Goal: Task Accomplishment & Management: Manage account settings

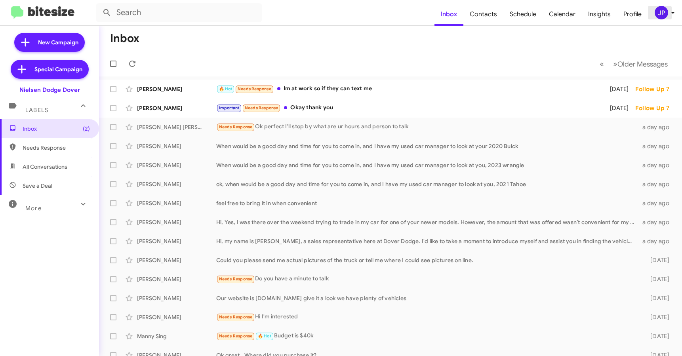
click at [666, 17] on span "JP" at bounding box center [666, 12] width 24 height 13
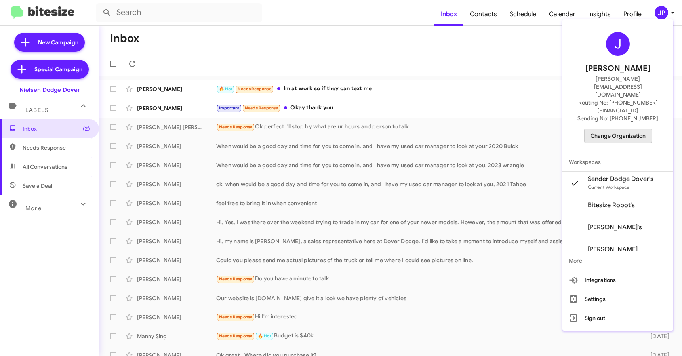
click at [636, 129] on span "Change Organization" at bounding box center [617, 135] width 55 height 13
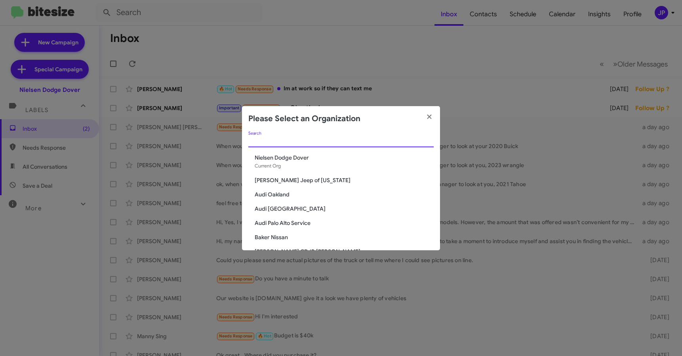
click at [336, 138] on input "Search" at bounding box center [340, 141] width 185 height 6
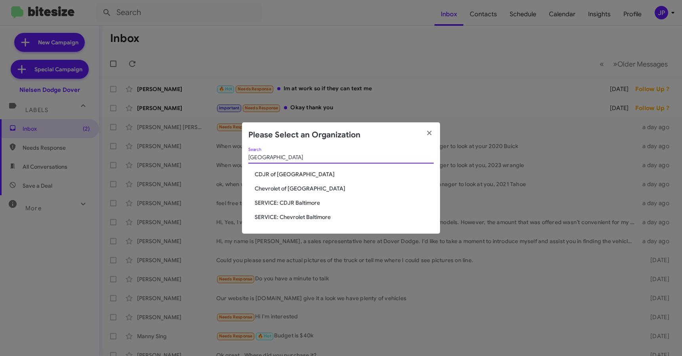
type input "Baltimore"
click at [279, 175] on span "CDJR of Baltimore" at bounding box center [344, 174] width 179 height 8
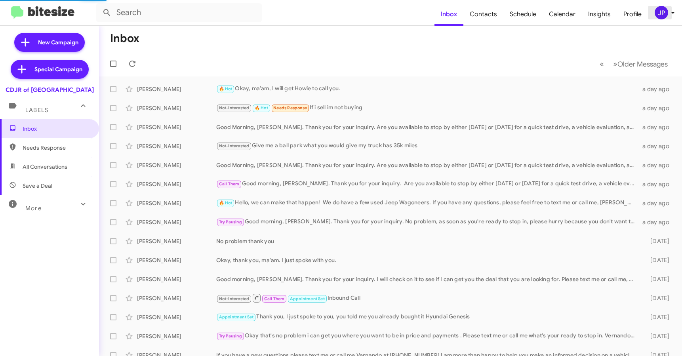
click at [656, 16] on div "JP" at bounding box center [661, 12] width 13 height 13
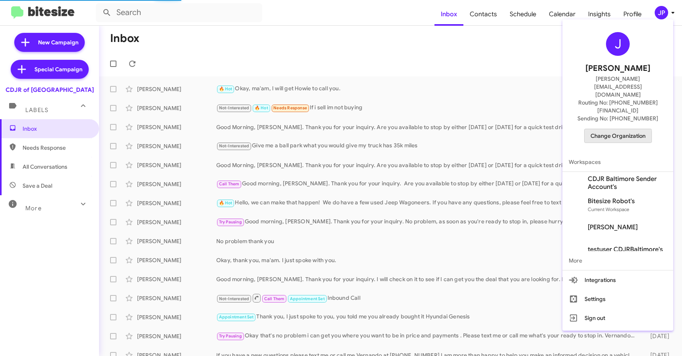
click at [611, 129] on span "Change Organization" at bounding box center [617, 135] width 55 height 13
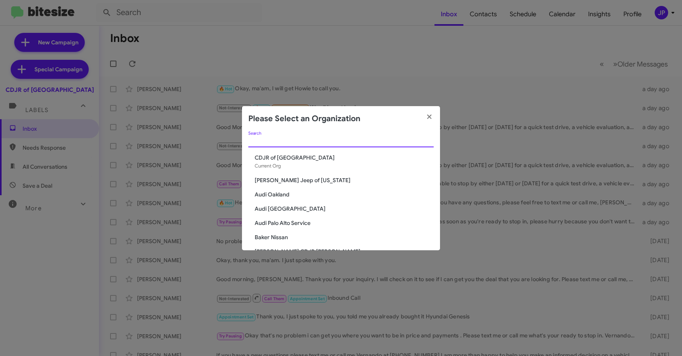
click at [289, 143] on input "Search" at bounding box center [340, 141] width 185 height 6
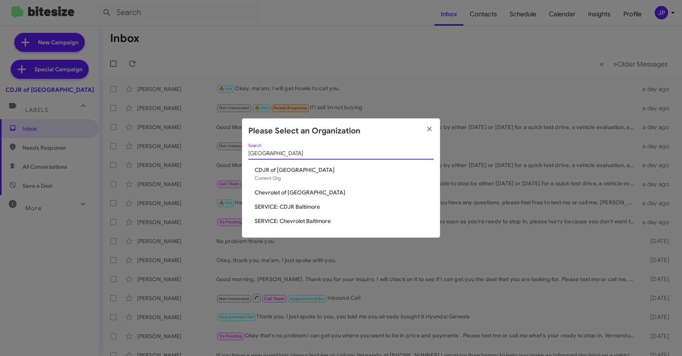
type input "Baltimore"
click at [281, 206] on span "SERVICE: CDJR Baltimore" at bounding box center [344, 207] width 179 height 8
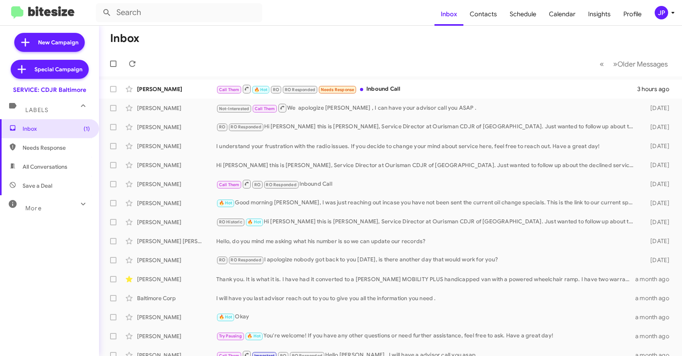
click at [663, 19] on mat-toolbar "Inbox Contacts Schedule Calendar Insights Profile JP" at bounding box center [341, 12] width 682 height 25
click at [663, 17] on div "JP" at bounding box center [661, 12] width 13 height 13
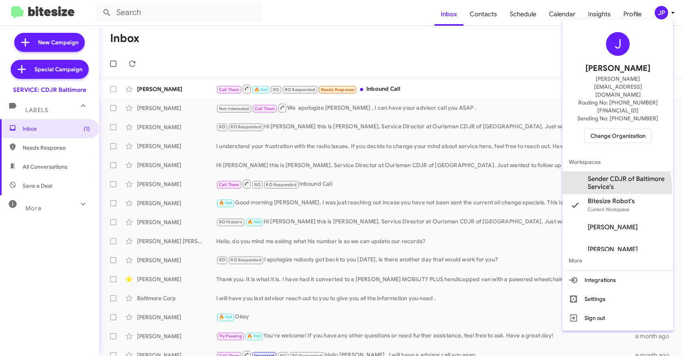
click at [616, 175] on span "Sender CDJR of Baltimore Service's" at bounding box center [627, 183] width 79 height 16
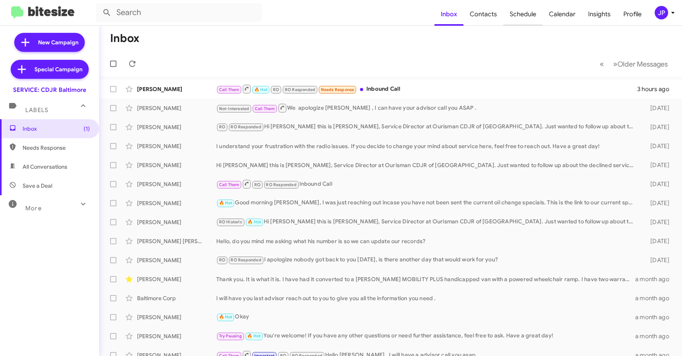
click at [518, 17] on span "Schedule" at bounding box center [522, 14] width 39 height 23
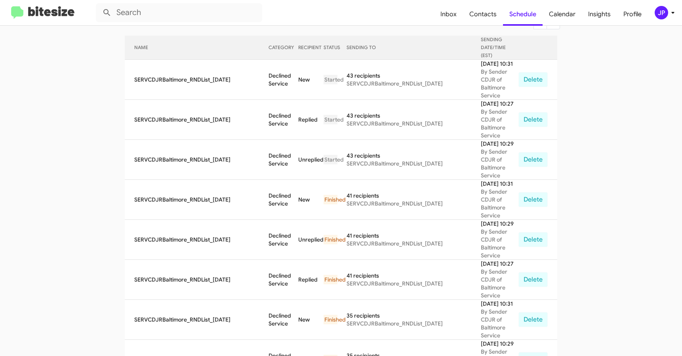
scroll to position [79, 0]
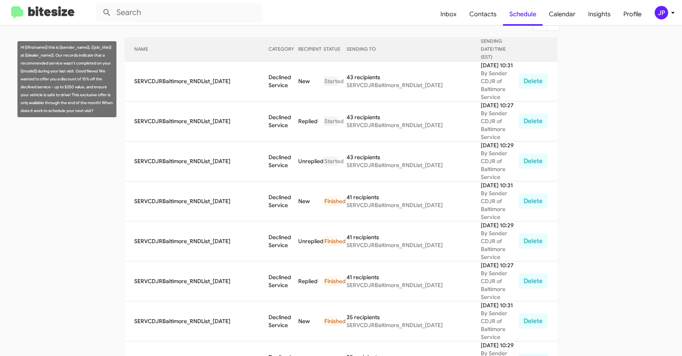
drag, startPoint x: 57, startPoint y: 56, endPoint x: 93, endPoint y: 111, distance: 65.2
click at [93, 111] on div "Hi {{firstname}} this is {{sender_name}}, {{job_title}} at {{dealer_name}}. Our…" at bounding box center [66, 79] width 99 height 76
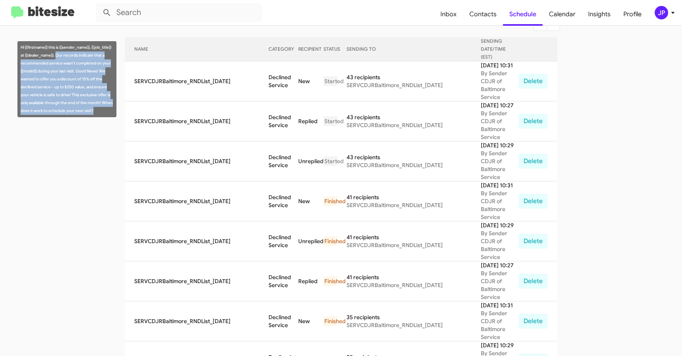
drag, startPoint x: 97, startPoint y: 110, endPoint x: 56, endPoint y: 56, distance: 68.1
click at [56, 56] on div "Hi {{firstname}} this is {{sender_name}}, {{job_title}} at {{dealer_name}}. Our…" at bounding box center [66, 79] width 99 height 76
copy div "Our records indicate that a recommended service wasn't completed on your {{mode…"
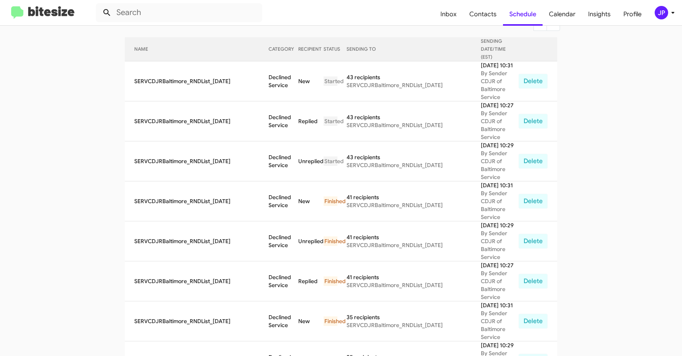
drag, startPoint x: 59, startPoint y: 11, endPoint x: 100, endPoint y: 15, distance: 41.7
click at [59, 11] on img at bounding box center [42, 12] width 63 height 13
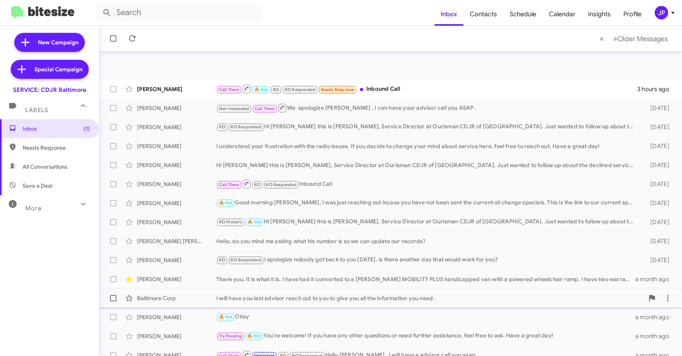
scroll to position [104, 0]
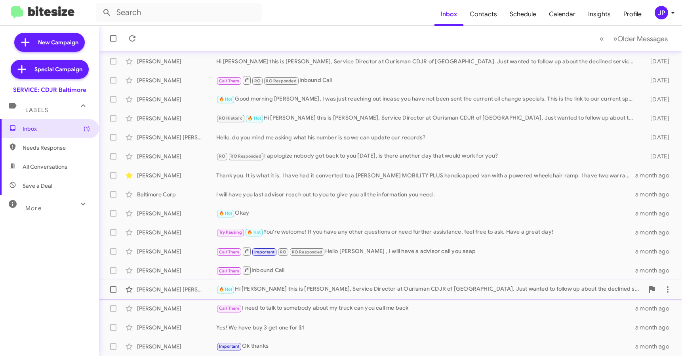
click at [283, 293] on div "🔥 Hot Hi Kevin this is Michael Resnick, Service Director at Ourisman CDJR of Ba…" at bounding box center [430, 289] width 428 height 9
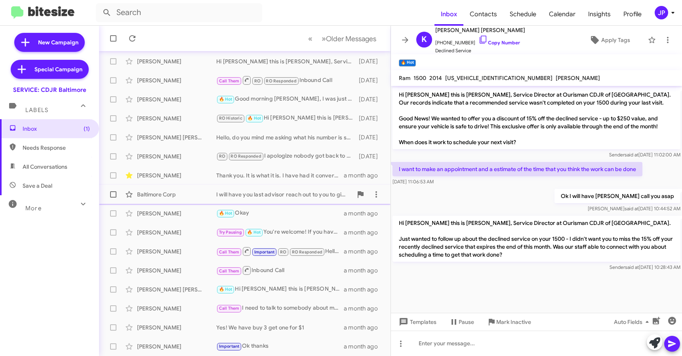
click at [270, 191] on div "I will have you last advisor reach out to you to give you all the information y…" at bounding box center [284, 194] width 136 height 8
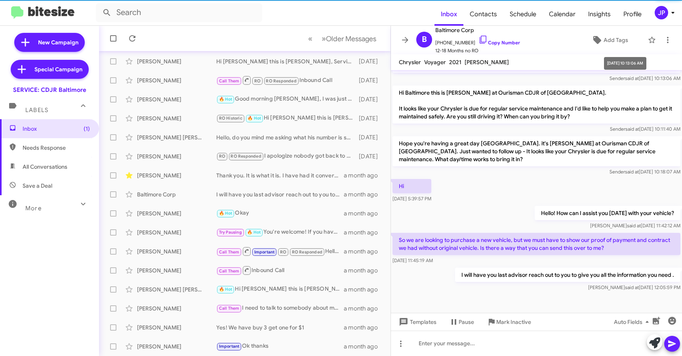
scroll to position [165, 0]
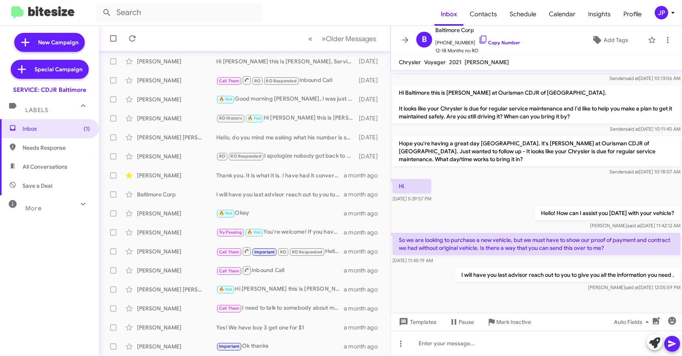
click at [553, 294] on div at bounding box center [536, 303] width 291 height 20
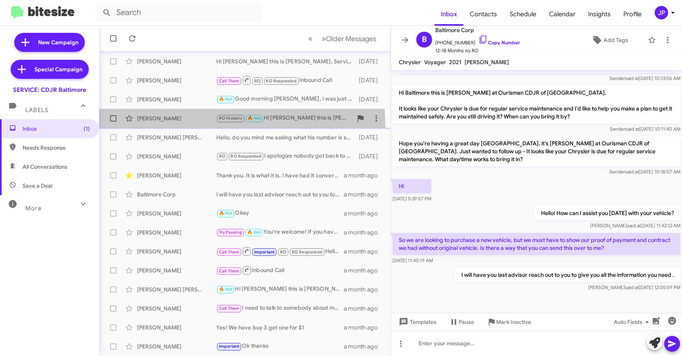
click at [189, 126] on div "Thessie Whitley RO Historic 🔥 Hot Hi Thessie this is Michael Resnick, Service D…" at bounding box center [244, 118] width 279 height 16
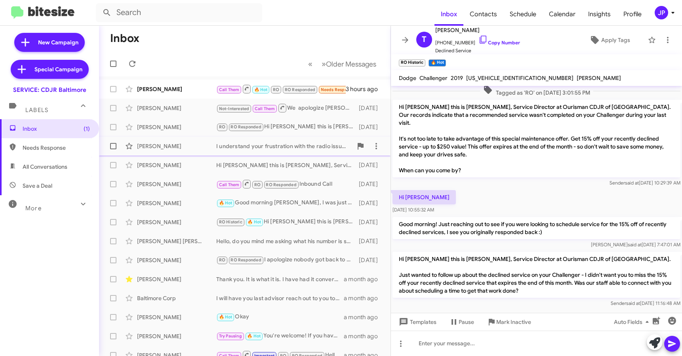
click at [175, 151] on div "Gary Leary I understand your frustration with the radio issues. If you decide t…" at bounding box center [244, 146] width 279 height 16
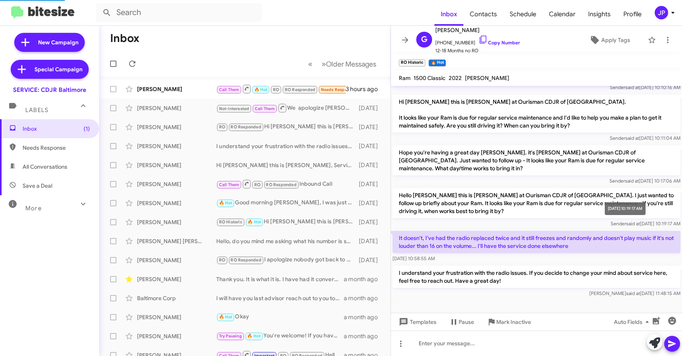
scroll to position [78, 0]
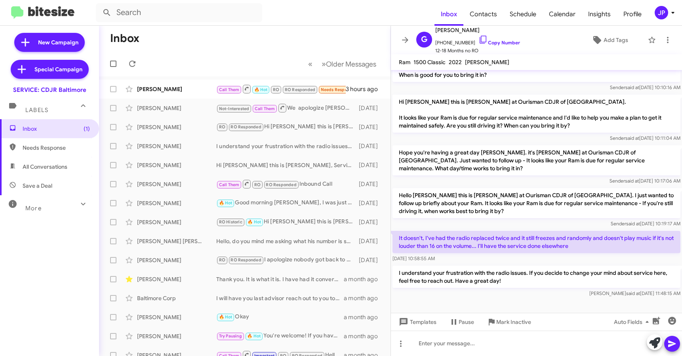
click at [664, 16] on div "JP" at bounding box center [661, 12] width 13 height 13
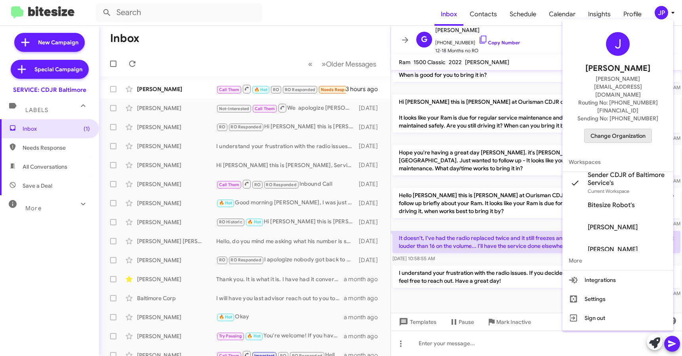
click at [628, 129] on span "Change Organization" at bounding box center [617, 135] width 55 height 13
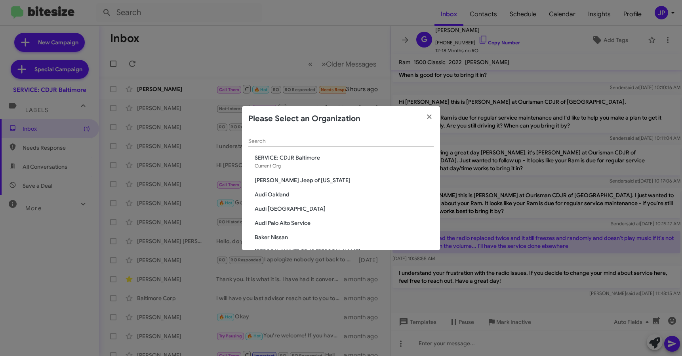
click at [344, 141] on input "Search" at bounding box center [340, 141] width 185 height 6
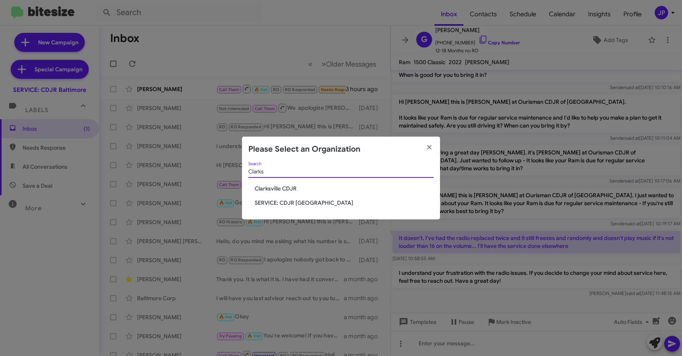
type input "Clarks"
click at [291, 200] on span "SERVICE: CDJR Clarksville" at bounding box center [344, 203] width 179 height 8
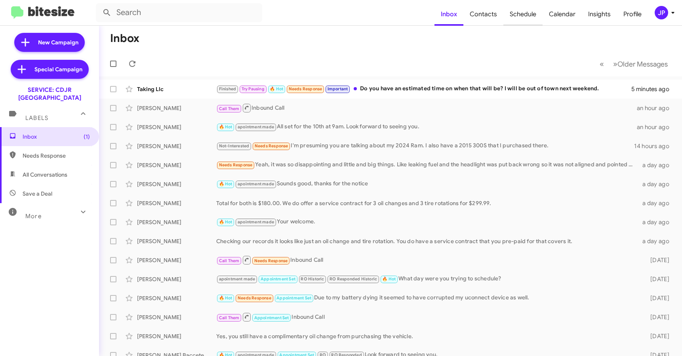
click at [530, 11] on span "Schedule" at bounding box center [522, 14] width 39 height 23
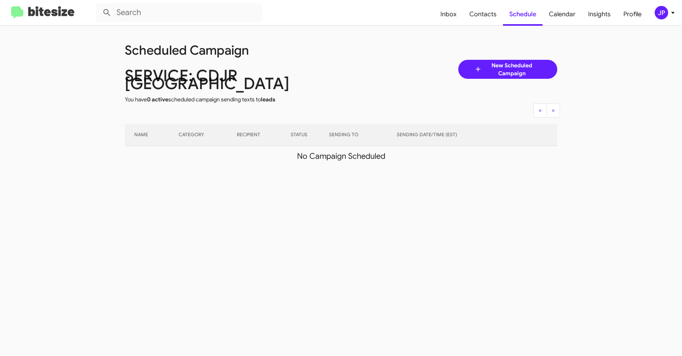
click at [663, 17] on div "JP" at bounding box center [661, 12] width 13 height 13
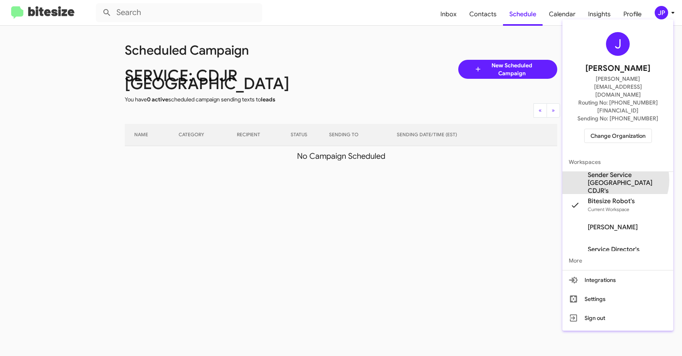
click at [615, 171] on span "Sender Service [GEOGRAPHIC_DATA] CDJR's" at bounding box center [627, 183] width 79 height 24
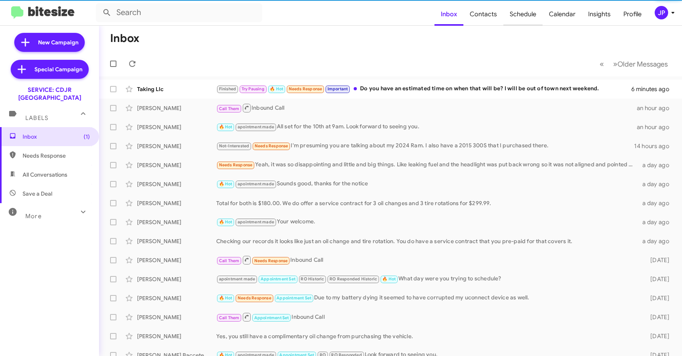
click at [534, 15] on span "Schedule" at bounding box center [522, 14] width 39 height 23
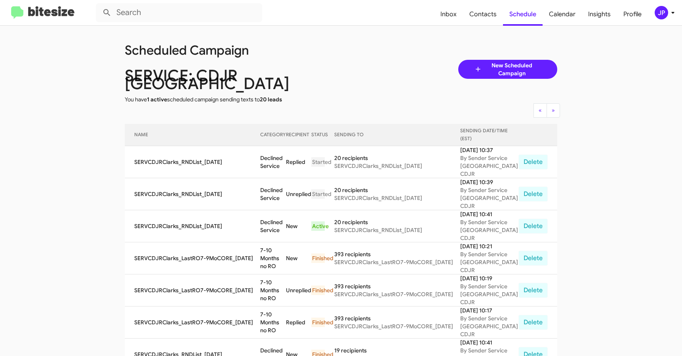
click at [660, 15] on div "JP" at bounding box center [661, 12] width 13 height 13
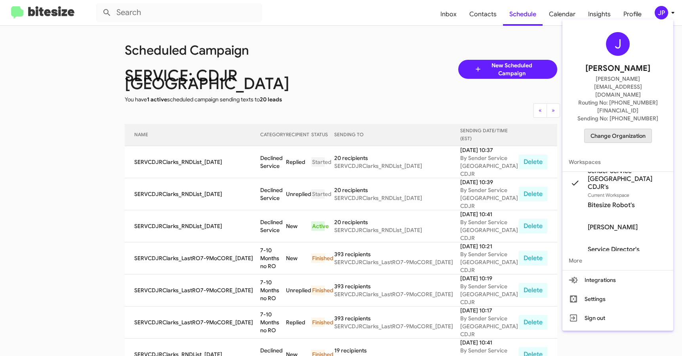
click at [627, 129] on span "Change Organization" at bounding box center [617, 135] width 55 height 13
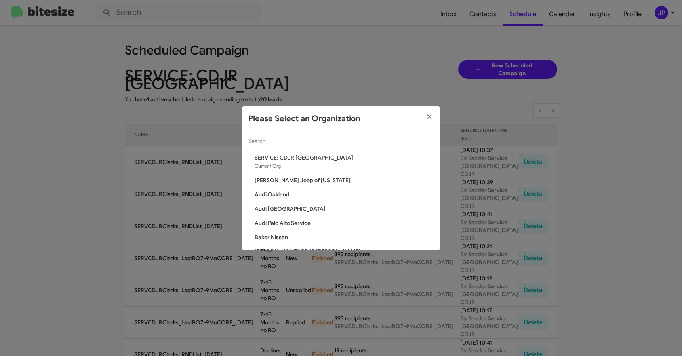
click at [312, 145] on div "Search" at bounding box center [340, 138] width 185 height 15
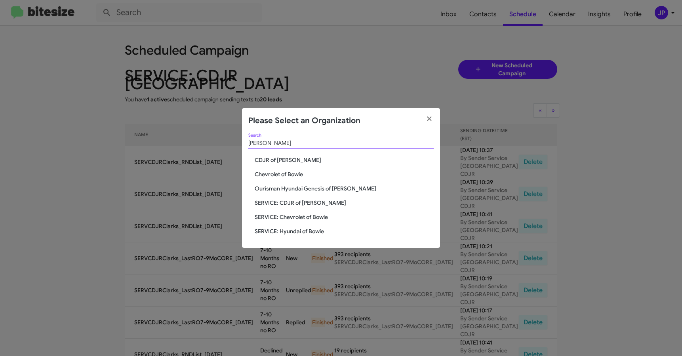
type input "Bowie"
click at [292, 204] on span "SERVICE: CDJR of [PERSON_NAME]" at bounding box center [344, 203] width 179 height 8
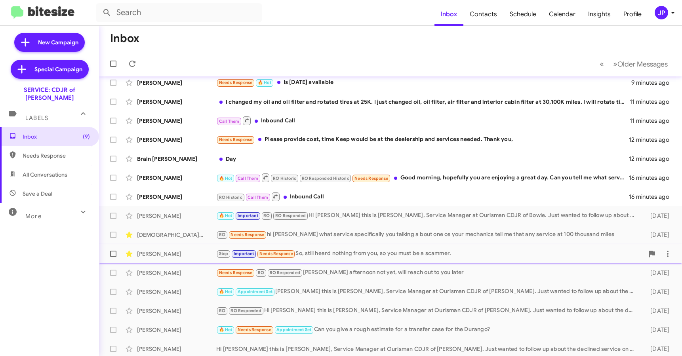
scroll to position [44, 0]
drag, startPoint x: 375, startPoint y: 118, endPoint x: 398, endPoint y: 179, distance: 65.9
click at [396, 172] on div "Inbox « Previous » Next Older Messages [PERSON_NAME] Call Them Needs Response I…" at bounding box center [390, 191] width 583 height 330
click at [379, 295] on div "🔥 Hot Appointment [PERSON_NAME] this is [PERSON_NAME], Service Manager at Ouris…" at bounding box center [430, 292] width 428 height 9
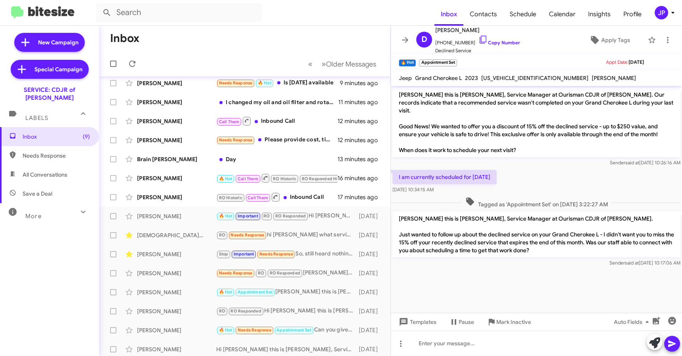
click at [665, 14] on div "JP" at bounding box center [661, 12] width 13 height 13
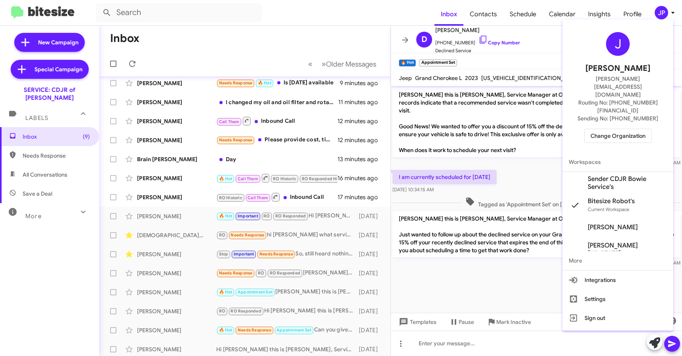
click at [627, 175] on span "Sender CDJR Bowie Service's" at bounding box center [627, 183] width 79 height 16
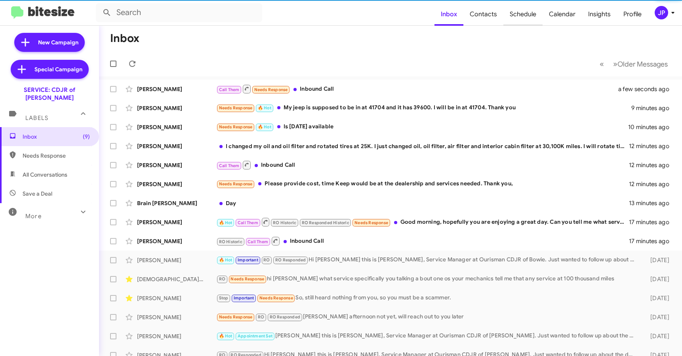
click at [532, 14] on span "Schedule" at bounding box center [522, 14] width 39 height 23
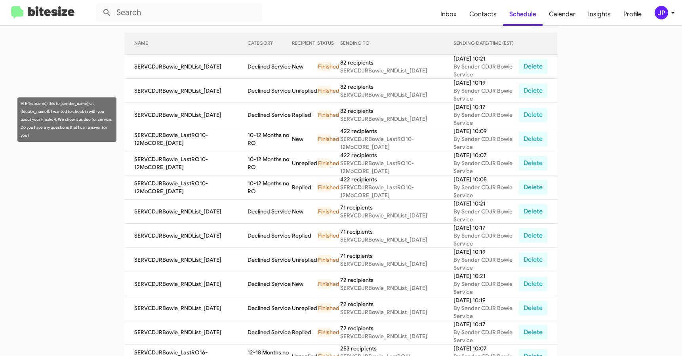
scroll to position [90, 0]
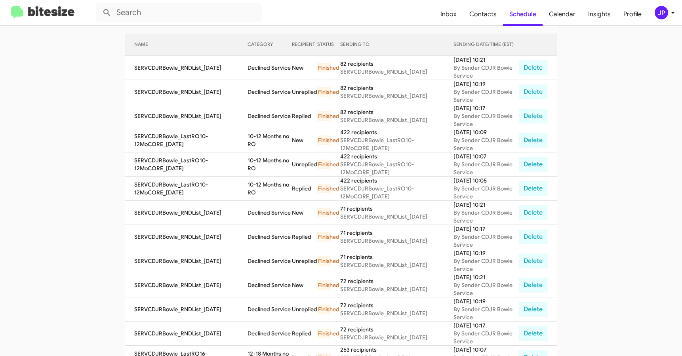
click at [66, 16] on img at bounding box center [42, 12] width 63 height 13
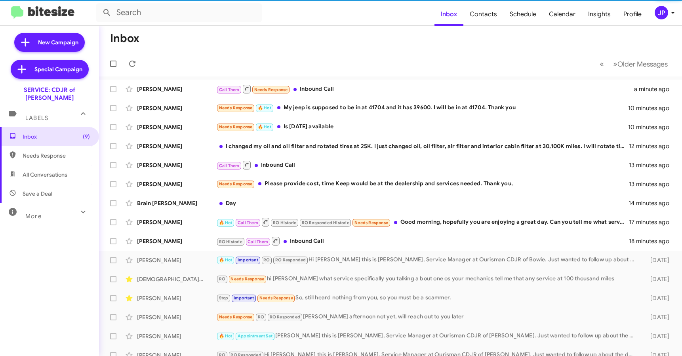
click at [655, 10] on div "JP" at bounding box center [661, 12] width 13 height 13
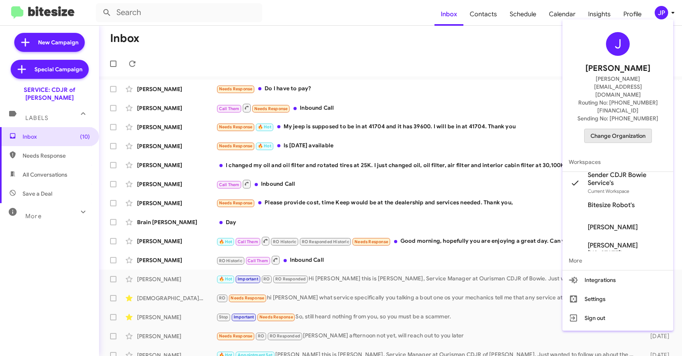
click at [638, 129] on span "Change Organization" at bounding box center [617, 135] width 55 height 13
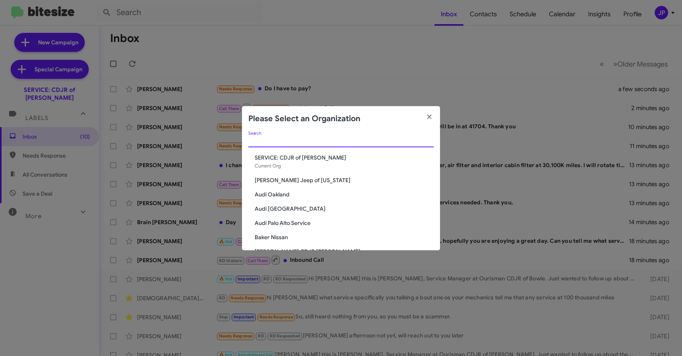
click at [346, 143] on input "Search" at bounding box center [340, 141] width 185 height 6
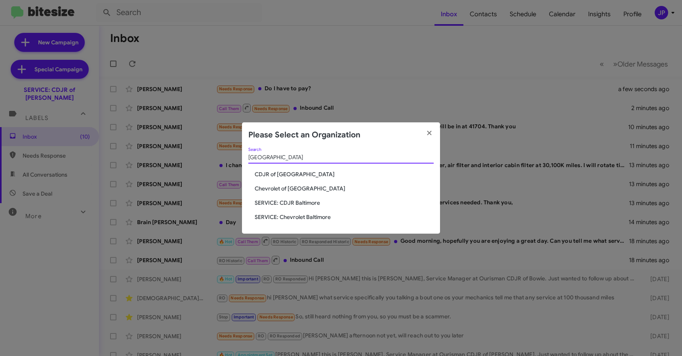
type input "Baltimore"
click at [308, 215] on span "SERVICE: Chevrolet Baltimore" at bounding box center [344, 217] width 179 height 8
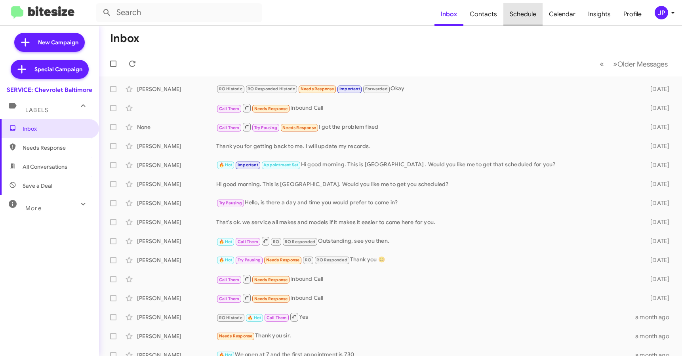
click at [520, 17] on span "Schedule" at bounding box center [522, 14] width 39 height 23
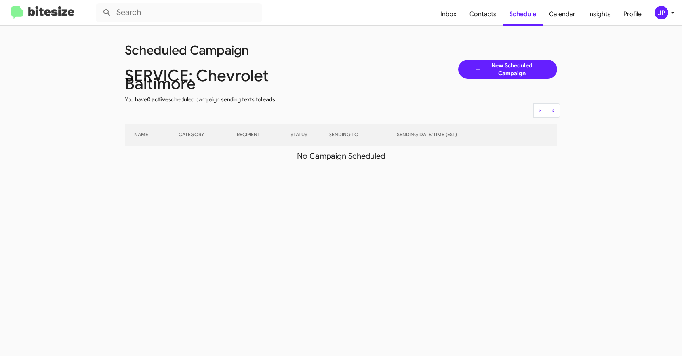
click at [42, 16] on img at bounding box center [42, 12] width 63 height 13
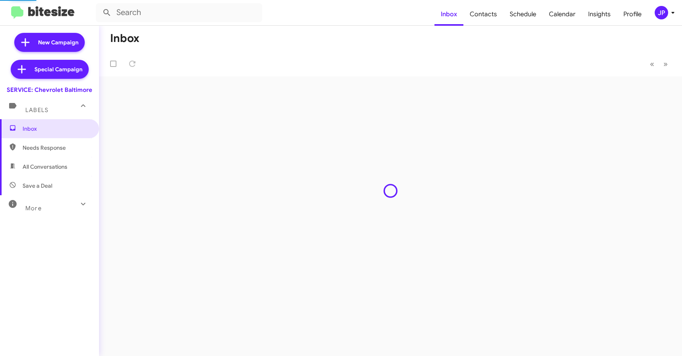
click at [42, 15] on img at bounding box center [42, 12] width 63 height 13
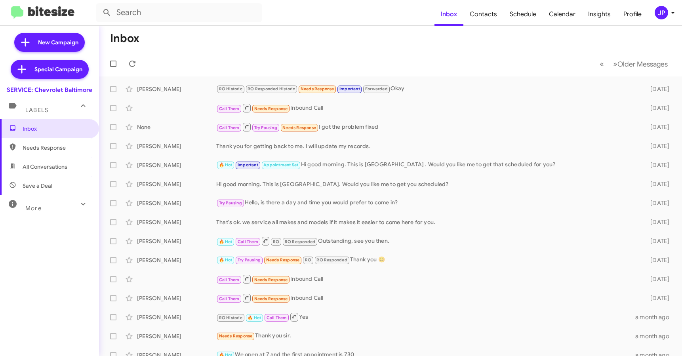
click at [674, 17] on icon at bounding box center [673, 13] width 10 height 10
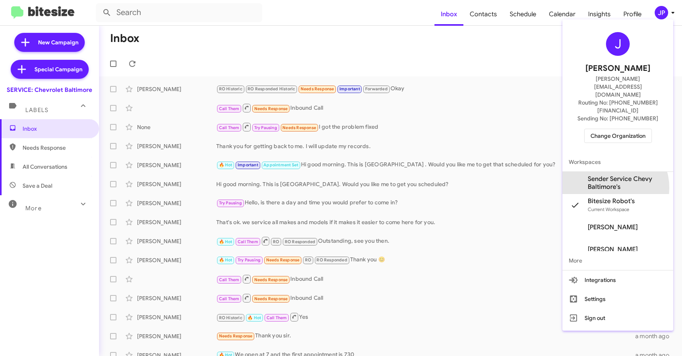
click at [608, 175] on span "Sender Service Chevy Baltimore's" at bounding box center [627, 183] width 79 height 16
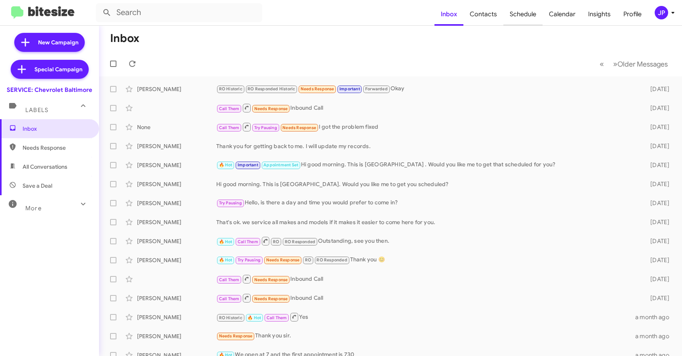
click at [519, 16] on span "Schedule" at bounding box center [522, 14] width 39 height 23
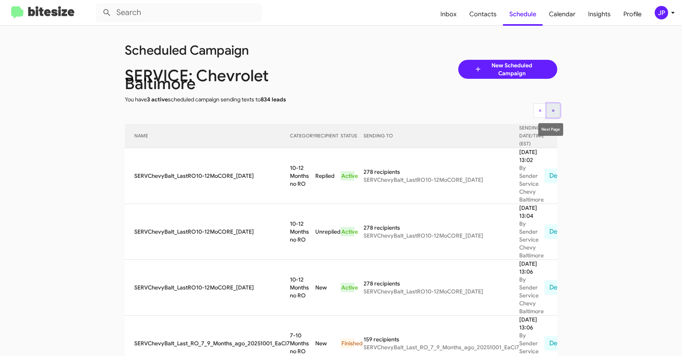
click at [552, 110] on span "»" at bounding box center [553, 110] width 3 height 7
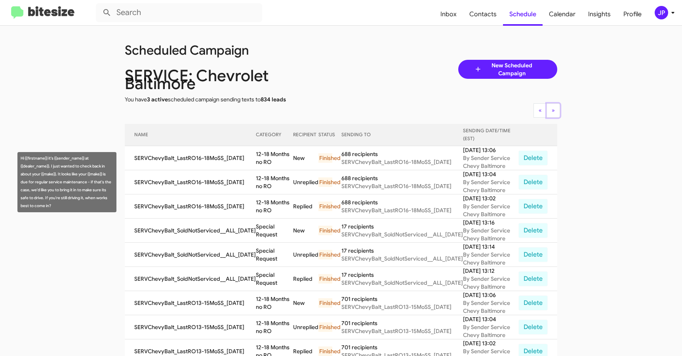
scroll to position [14, 0]
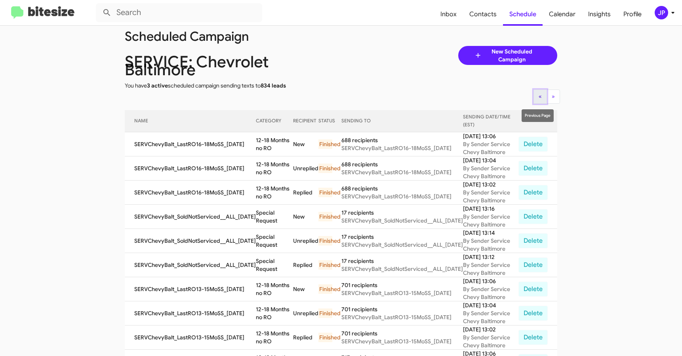
click at [533, 93] on button "« Previous" at bounding box center [539, 96] width 13 height 14
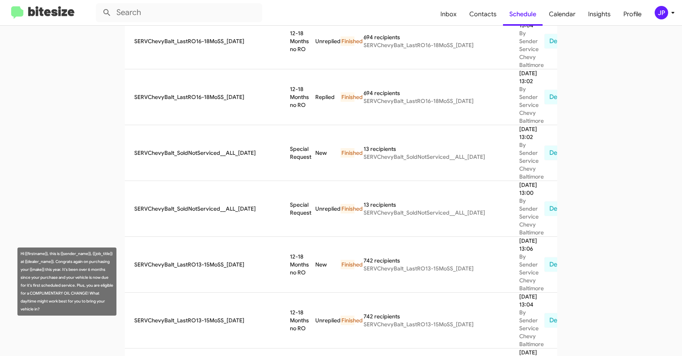
scroll to position [527, 0]
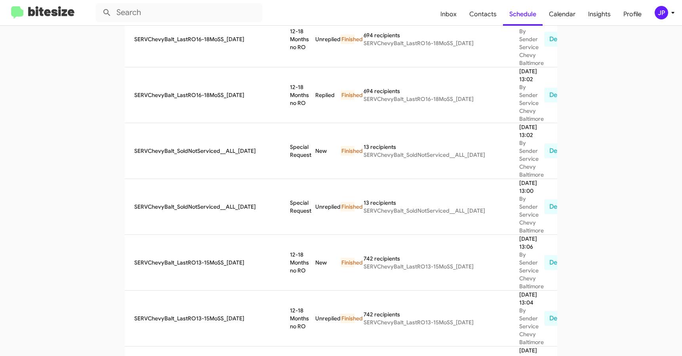
click at [657, 15] on div "JP" at bounding box center [661, 12] width 13 height 13
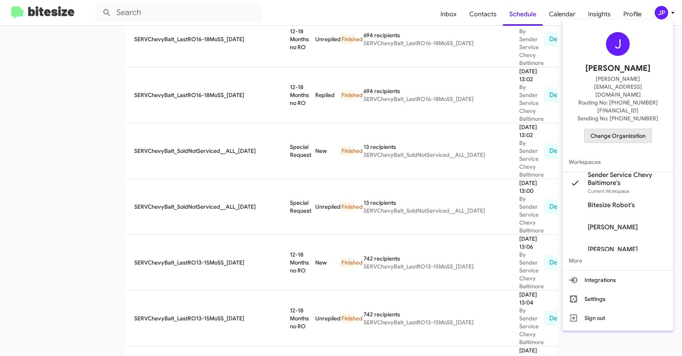
click at [647, 129] on button "Change Organization" at bounding box center [618, 136] width 68 height 14
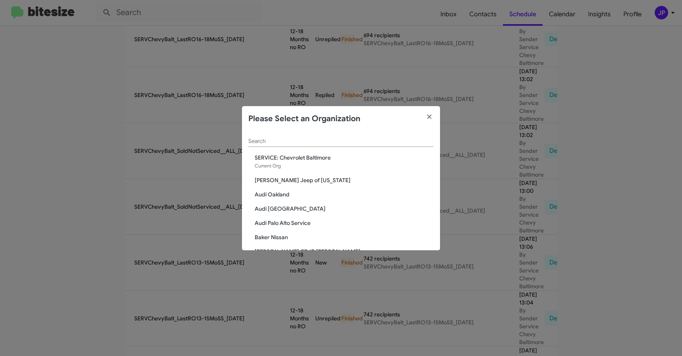
click at [385, 147] on div "Search" at bounding box center [340, 142] width 185 height 23
click at [386, 144] on input "Search" at bounding box center [340, 141] width 185 height 6
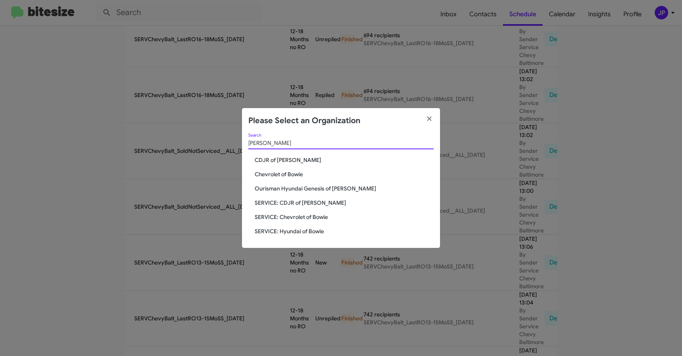
type input "Bowie"
click at [259, 215] on span "SERVICE: Chevrolet of Bowie" at bounding box center [344, 217] width 179 height 8
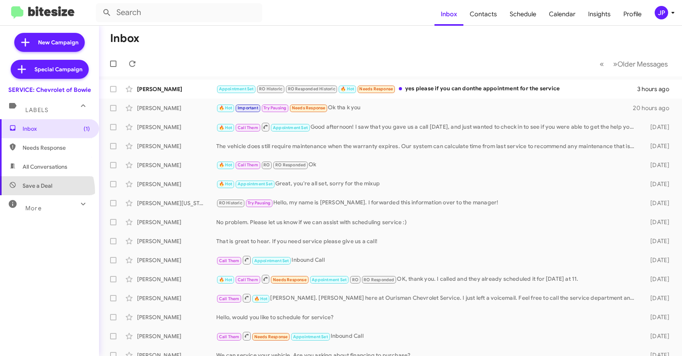
click at [34, 192] on span "Save a Deal" at bounding box center [49, 185] width 99 height 19
type input "in:not-interested"
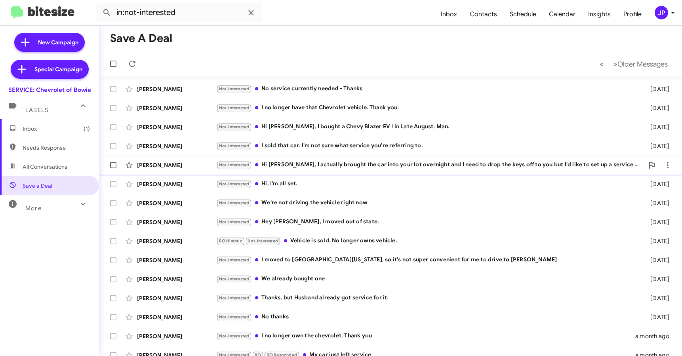
click at [404, 171] on div "John Steele Not-Interested Hi Sammy, I actually brought the car into your lot o…" at bounding box center [390, 165] width 570 height 16
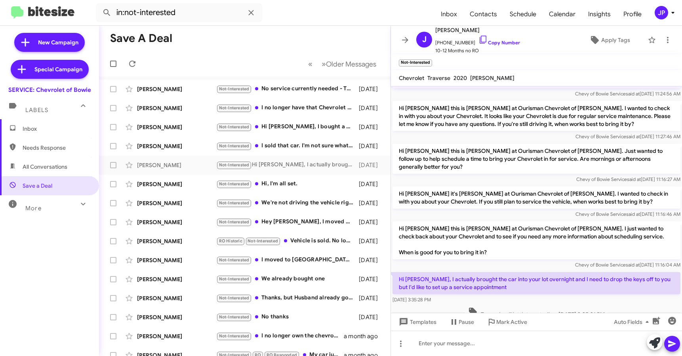
scroll to position [148, 0]
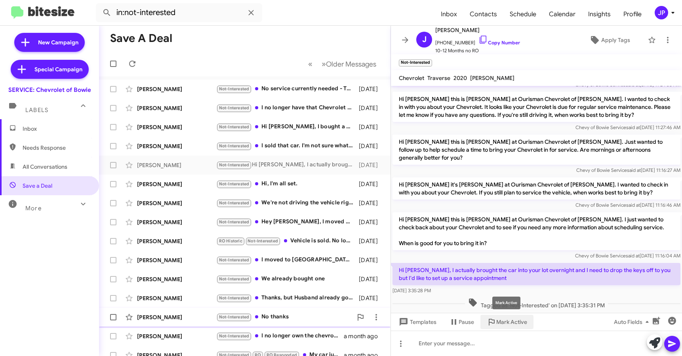
click at [497, 324] on span "Mark Active" at bounding box center [511, 322] width 31 height 14
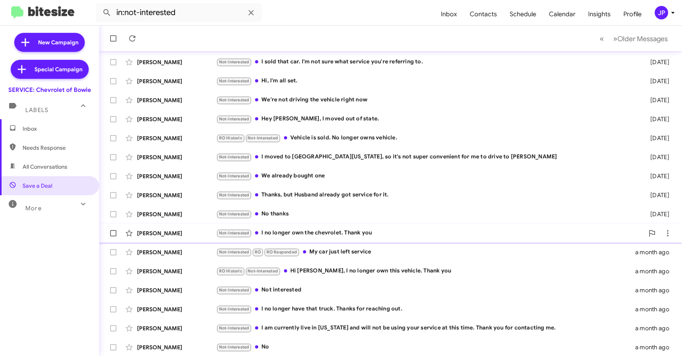
scroll to position [85, 0]
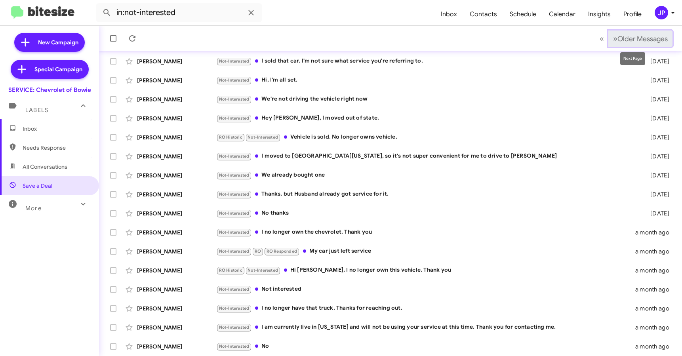
click at [640, 44] on button "» Next Older Messages" at bounding box center [640, 38] width 64 height 16
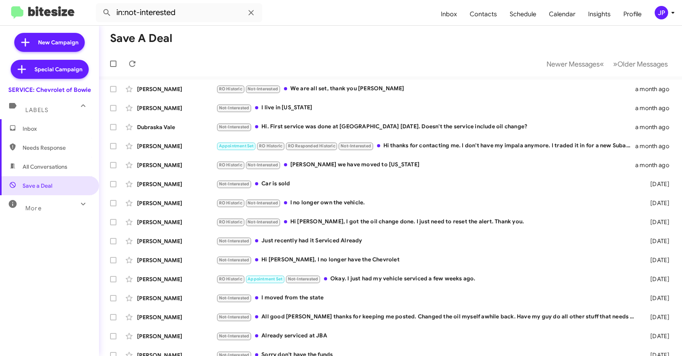
click at [51, 129] on span "Inbox" at bounding box center [56, 129] width 67 height 8
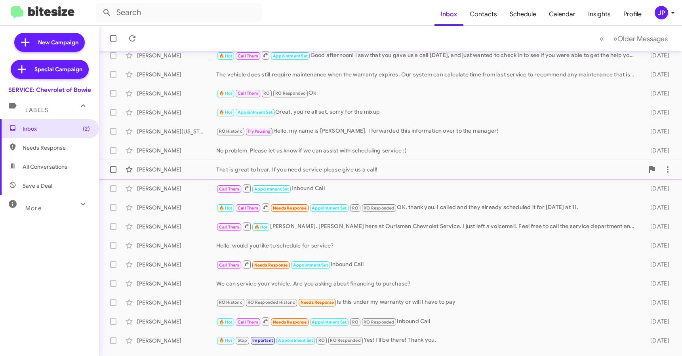
scroll to position [104, 0]
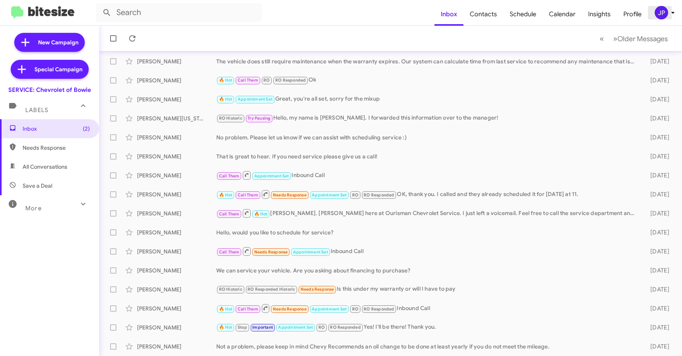
click at [656, 9] on div "JP" at bounding box center [661, 12] width 13 height 13
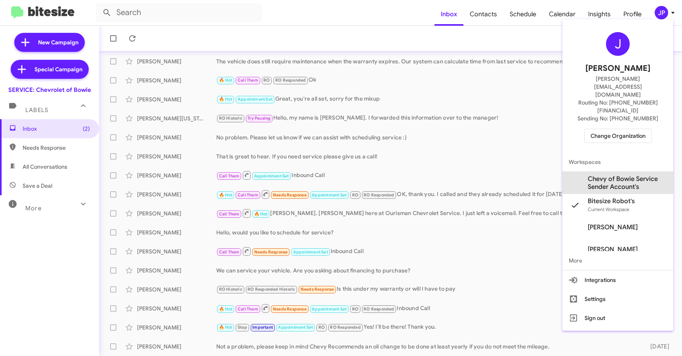
click at [643, 175] on span "Chevy of Bowie Service Sender Account's" at bounding box center [627, 183] width 79 height 16
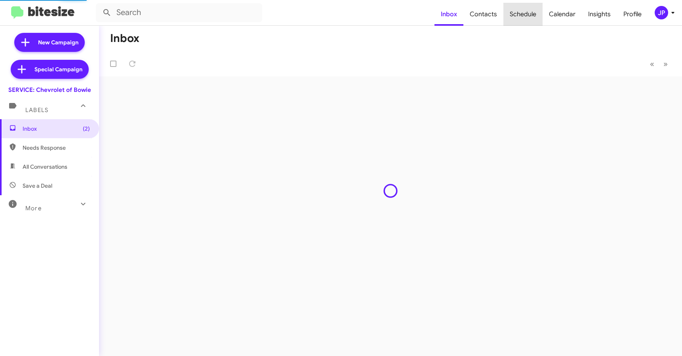
click at [533, 16] on span "Schedule" at bounding box center [522, 14] width 39 height 23
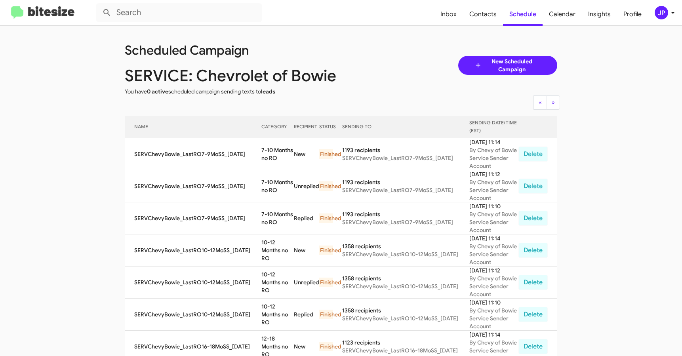
click at [54, 8] on img at bounding box center [42, 12] width 63 height 13
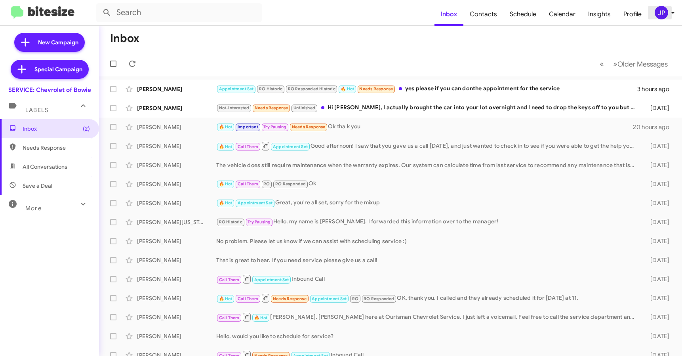
click at [656, 15] on div "JP" at bounding box center [661, 12] width 13 height 13
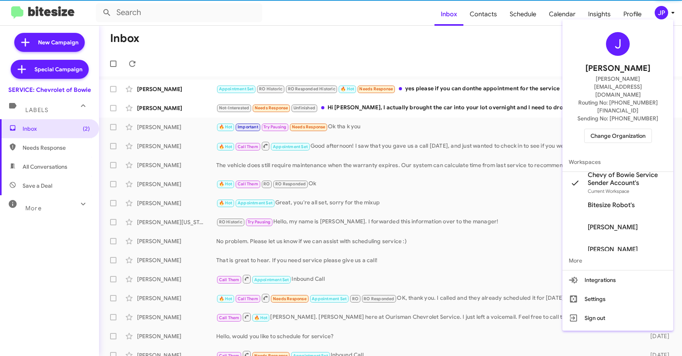
click at [635, 129] on span "Change Organization" at bounding box center [617, 135] width 55 height 13
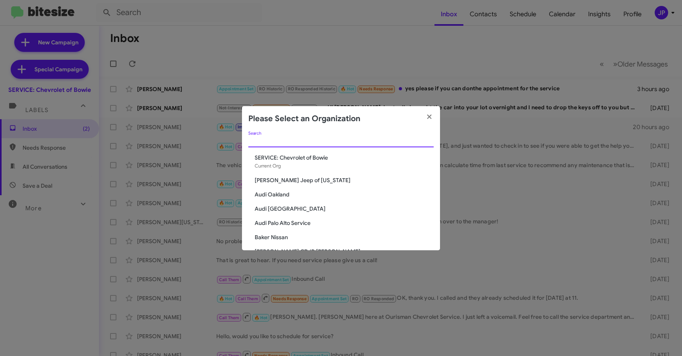
click at [354, 142] on input "Search" at bounding box center [340, 141] width 185 height 6
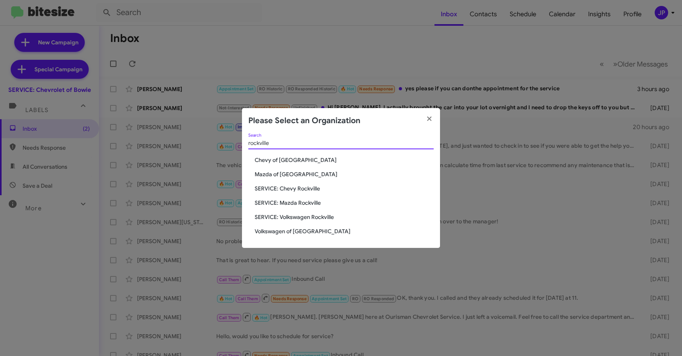
type input "rockville"
click at [297, 190] on span "SERVICE: Chevy Rockville" at bounding box center [344, 189] width 179 height 8
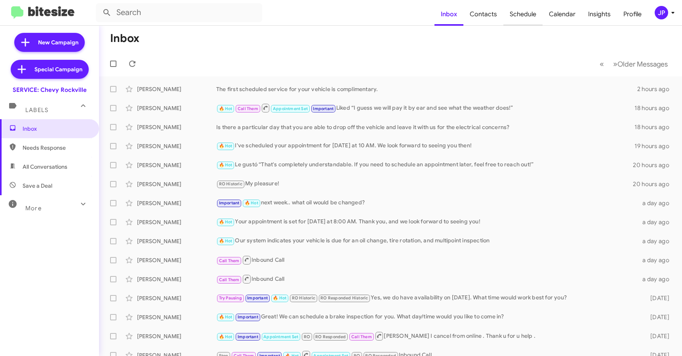
click at [539, 17] on span "Schedule" at bounding box center [522, 14] width 39 height 23
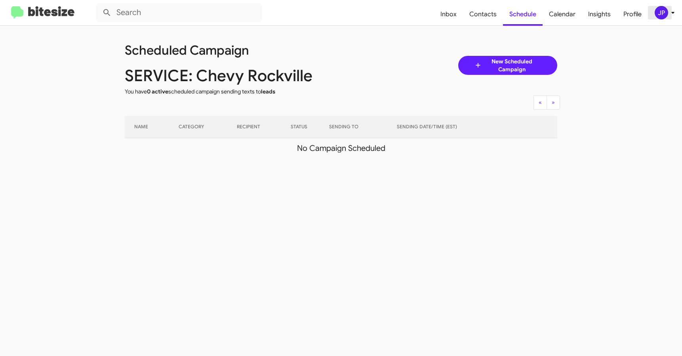
click at [658, 15] on div "JP" at bounding box center [661, 12] width 13 height 13
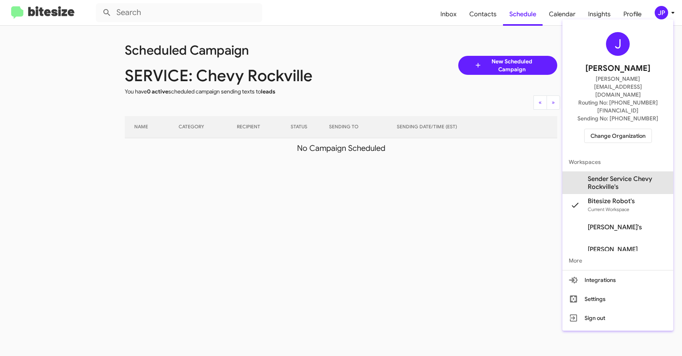
click at [619, 175] on span "Sender Service Chevy Rockville's" at bounding box center [627, 183] width 79 height 16
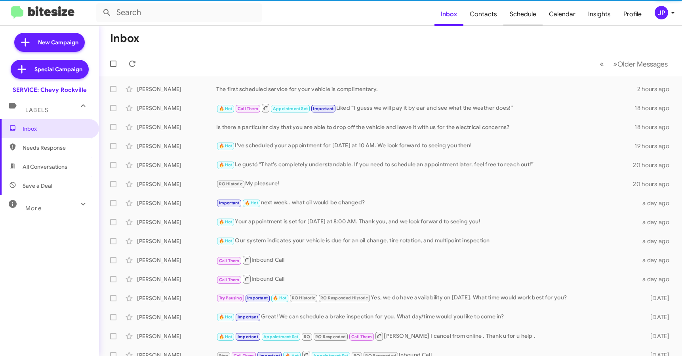
click at [524, 16] on span "Schedule" at bounding box center [522, 14] width 39 height 23
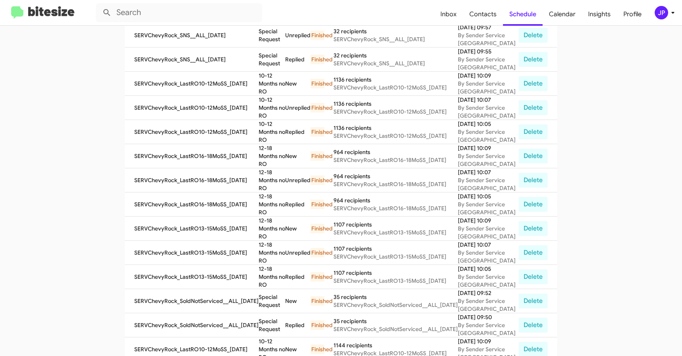
scroll to position [275, 0]
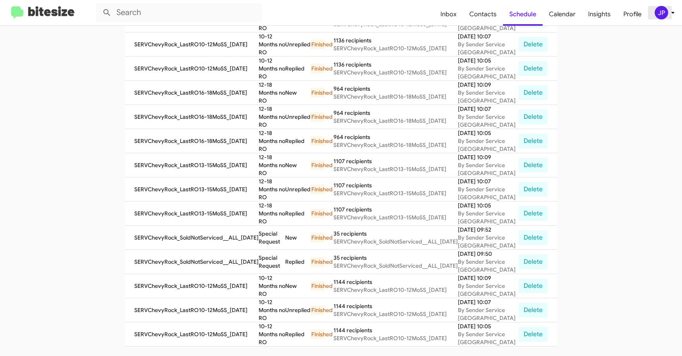
click at [659, 13] on div "JP" at bounding box center [661, 12] width 13 height 13
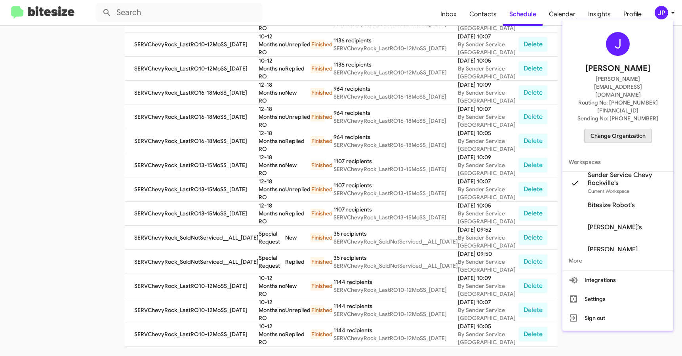
click at [615, 129] on span "Change Organization" at bounding box center [617, 135] width 55 height 13
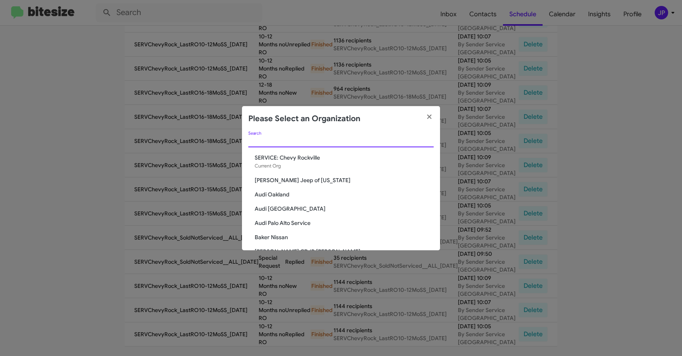
click at [363, 142] on input "Search" at bounding box center [340, 141] width 185 height 6
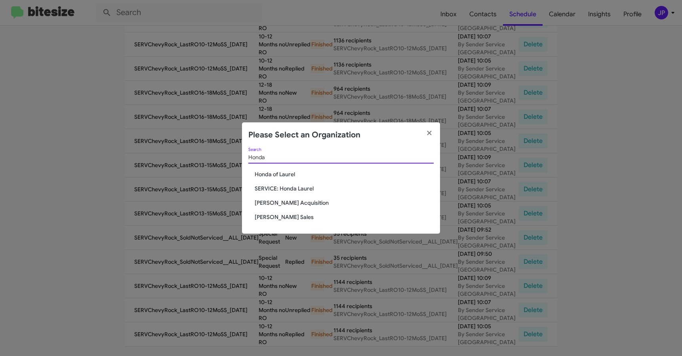
type input "Honda"
click at [287, 190] on span "SERVICE: Honda Laurel" at bounding box center [344, 189] width 179 height 8
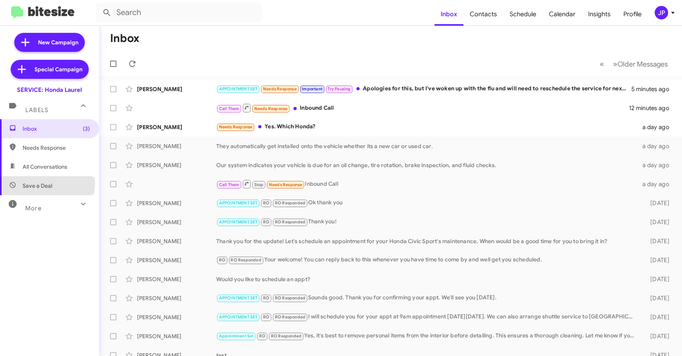
click at [47, 183] on span "Save a Deal" at bounding box center [38, 186] width 30 height 8
type input "in:not-interested"
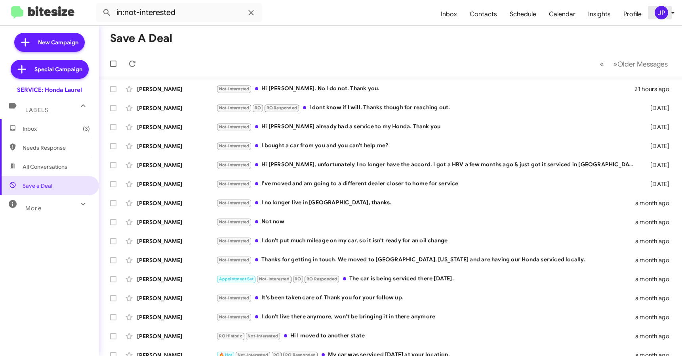
click at [663, 10] on div "JP" at bounding box center [661, 12] width 13 height 13
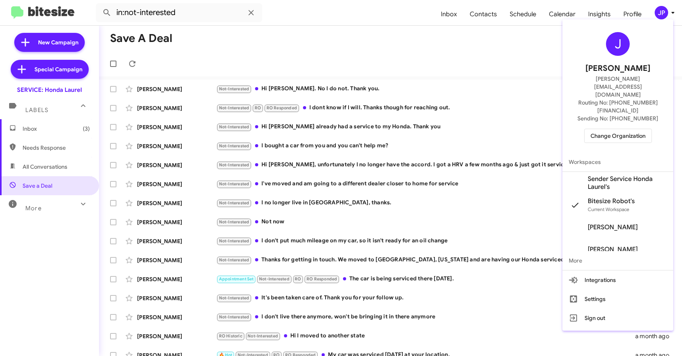
click at [614, 175] on span "Sender Service Honda Laurel's" at bounding box center [627, 183] width 79 height 16
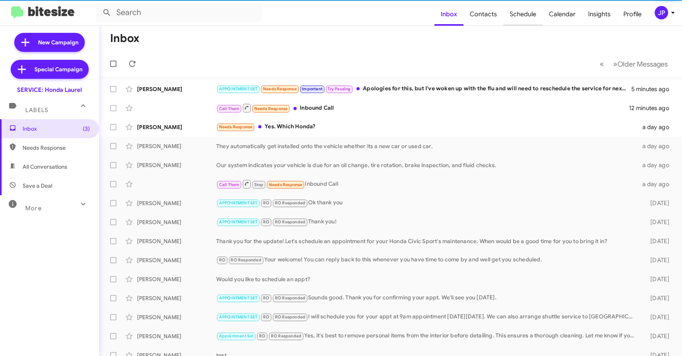
click at [522, 16] on span "Schedule" at bounding box center [522, 14] width 39 height 23
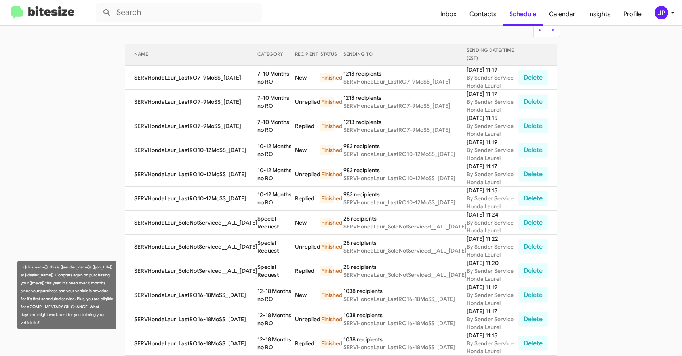
scroll to position [99, 0]
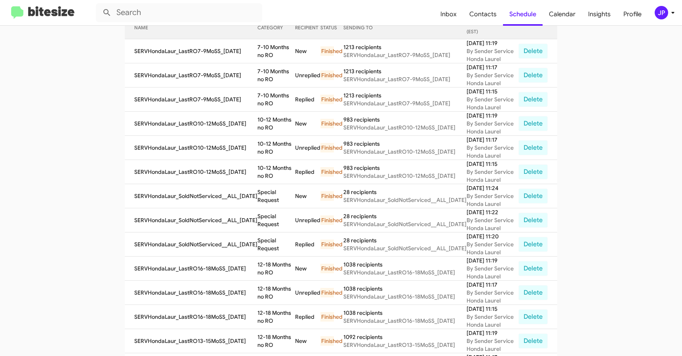
click at [64, 13] on img at bounding box center [42, 12] width 63 height 13
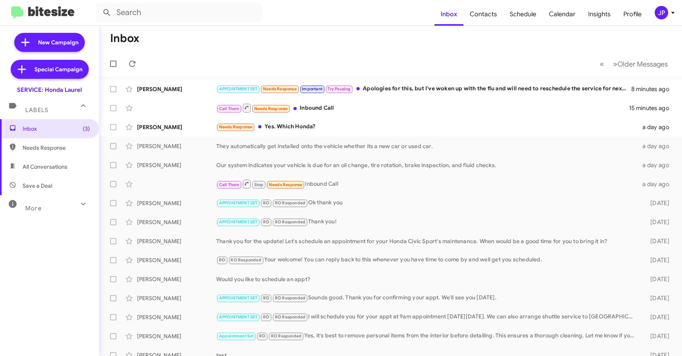
click at [662, 10] on div "JP" at bounding box center [661, 12] width 13 height 13
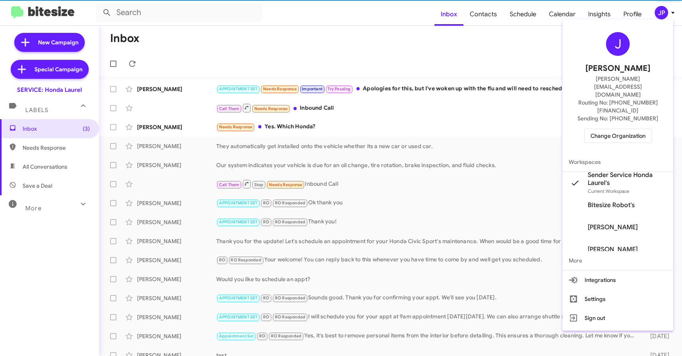
click at [634, 129] on span "Change Organization" at bounding box center [617, 135] width 55 height 13
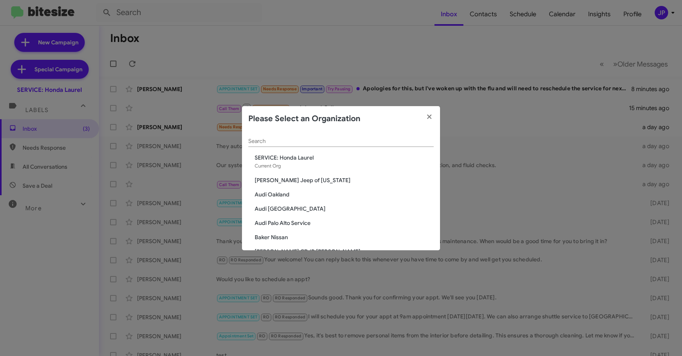
click at [324, 135] on div "Search" at bounding box center [340, 138] width 185 height 15
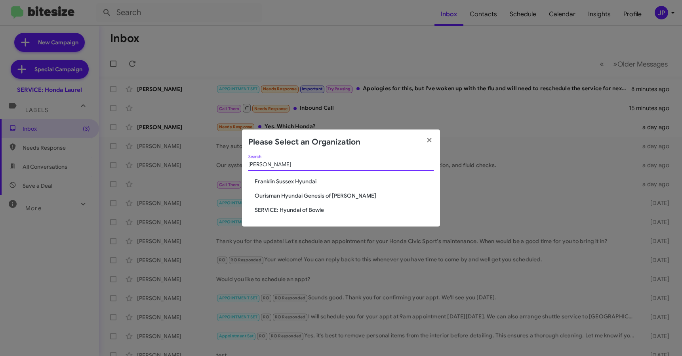
type input "hyunda"
click at [283, 209] on span "SERVICE: Hyundai of Bowie" at bounding box center [344, 210] width 179 height 8
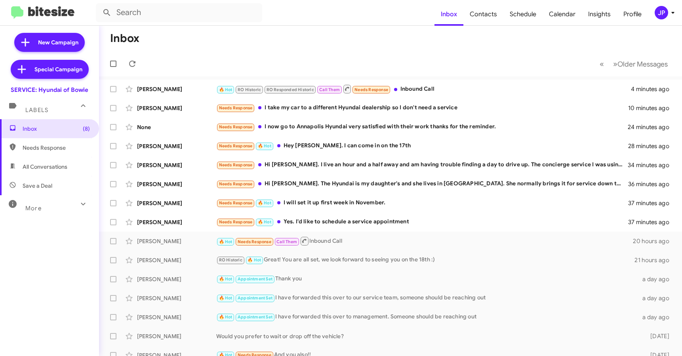
click at [651, 13] on button "JP" at bounding box center [660, 12] width 25 height 13
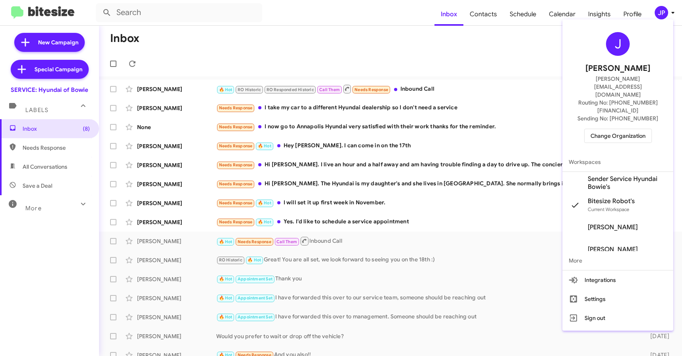
click at [625, 175] on span "Sender Service Hyundai Bowie's" at bounding box center [627, 183] width 79 height 16
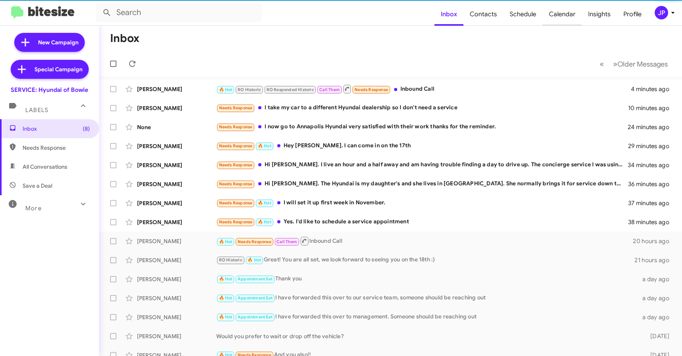
click at [575, 18] on span "Calendar" at bounding box center [562, 14] width 39 height 23
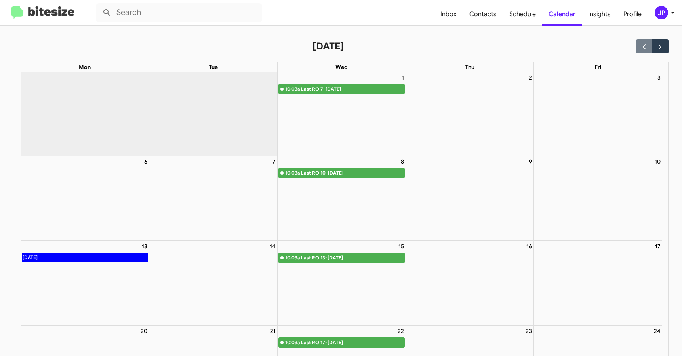
click at [29, 19] on img at bounding box center [42, 12] width 63 height 13
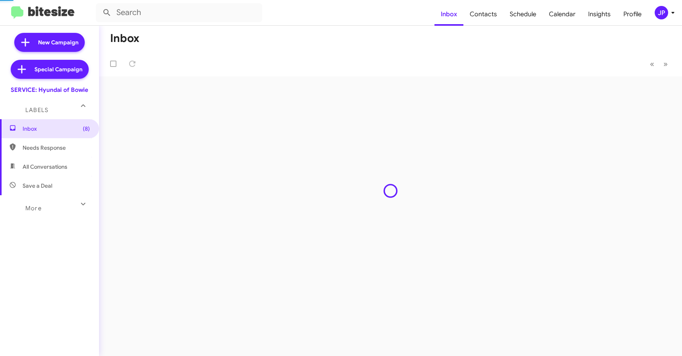
click at [30, 17] on img at bounding box center [42, 12] width 63 height 13
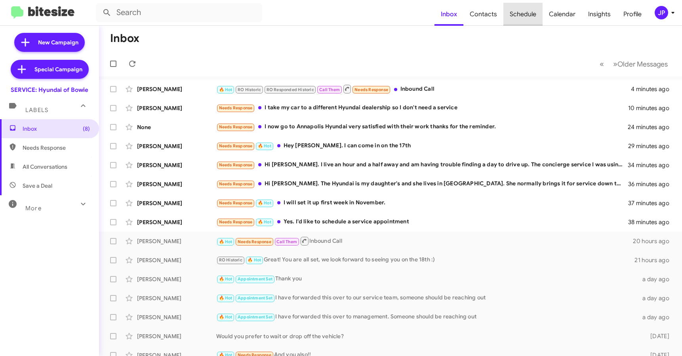
click at [522, 17] on span "Schedule" at bounding box center [522, 14] width 39 height 23
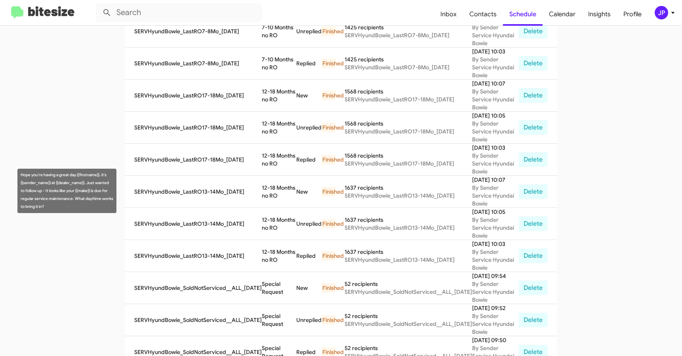
scroll to position [153, 0]
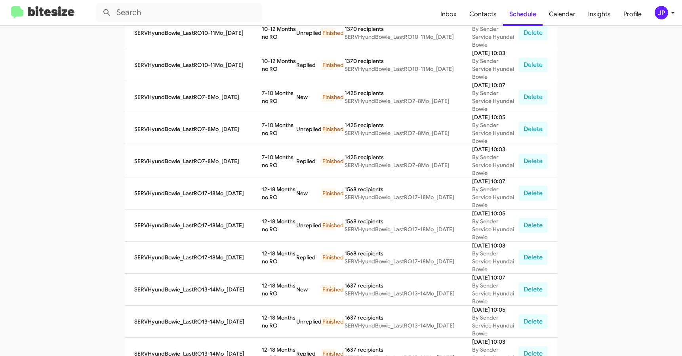
click at [57, 15] on img at bounding box center [42, 12] width 63 height 13
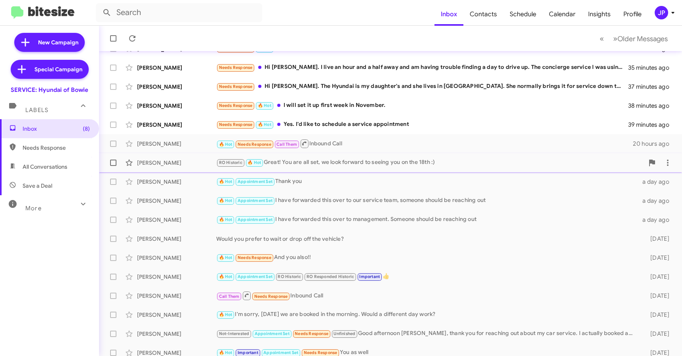
scroll to position [104, 0]
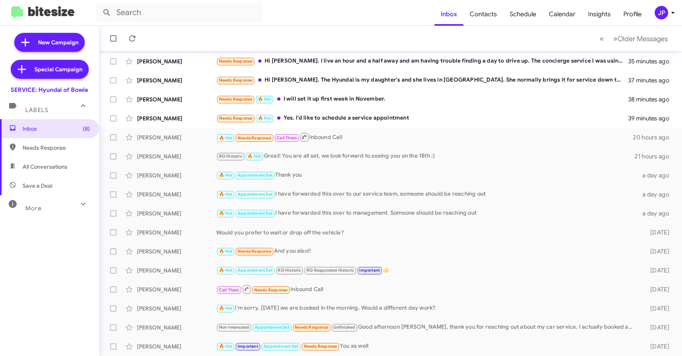
click at [661, 16] on div "JP" at bounding box center [661, 12] width 13 height 13
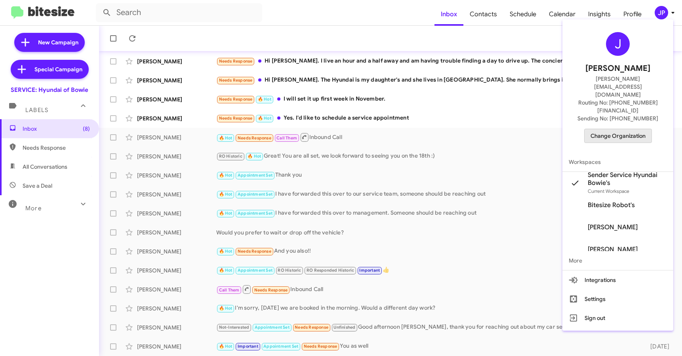
click at [643, 129] on span "Change Organization" at bounding box center [617, 135] width 55 height 13
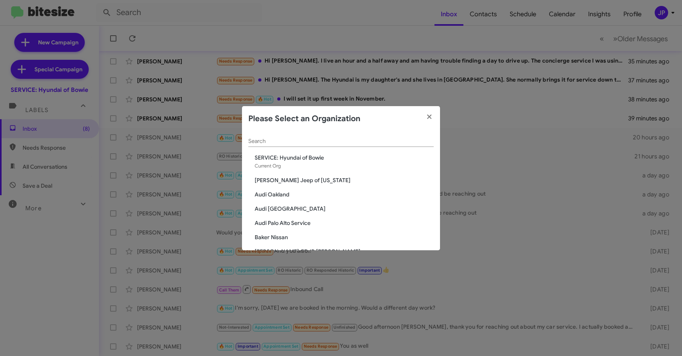
click at [357, 143] on input "Search" at bounding box center [340, 141] width 185 height 6
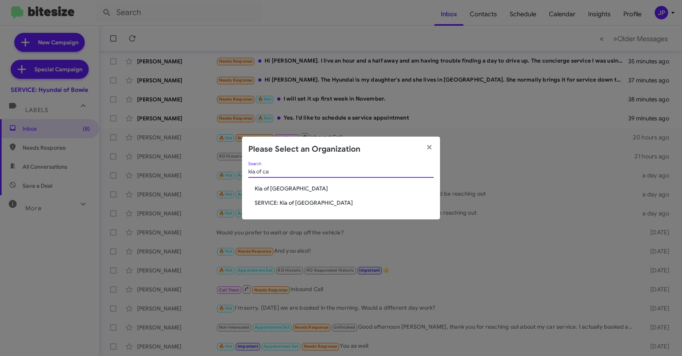
type input "kia of ca"
click at [312, 200] on span "SERVICE: Kia of [GEOGRAPHIC_DATA]" at bounding box center [344, 203] width 179 height 8
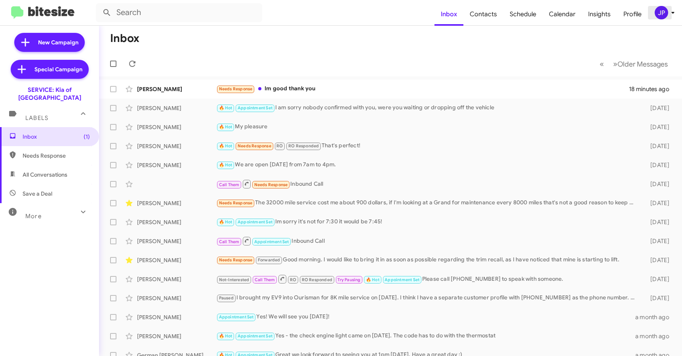
click at [662, 13] on div "JP" at bounding box center [661, 12] width 13 height 13
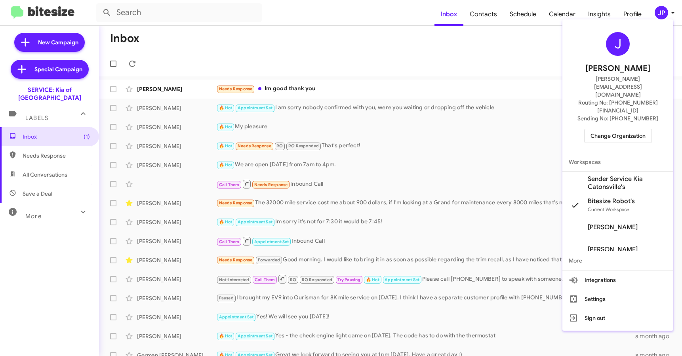
click at [605, 175] on span "Sender Service Kia Catonsville's" at bounding box center [627, 183] width 79 height 16
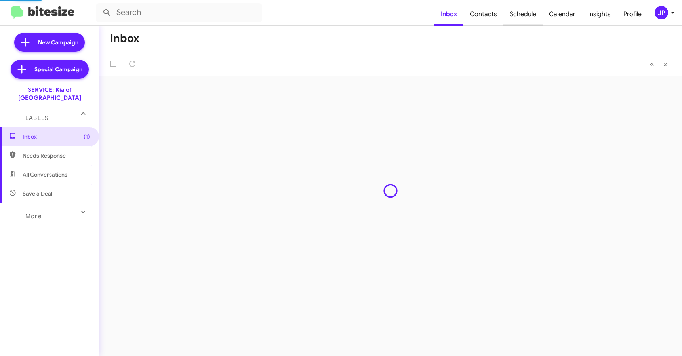
click at [515, 15] on span "Schedule" at bounding box center [522, 14] width 39 height 23
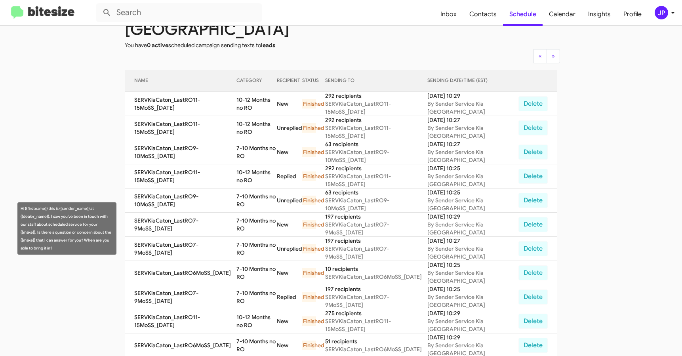
scroll to position [3, 0]
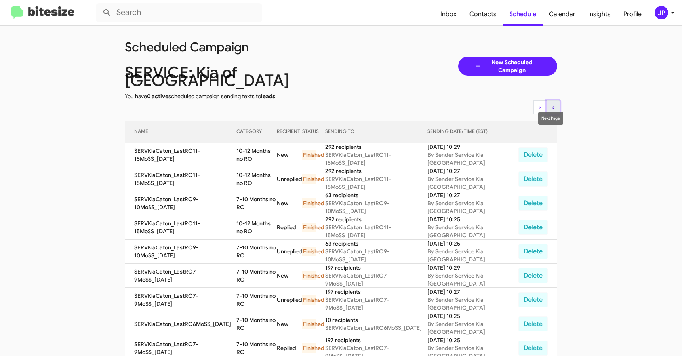
click at [552, 103] on span "»" at bounding box center [553, 106] width 3 height 7
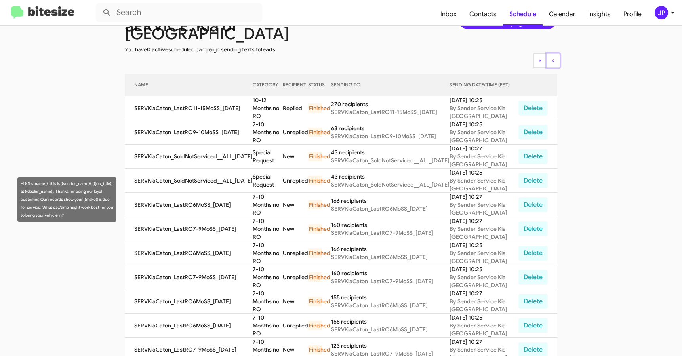
scroll to position [51, 0]
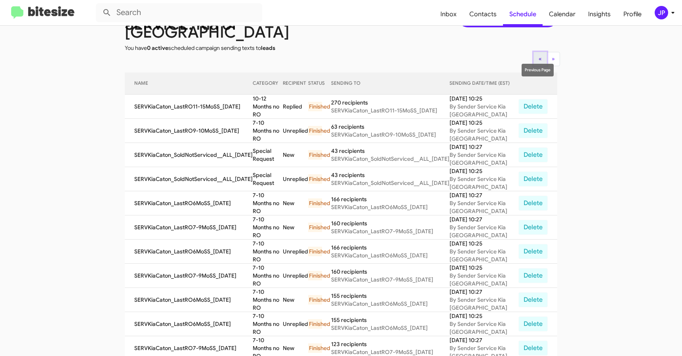
click at [533, 52] on button "« Previous" at bounding box center [539, 59] width 13 height 14
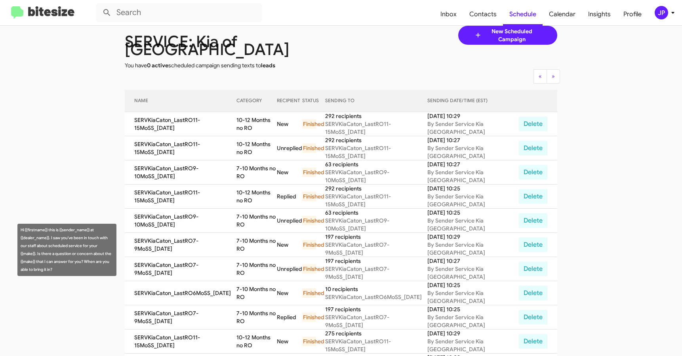
scroll to position [0, 0]
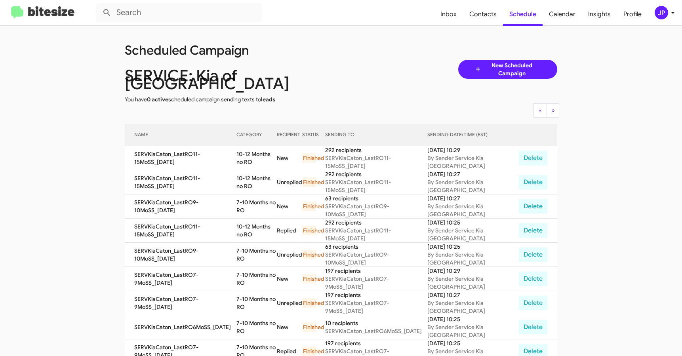
click at [55, 15] on img at bounding box center [42, 12] width 63 height 13
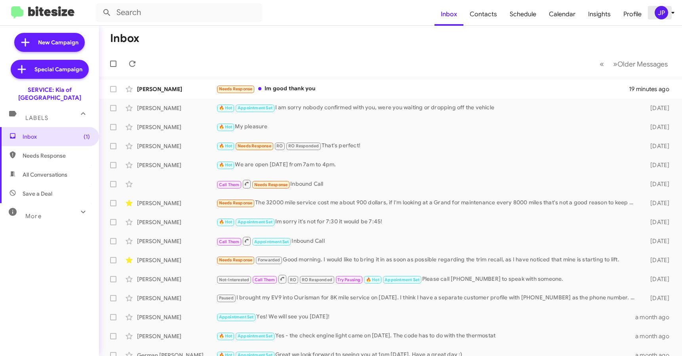
click at [660, 11] on div "JP" at bounding box center [661, 12] width 13 height 13
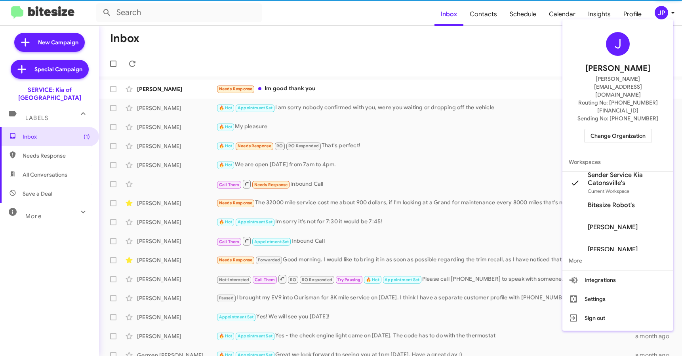
click at [640, 129] on span "Change Organization" at bounding box center [617, 135] width 55 height 13
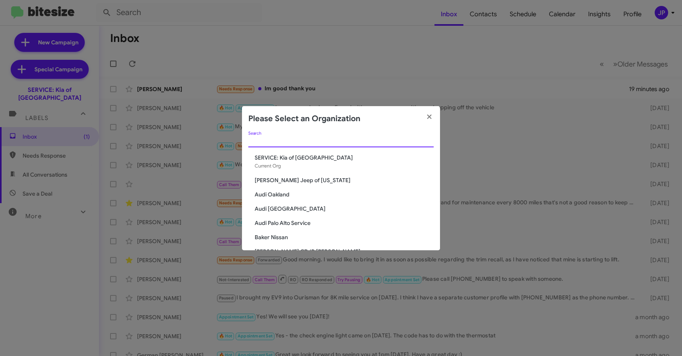
click at [392, 142] on input "Search" at bounding box center [340, 141] width 185 height 6
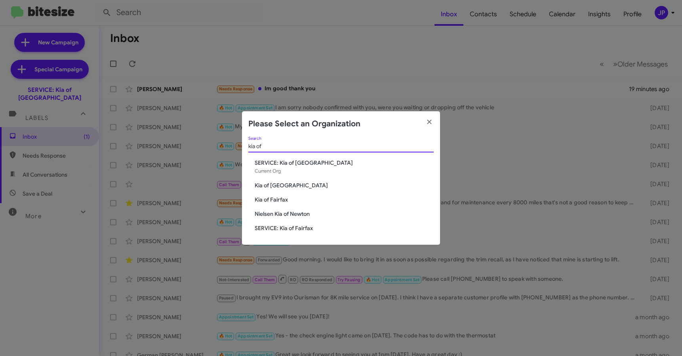
type input "kia of"
click at [309, 231] on span "SERVICE: Kia of Fairfax" at bounding box center [344, 228] width 179 height 8
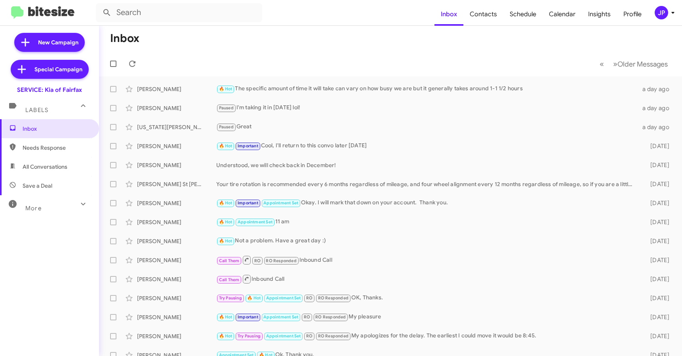
click at [667, 10] on div "JP" at bounding box center [661, 12] width 13 height 13
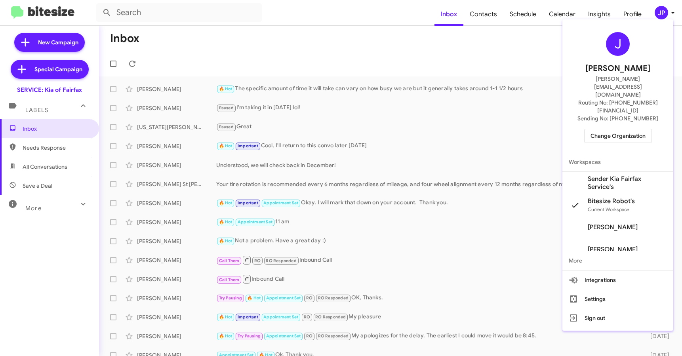
click at [630, 175] on span "Sender Kia Fairfax Service's" at bounding box center [627, 183] width 79 height 16
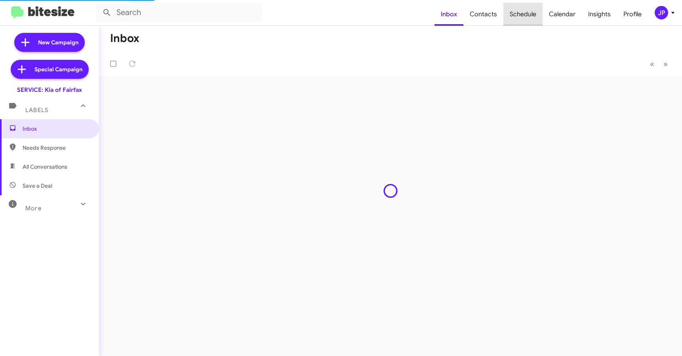
click at [522, 11] on span "Schedule" at bounding box center [522, 14] width 39 height 23
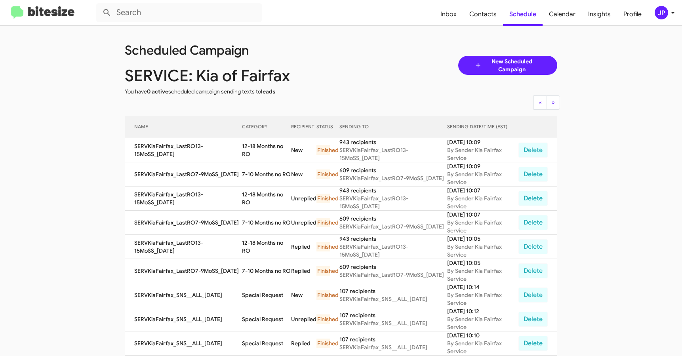
click at [74, 18] on img at bounding box center [42, 12] width 63 height 13
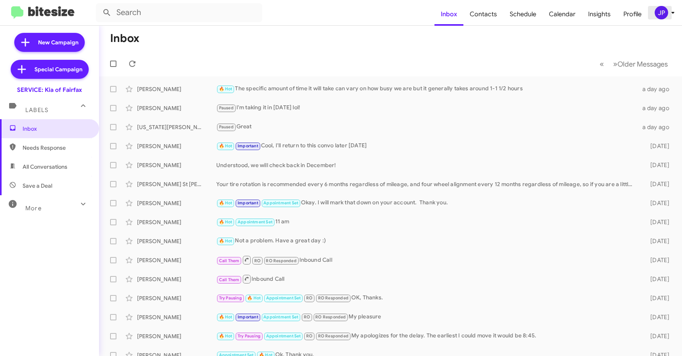
click at [652, 15] on button "JP" at bounding box center [660, 12] width 25 height 13
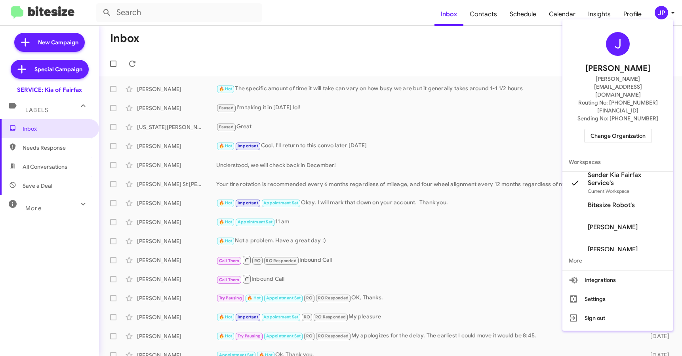
click at [593, 104] on div "J Jamie Payton jamie@bitesize.co Routing No: +1 (703) 934-8877 Sending No: +1 (…" at bounding box center [617, 88] width 111 height 130
click at [600, 129] on span "Change Organization" at bounding box center [617, 135] width 55 height 13
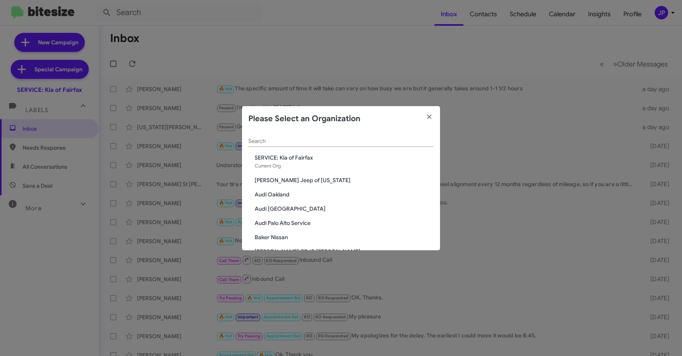
click at [333, 135] on div "Search" at bounding box center [340, 138] width 185 height 15
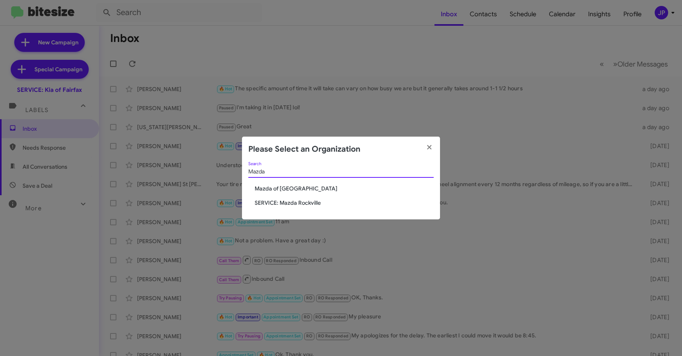
type input "Mazda"
click at [280, 200] on span "SERVICE: Mazda Rockville" at bounding box center [344, 203] width 179 height 8
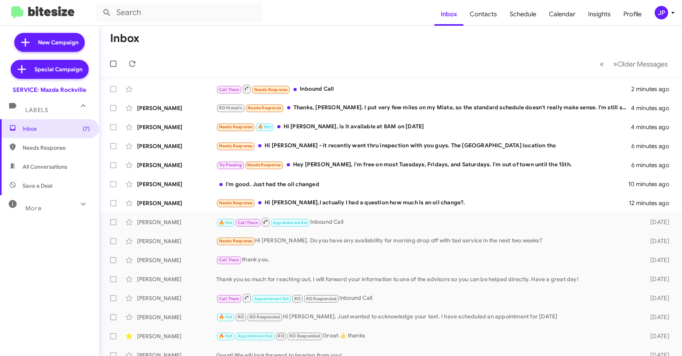
click at [665, 16] on div "JP" at bounding box center [661, 12] width 13 height 13
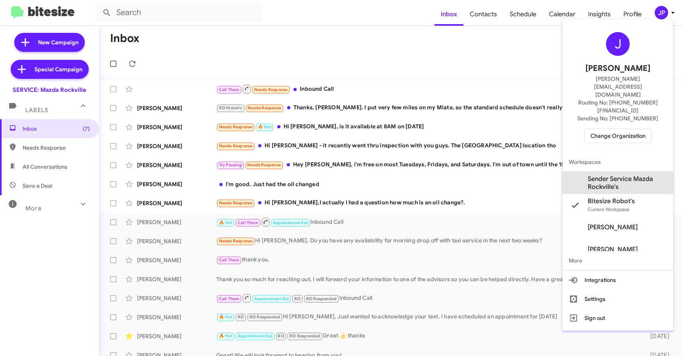
click at [623, 175] on span "Sender Service Mazda Rockville's" at bounding box center [627, 183] width 79 height 16
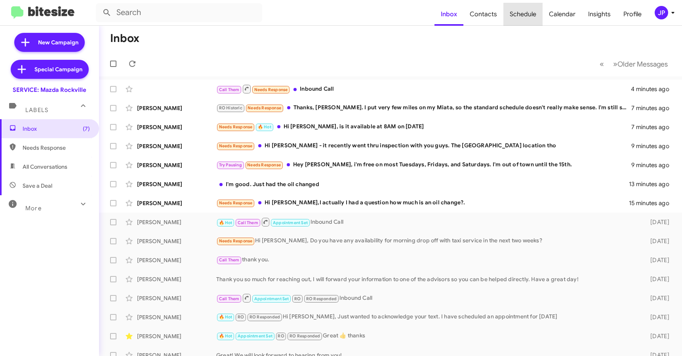
drag, startPoint x: 533, startPoint y: 17, endPoint x: 678, endPoint y: 18, distance: 145.3
click at [533, 17] on span "Schedule" at bounding box center [522, 14] width 39 height 23
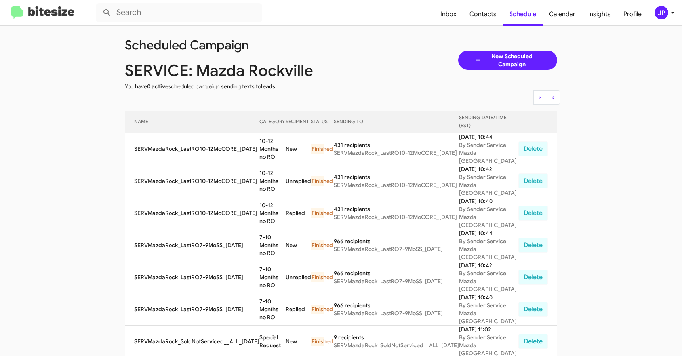
scroll to position [13, 0]
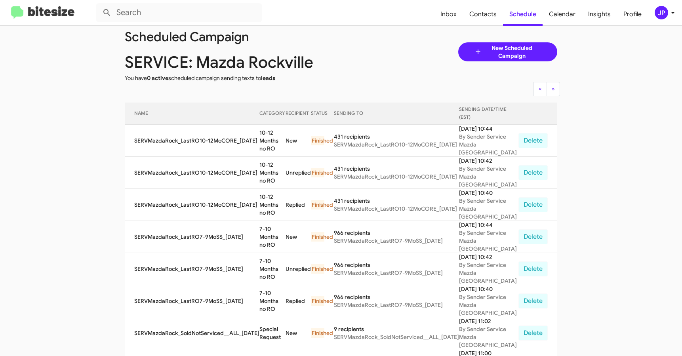
click at [653, 14] on button "JP" at bounding box center [660, 12] width 25 height 13
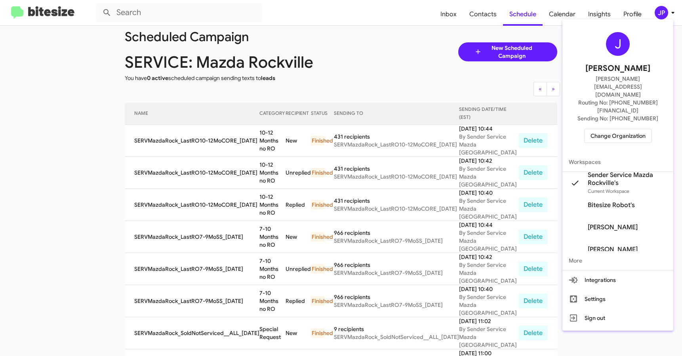
click at [635, 129] on span "Change Organization" at bounding box center [617, 135] width 55 height 13
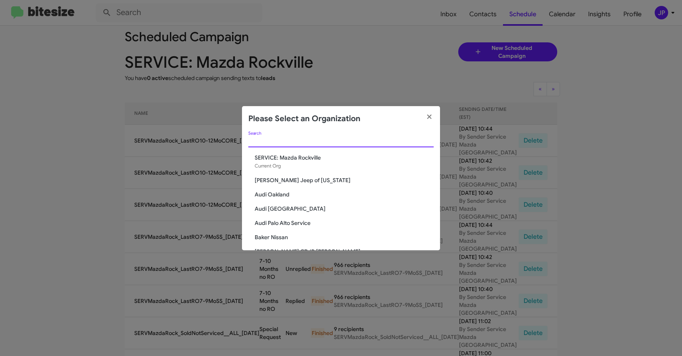
click at [348, 144] on input "Search" at bounding box center [340, 141] width 185 height 6
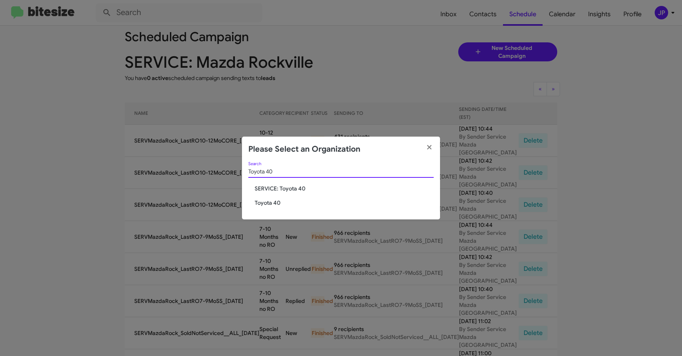
type input "Toyota 40"
click at [305, 186] on span "SERVICE: Toyota 40" at bounding box center [344, 189] width 179 height 8
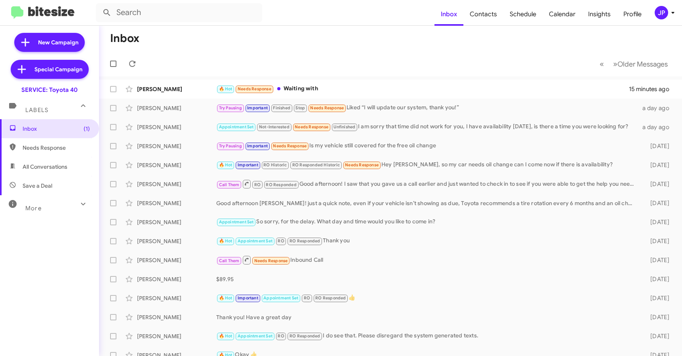
click at [665, 15] on div "JP" at bounding box center [661, 12] width 13 height 13
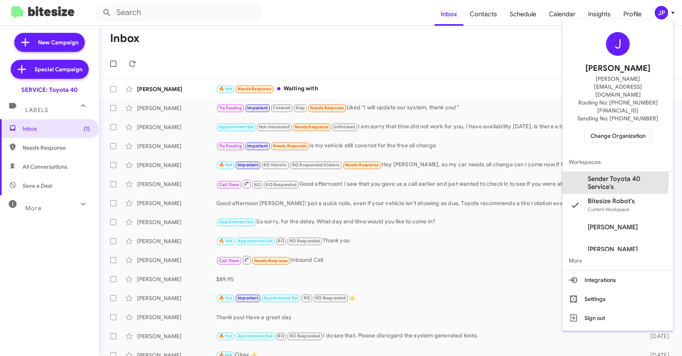
click at [606, 175] on span "Sender Toyota 40 Service's" at bounding box center [627, 183] width 79 height 16
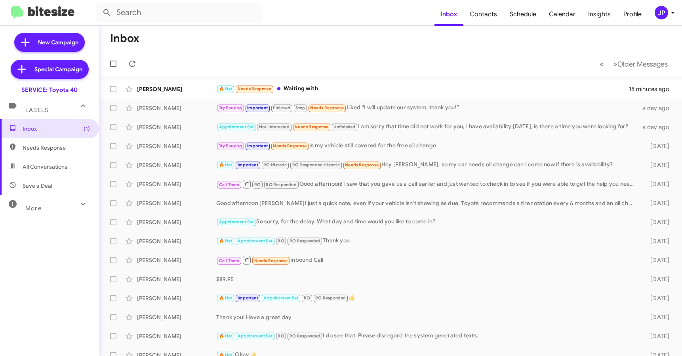
click at [665, 16] on div "JP" at bounding box center [661, 12] width 13 height 13
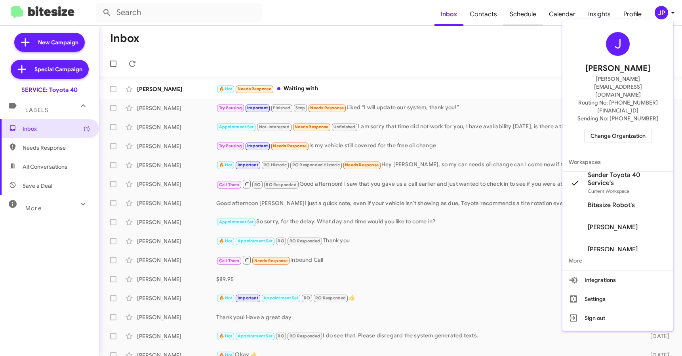
click at [537, 19] on div at bounding box center [341, 178] width 682 height 356
click at [534, 17] on span "Schedule" at bounding box center [522, 14] width 39 height 23
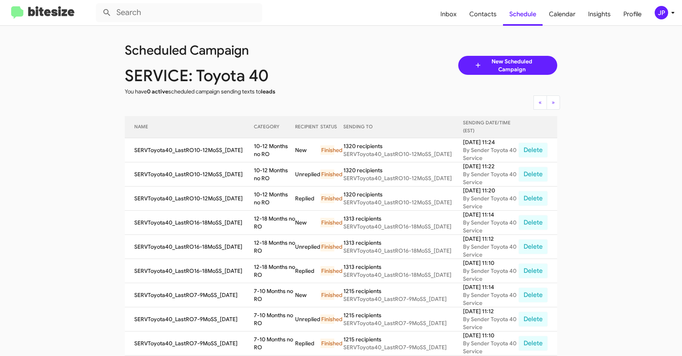
click at [51, 14] on img at bounding box center [42, 12] width 63 height 13
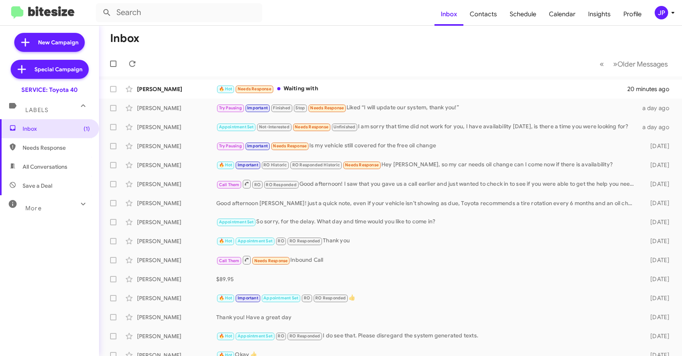
click at [668, 13] on icon at bounding box center [673, 13] width 10 height 10
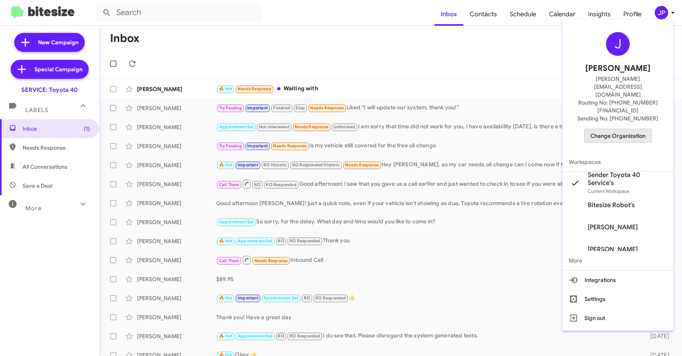
click at [636, 129] on span "Change Organization" at bounding box center [617, 135] width 55 height 13
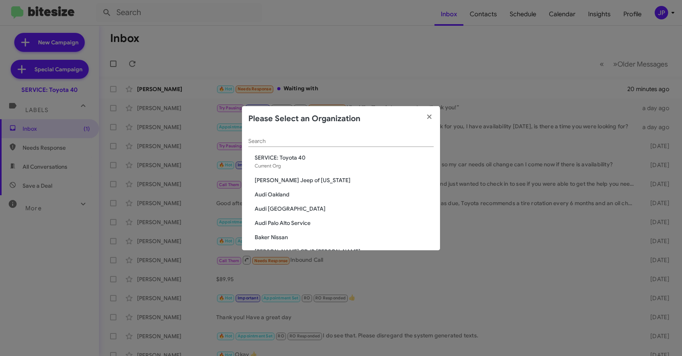
click at [285, 135] on div "Search" at bounding box center [340, 138] width 185 height 15
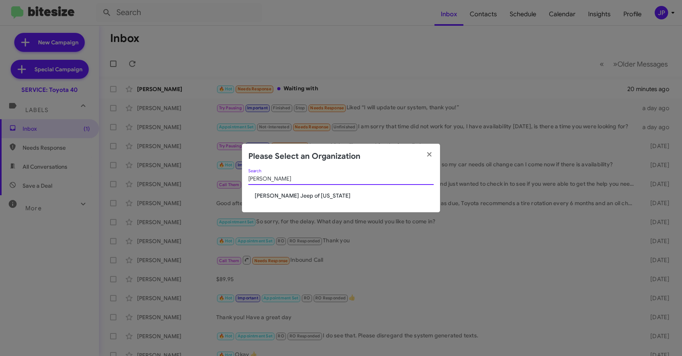
type input "Adams"
click at [270, 194] on span "[PERSON_NAME] Jeep of [US_STATE]" at bounding box center [344, 196] width 179 height 8
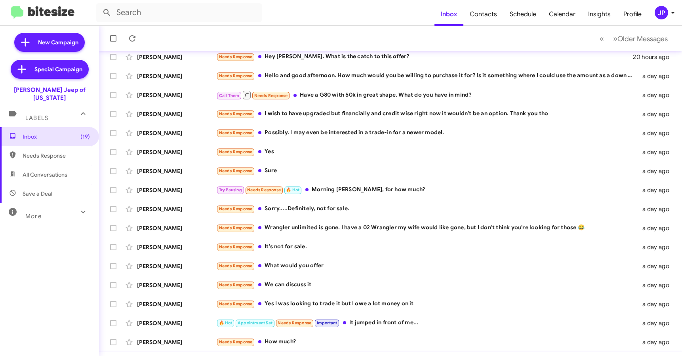
scroll to position [104, 0]
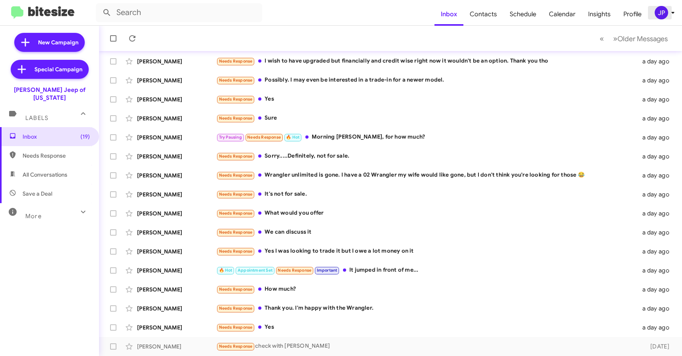
click at [668, 13] on icon at bounding box center [673, 13] width 10 height 10
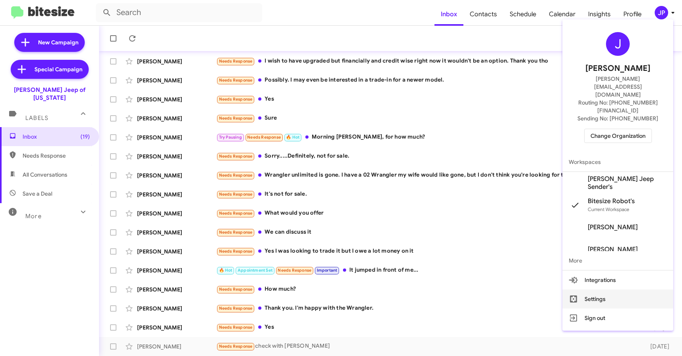
click at [618, 289] on button "Settings" at bounding box center [617, 298] width 111 height 19
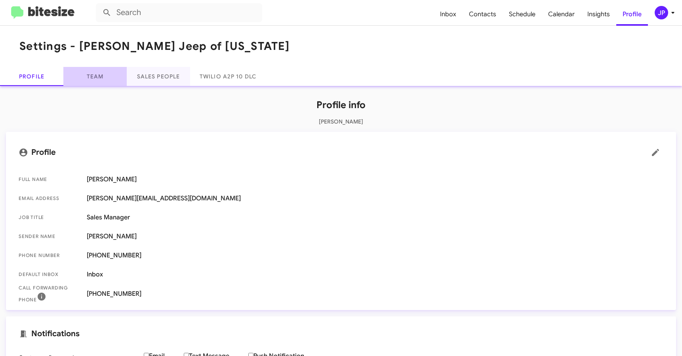
drag, startPoint x: 112, startPoint y: 75, endPoint x: 137, endPoint y: 72, distance: 25.9
click at [112, 75] on link "Team" at bounding box center [94, 76] width 63 height 19
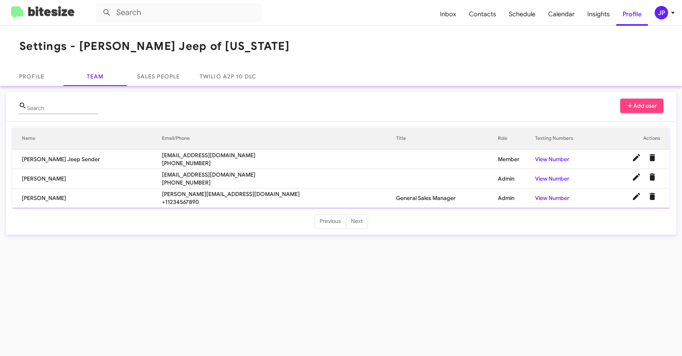
click at [248, 221] on ul "Previous Next" at bounding box center [341, 221] width 670 height 14
click at [50, 10] on img at bounding box center [42, 12] width 63 height 13
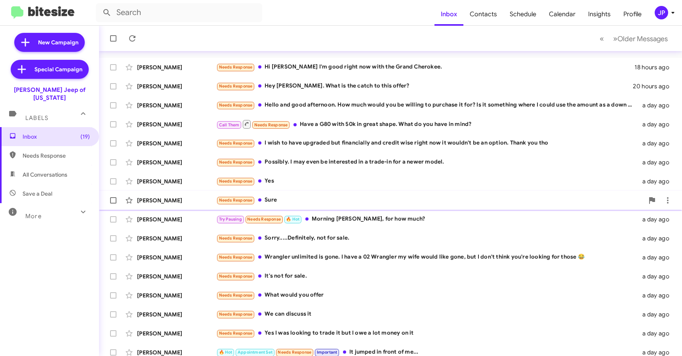
scroll to position [104, 0]
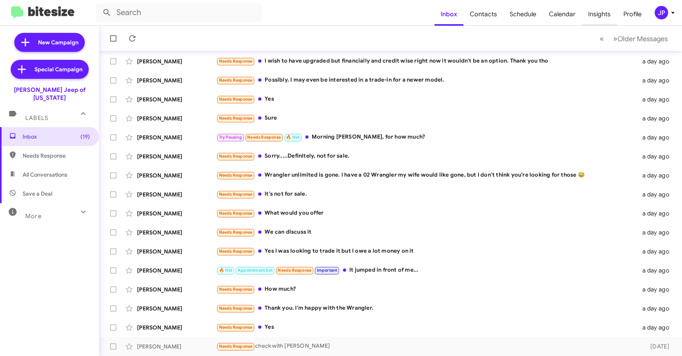
click at [602, 20] on span "Insights" at bounding box center [599, 14] width 35 height 23
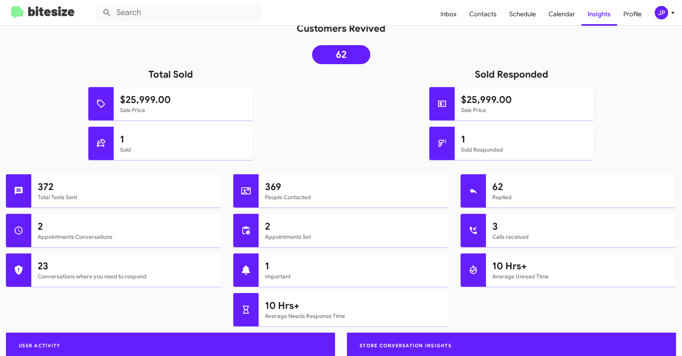
scroll to position [252, 0]
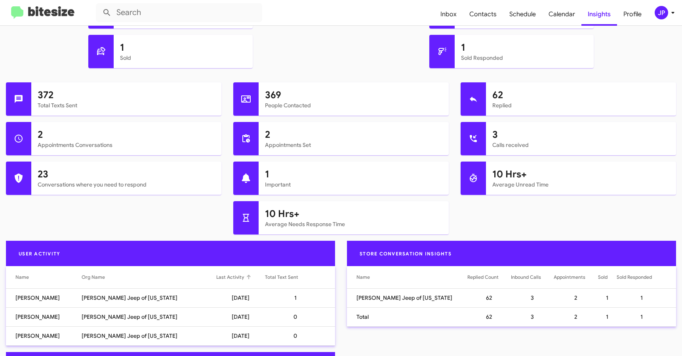
click at [216, 276] on div "Last Activity" at bounding box center [230, 277] width 28 height 8
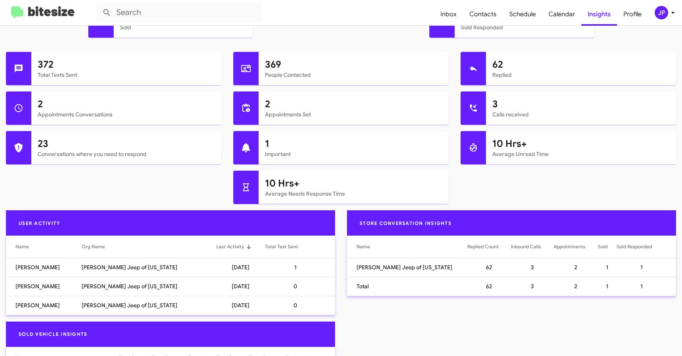
scroll to position [283, 0]
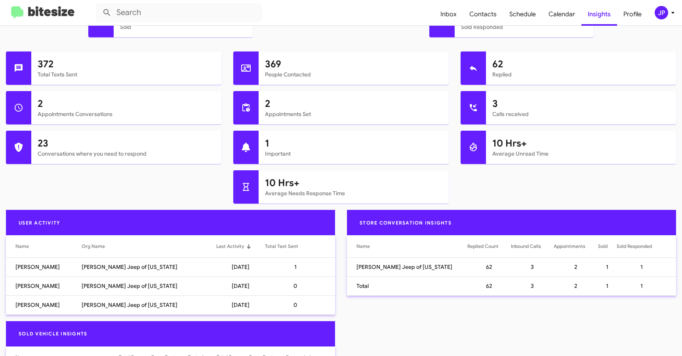
click at [657, 15] on div "JP" at bounding box center [661, 12] width 13 height 13
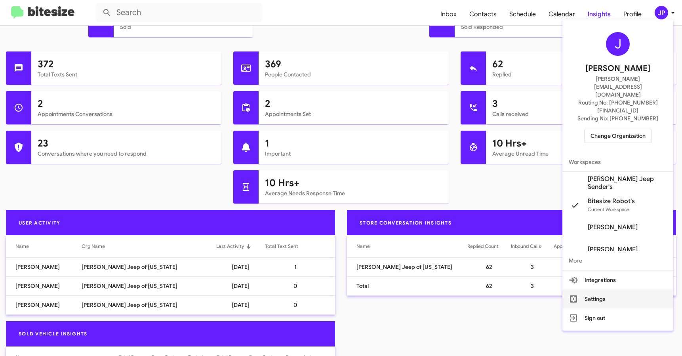
click at [608, 289] on button "Settings" at bounding box center [617, 298] width 111 height 19
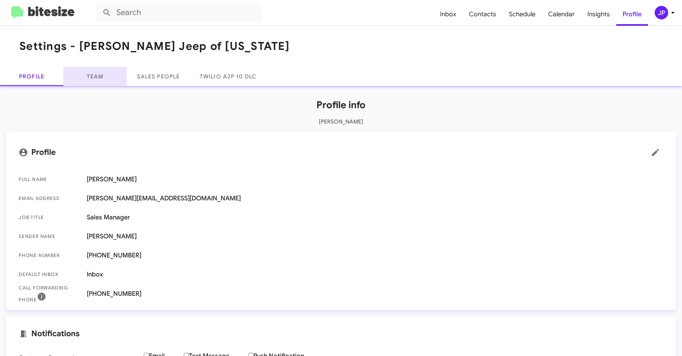
click at [112, 83] on link "Team" at bounding box center [94, 76] width 63 height 19
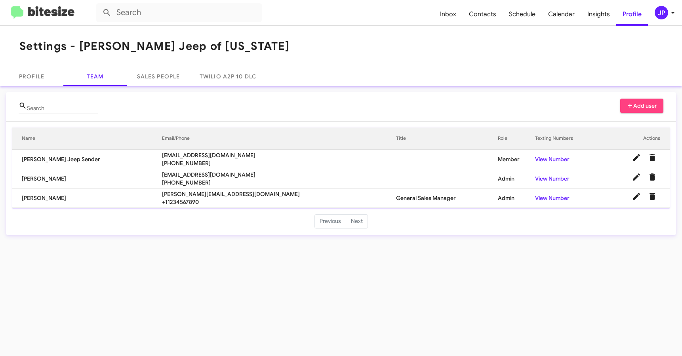
click at [48, 13] on img at bounding box center [42, 12] width 63 height 13
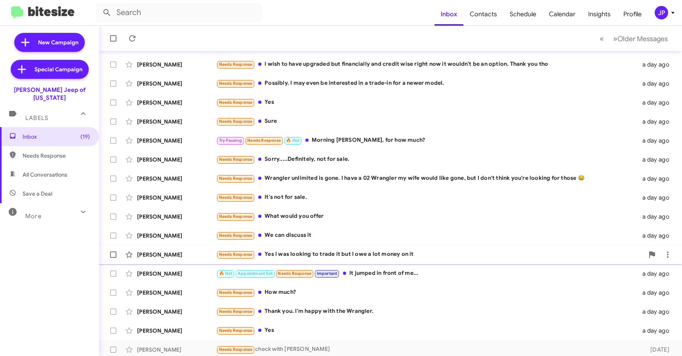
scroll to position [104, 0]
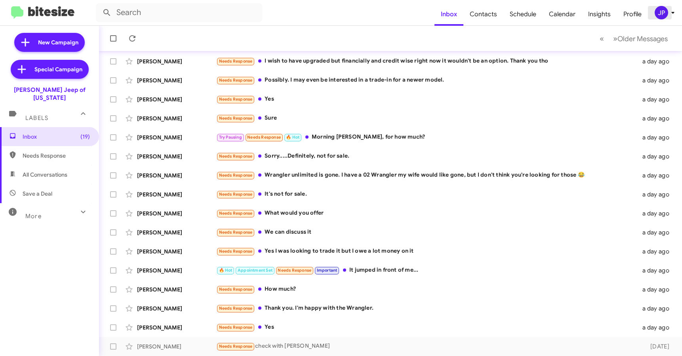
click at [661, 12] on div "JP" at bounding box center [661, 12] width 13 height 13
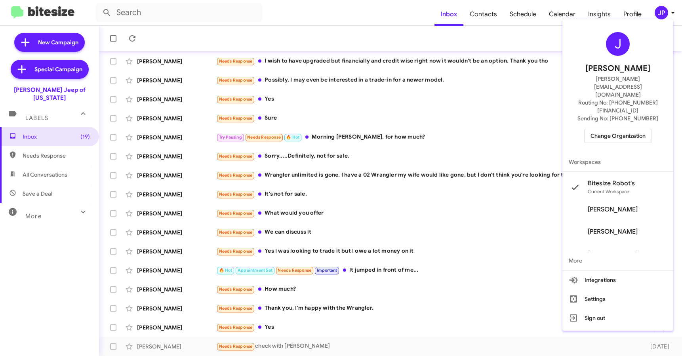
scroll to position [54, 0]
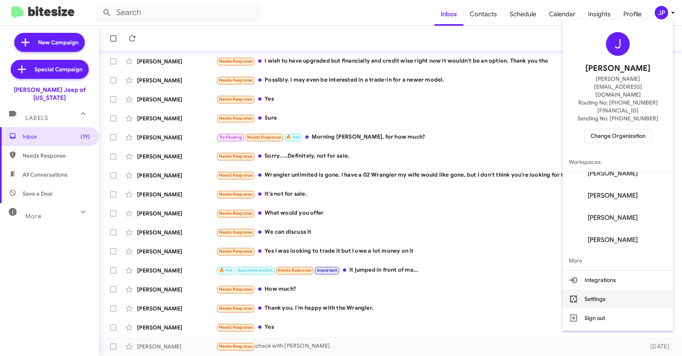
click at [634, 289] on button "Settings" at bounding box center [617, 298] width 111 height 19
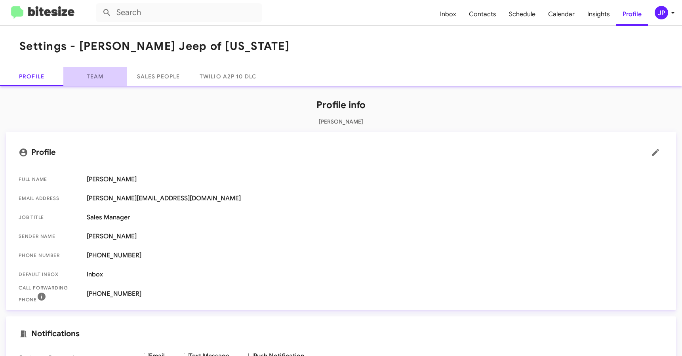
click at [91, 74] on link "Team" at bounding box center [94, 76] width 63 height 19
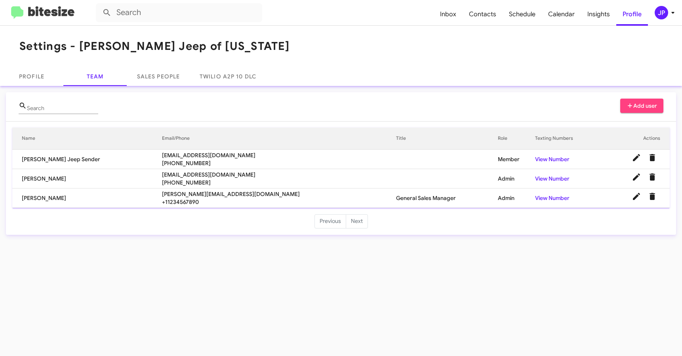
click at [633, 214] on ul "Previous Next" at bounding box center [341, 221] width 670 height 14
click at [632, 200] on icon at bounding box center [637, 197] width 10 height 10
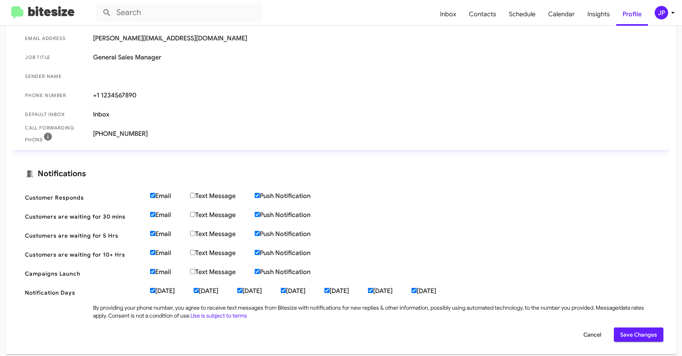
scroll to position [178, 0]
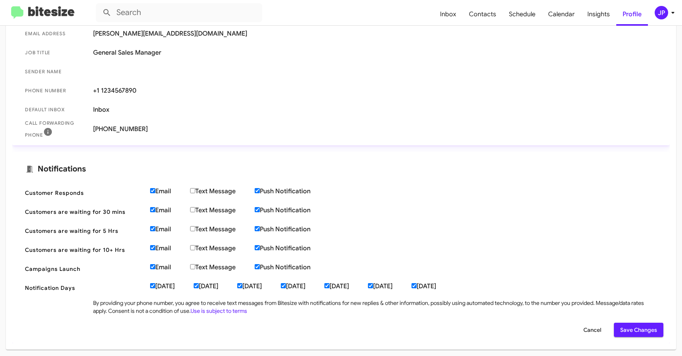
click at [195, 192] on input "Text Message" at bounding box center [192, 190] width 5 height 5
checkbox input "true"
click at [195, 211] on input "Text Message" at bounding box center [192, 209] width 5 height 5
checkbox input "true"
drag, startPoint x: 192, startPoint y: 230, endPoint x: 194, endPoint y: 242, distance: 12.7
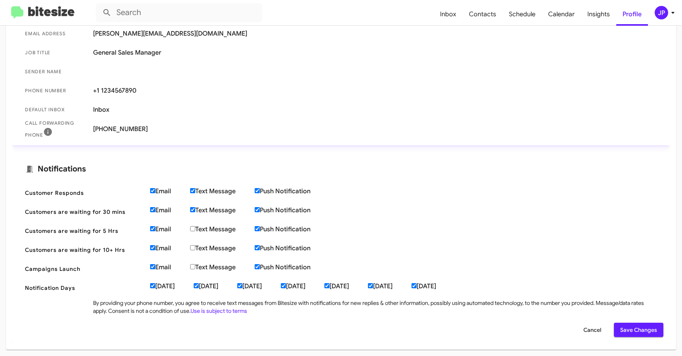
click at [192, 230] on input "Text Message" at bounding box center [192, 228] width 5 height 5
checkbox input "true"
drag, startPoint x: 193, startPoint y: 245, endPoint x: 195, endPoint y: 258, distance: 12.8
click at [193, 245] on input "Text Message" at bounding box center [192, 247] width 5 height 5
checkbox input "true"
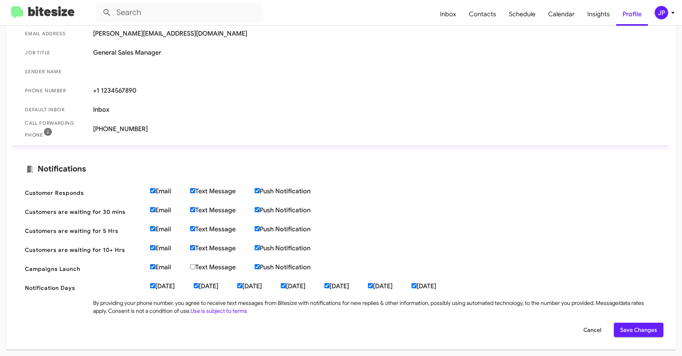
drag, startPoint x: 196, startPoint y: 270, endPoint x: 194, endPoint y: 266, distance: 4.4
click at [196, 269] on label "Text Message" at bounding box center [222, 267] width 65 height 8
click at [195, 269] on input "Text Message" at bounding box center [192, 266] width 5 height 5
checkbox input "true"
click at [421, 98] on span "Phone number +1 1234567890" at bounding box center [341, 90] width 645 height 19
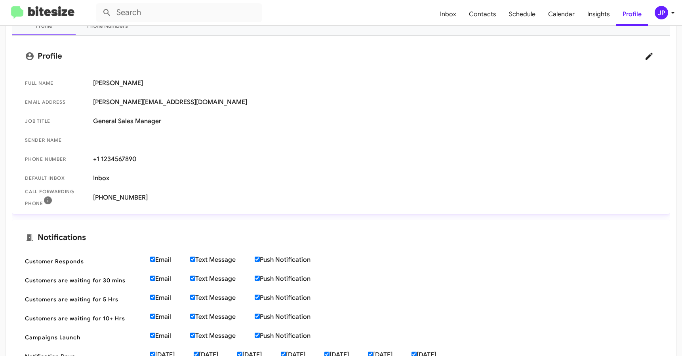
scroll to position [24, 0]
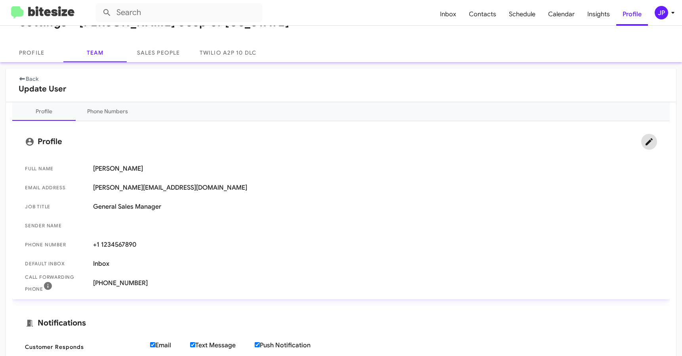
click at [644, 140] on icon at bounding box center [649, 142] width 10 height 10
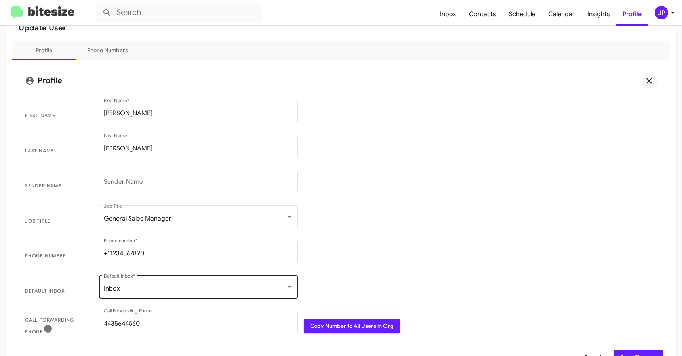
scroll to position [99, 0]
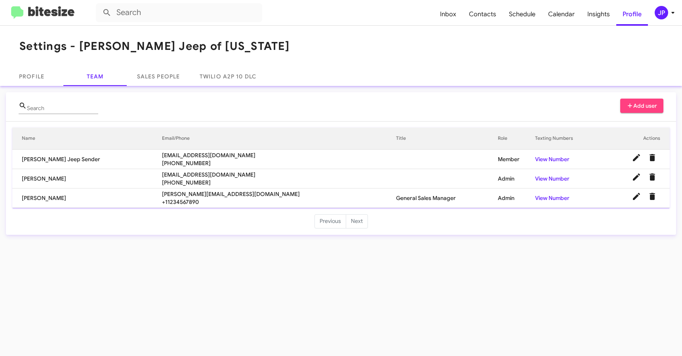
click at [51, 17] on img at bounding box center [42, 12] width 63 height 13
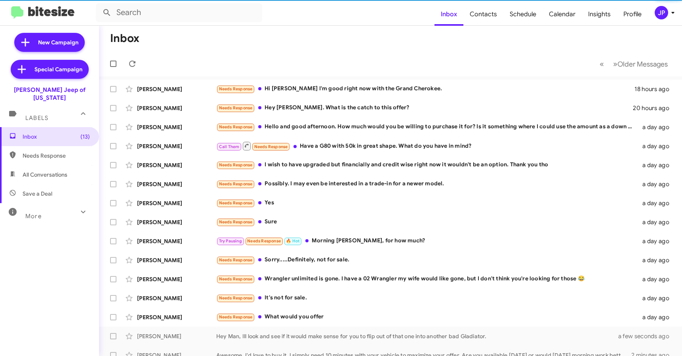
click at [39, 206] on div "More" at bounding box center [41, 213] width 70 height 15
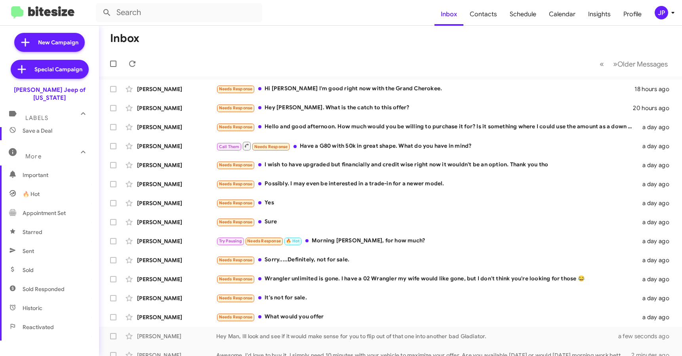
scroll to position [69, 0]
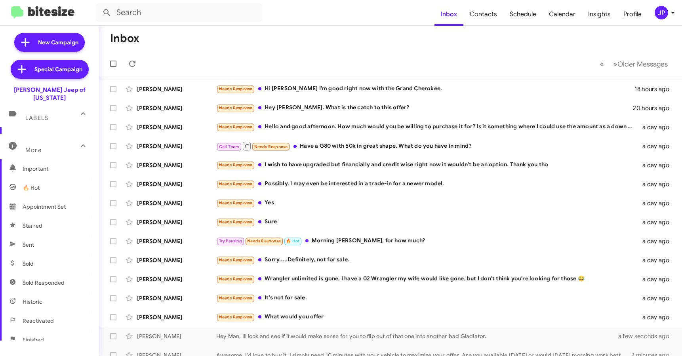
click at [44, 259] on span "Sold" at bounding box center [49, 263] width 99 height 19
type input "in:sold"
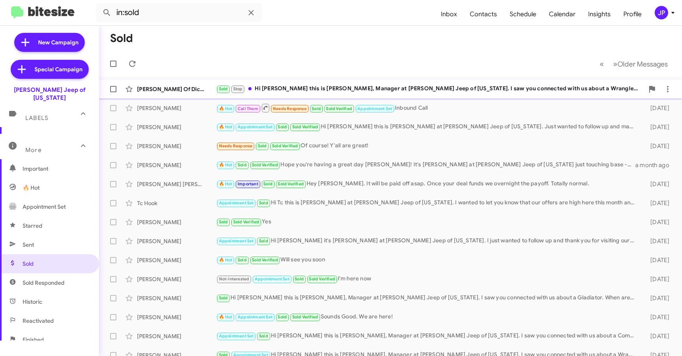
click at [183, 88] on div "Steven Baron Of Dice Llc" at bounding box center [176, 89] width 79 height 8
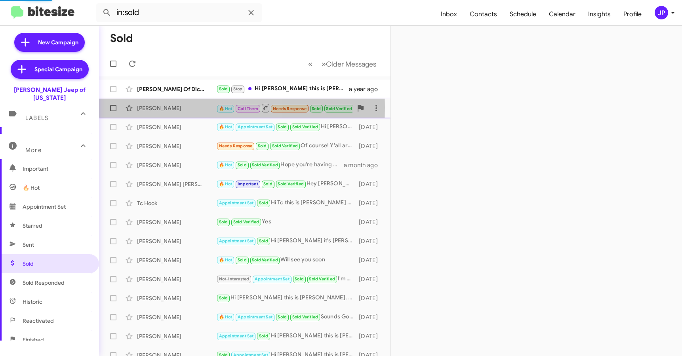
click at [183, 107] on div "Michele Casson" at bounding box center [176, 108] width 79 height 8
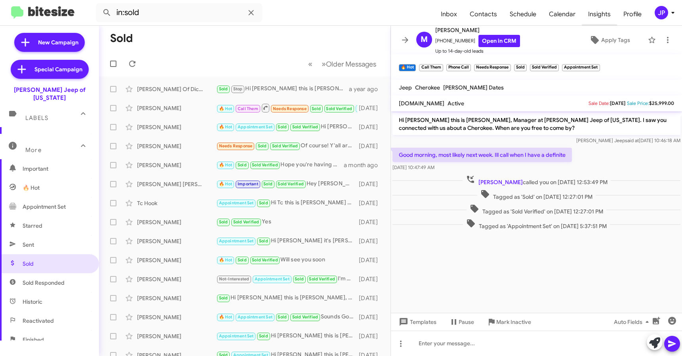
click at [609, 15] on span "Insights" at bounding box center [599, 14] width 35 height 23
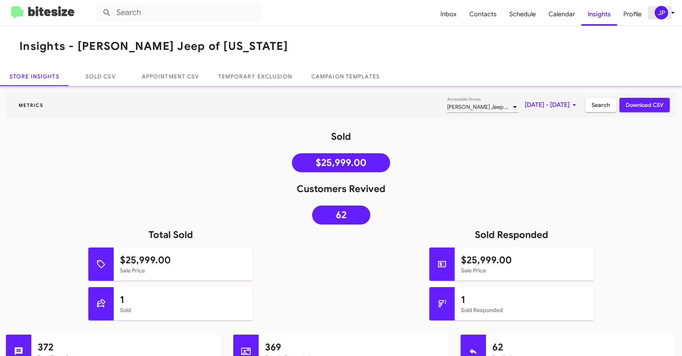
click at [668, 15] on icon at bounding box center [673, 13] width 10 height 10
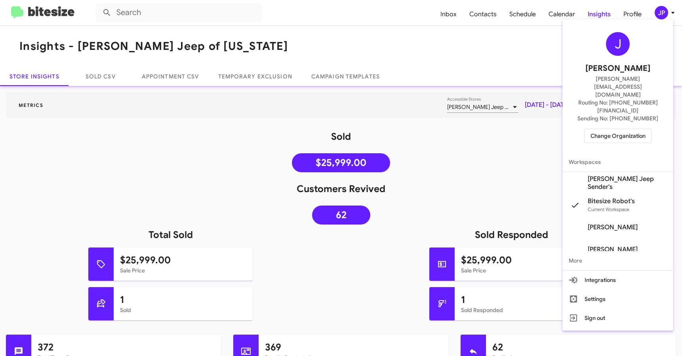
click at [620, 129] on span "Change Organization" at bounding box center [617, 135] width 55 height 13
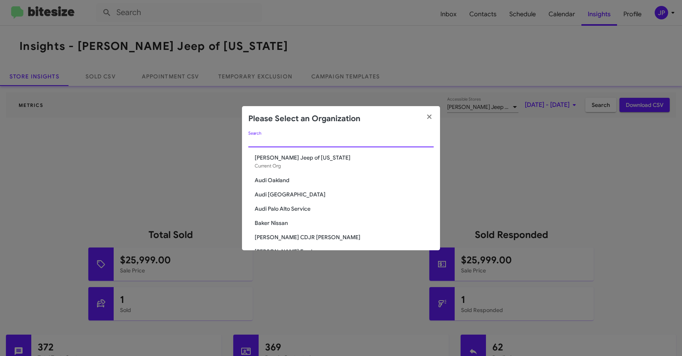
click at [352, 139] on input "Search" at bounding box center [340, 141] width 185 height 6
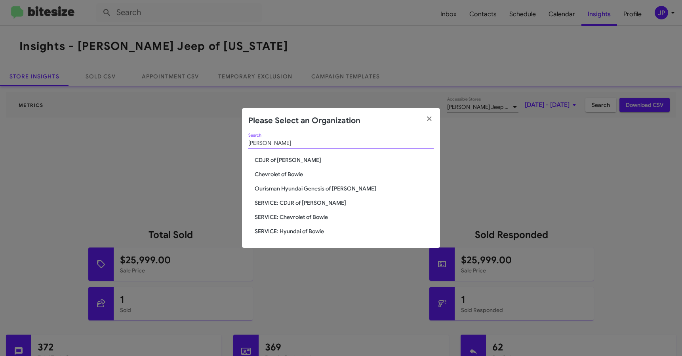
type input "Bowie"
click at [305, 174] on span "Chevrolet of Bowie" at bounding box center [344, 174] width 179 height 8
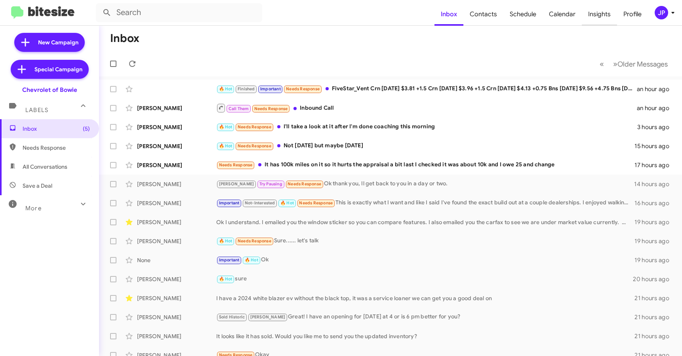
click at [585, 22] on span "Insights" at bounding box center [599, 14] width 35 height 23
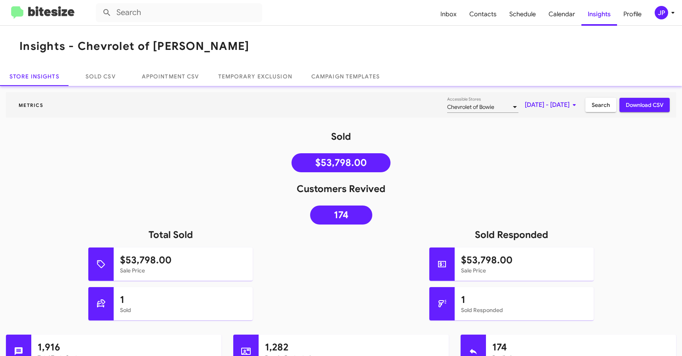
click at [661, 13] on div "JP" at bounding box center [661, 12] width 13 height 13
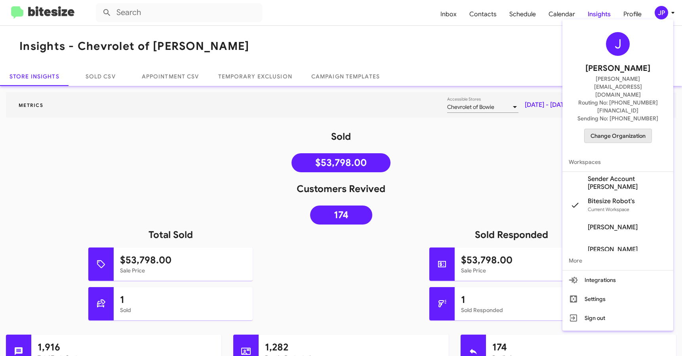
click at [600, 129] on span "Change Organization" at bounding box center [617, 135] width 55 height 13
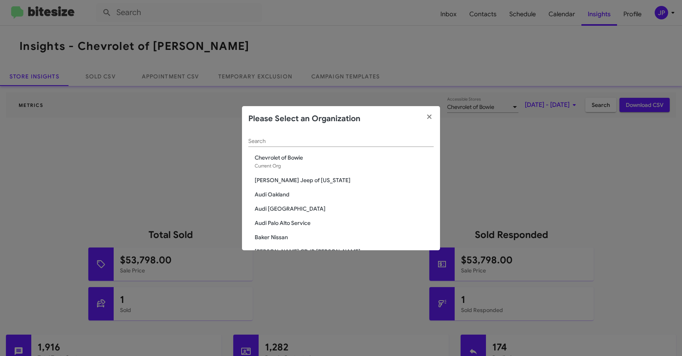
click at [254, 139] on input "Search" at bounding box center [340, 141] width 185 height 6
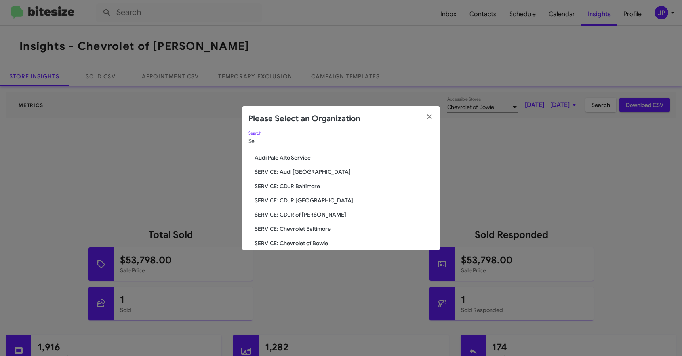
type input "S"
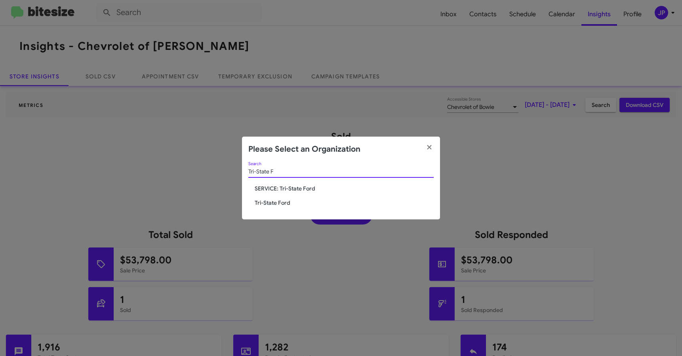
type input "Tri-State F"
click at [274, 185] on span "SERVICE: Tri-State Ford" at bounding box center [344, 189] width 179 height 8
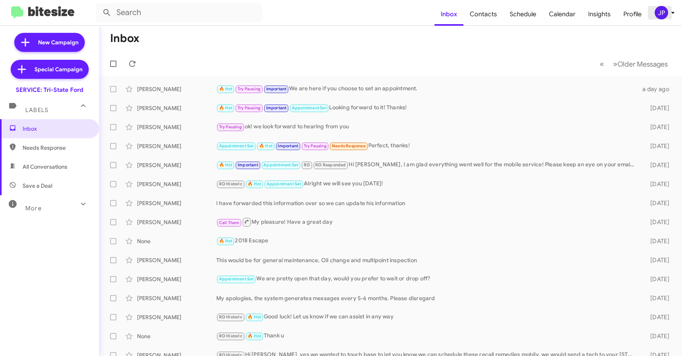
click at [668, 18] on span "JP" at bounding box center [666, 12] width 24 height 13
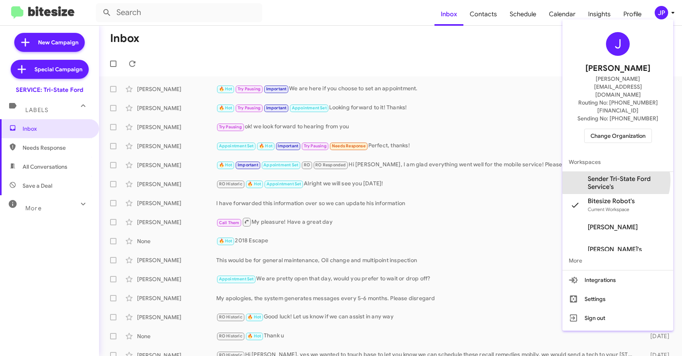
drag, startPoint x: 615, startPoint y: 156, endPoint x: 618, endPoint y: 67, distance: 89.1
click at [615, 175] on span "Sender Tri-State Ford Service's" at bounding box center [627, 183] width 79 height 16
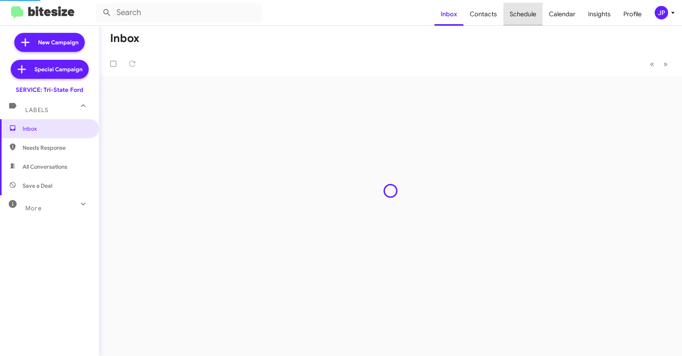
click at [538, 18] on span "Schedule" at bounding box center [522, 14] width 39 height 23
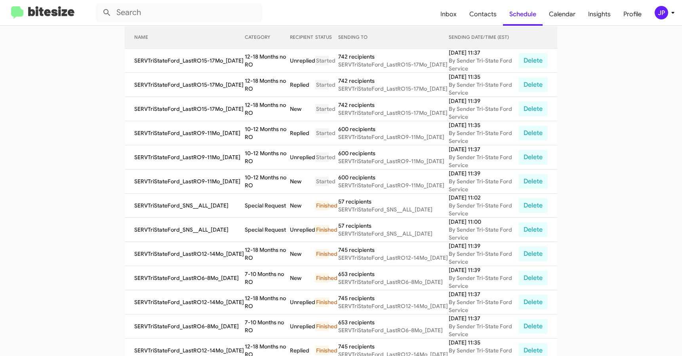
scroll to position [91, 0]
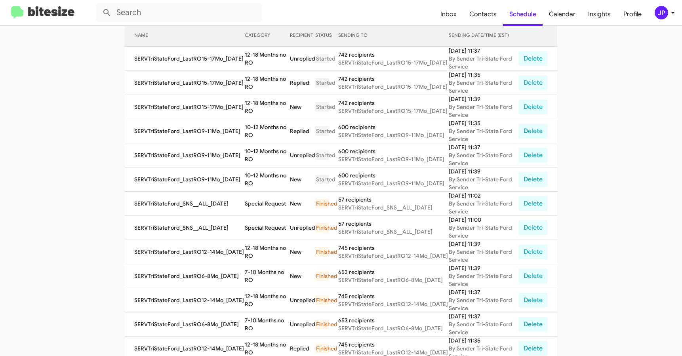
click at [42, 11] on img at bounding box center [42, 12] width 63 height 13
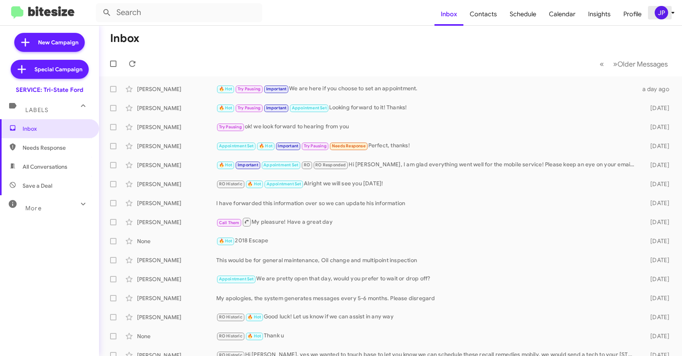
click at [658, 10] on div "JP" at bounding box center [661, 12] width 13 height 13
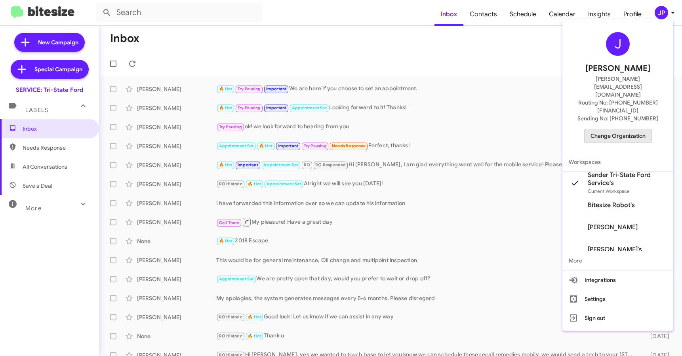
click at [630, 129] on span "Change Organization" at bounding box center [617, 135] width 55 height 13
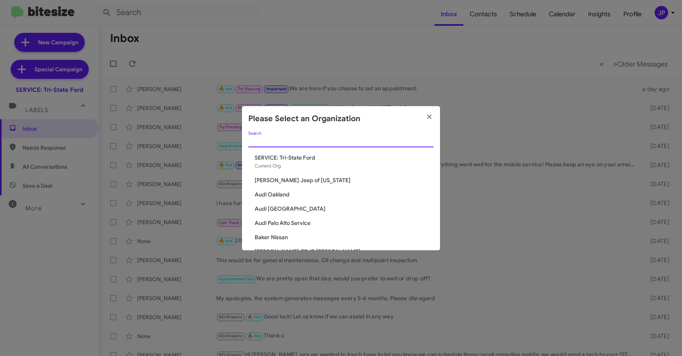
click at [399, 141] on input "Search" at bounding box center [340, 141] width 185 height 6
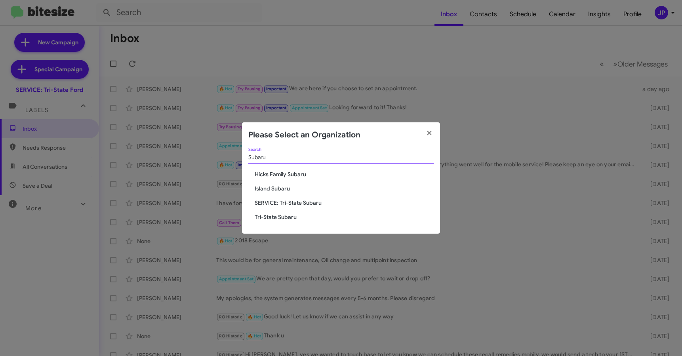
type input "Subaru"
click at [288, 201] on span "SERVICE: Tri-State Subaru" at bounding box center [344, 203] width 179 height 8
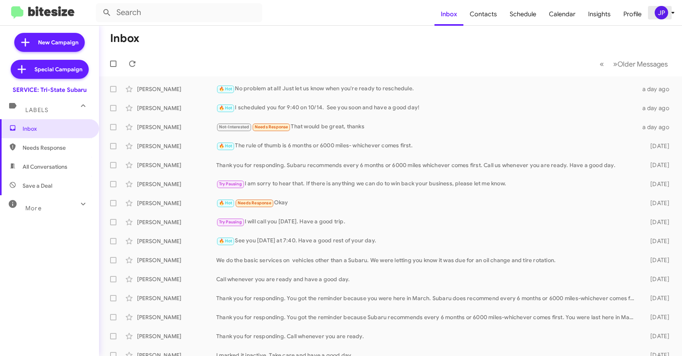
click at [670, 13] on icon at bounding box center [673, 13] width 10 height 10
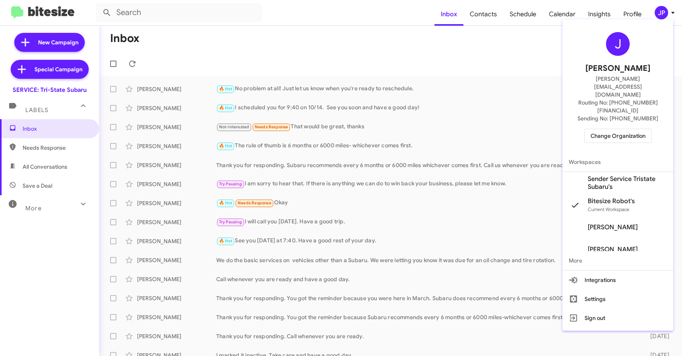
click at [619, 175] on span "Sender Service Tristate Subaru's" at bounding box center [627, 183] width 79 height 16
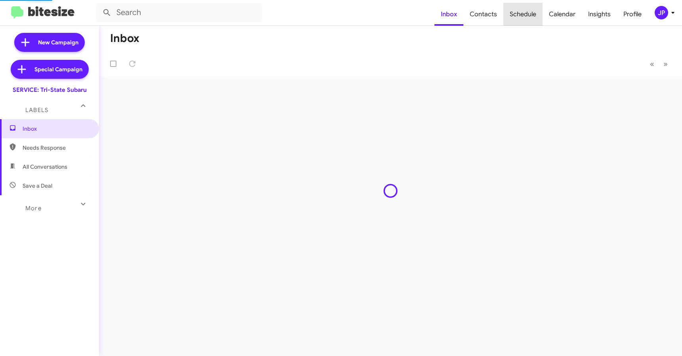
click at [538, 18] on span "Schedule" at bounding box center [522, 14] width 39 height 23
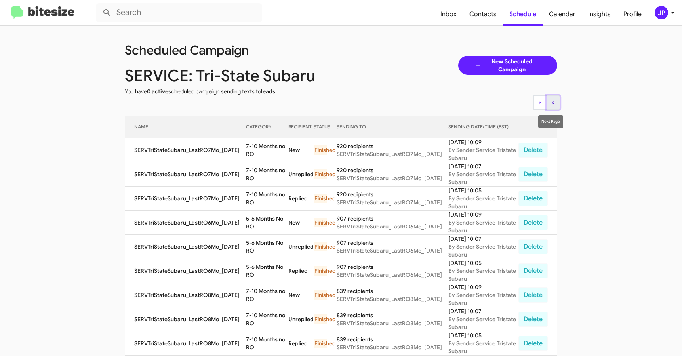
drag, startPoint x: 547, startPoint y: 103, endPoint x: 544, endPoint y: 107, distance: 5.1
click at [547, 103] on button "» Next" at bounding box center [553, 102] width 13 height 14
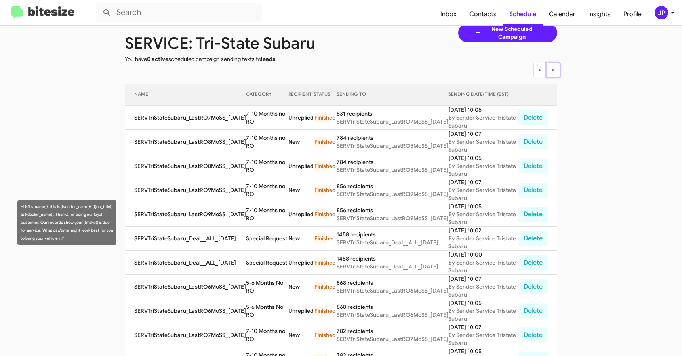
scroll to position [40, 0]
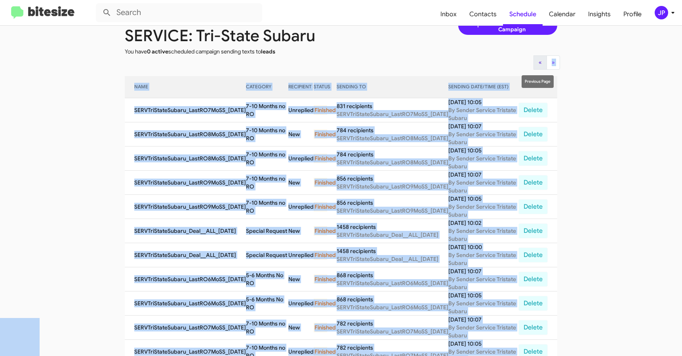
click at [532, 69] on body "Inbox Contacts Schedule Calendar Insights Profile JP Scheduled Campaign SERVICE…" at bounding box center [341, 178] width 682 height 356
click at [533, 65] on button "« Previous" at bounding box center [539, 62] width 13 height 14
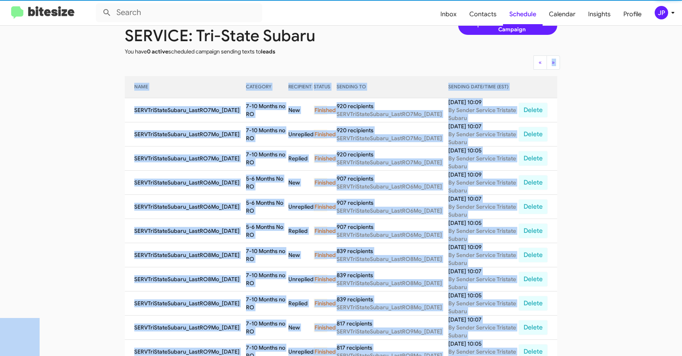
click at [81, 185] on app-scheduler "Scheduled Campaign SERVICE: Tri-State Subaru You have 0 active scheduled campai…" at bounding box center [341, 288] width 682 height 605
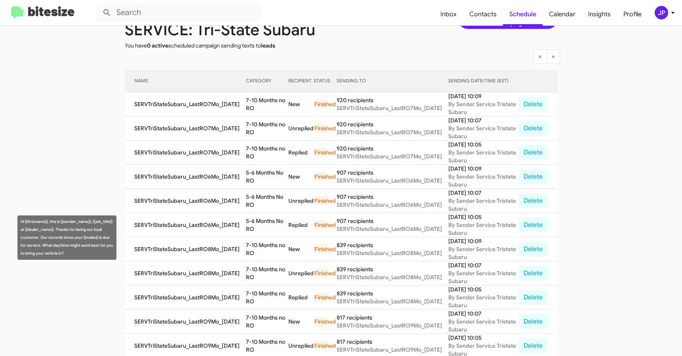
scroll to position [0, 0]
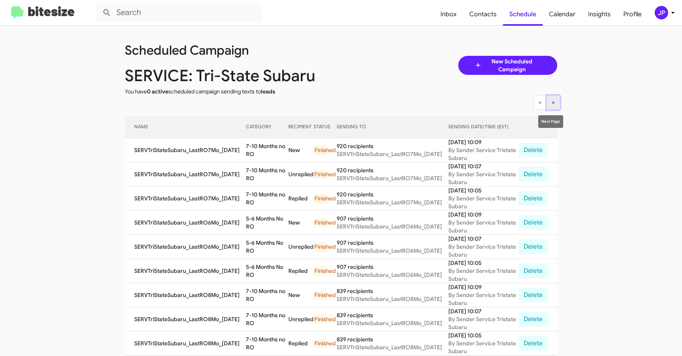
click at [555, 97] on button "» Next" at bounding box center [553, 102] width 13 height 14
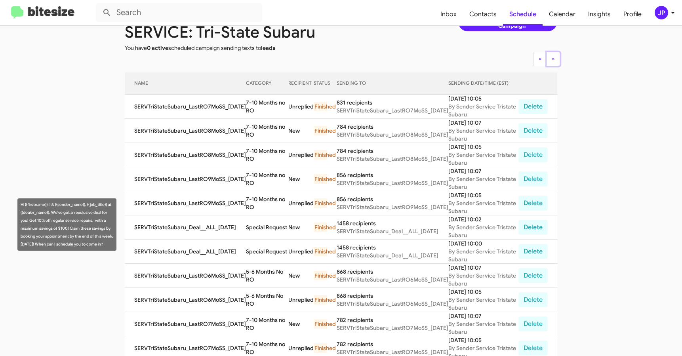
scroll to position [44, 0]
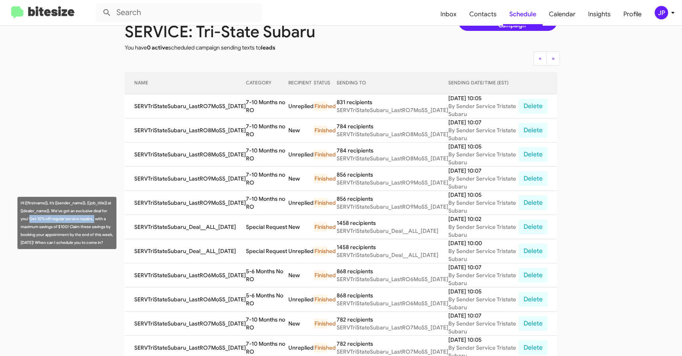
drag, startPoint x: 30, startPoint y: 219, endPoint x: 94, endPoint y: 221, distance: 64.2
click at [94, 221] on div "Hi {{firstname}}, it’s {{sender_name}}, {{job_title}} at {{dealer_name}}. We've…" at bounding box center [66, 223] width 99 height 52
copy div "Get 10% off regular service repairs,"
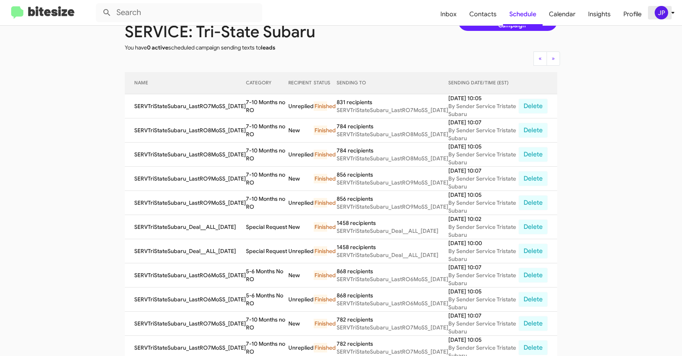
click at [657, 12] on div "JP" at bounding box center [661, 12] width 13 height 13
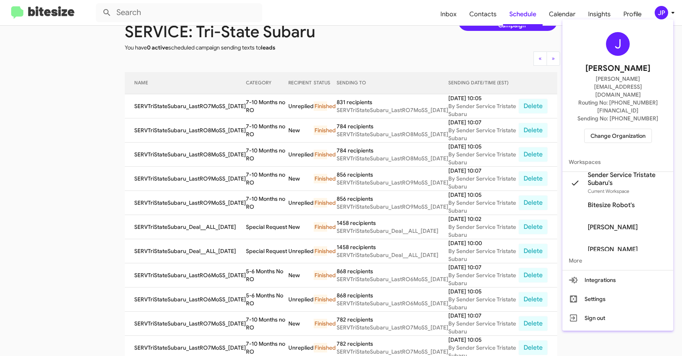
click at [618, 129] on span "Change Organization" at bounding box center [617, 135] width 55 height 13
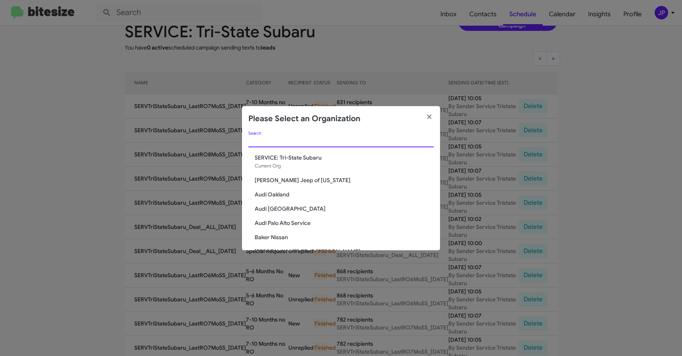
click at [255, 144] on input "Search" at bounding box center [340, 141] width 185 height 6
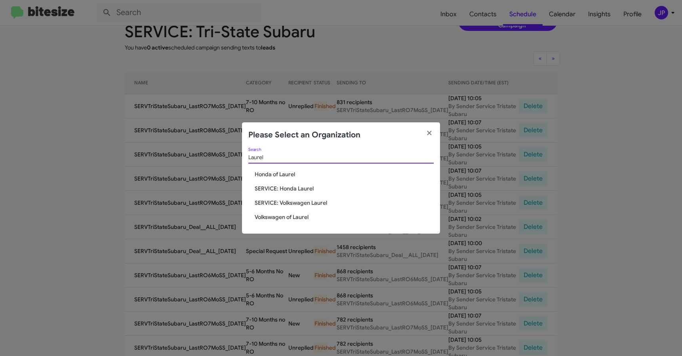
type input "Laurel"
click at [269, 204] on span "SERVICE: Volkswagen Laurel" at bounding box center [344, 203] width 179 height 8
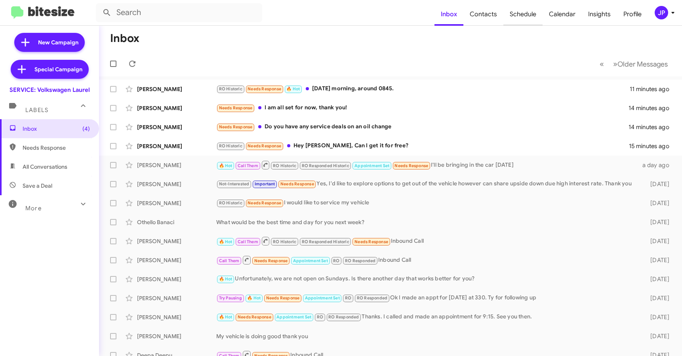
click at [533, 19] on span "Schedule" at bounding box center [522, 14] width 39 height 23
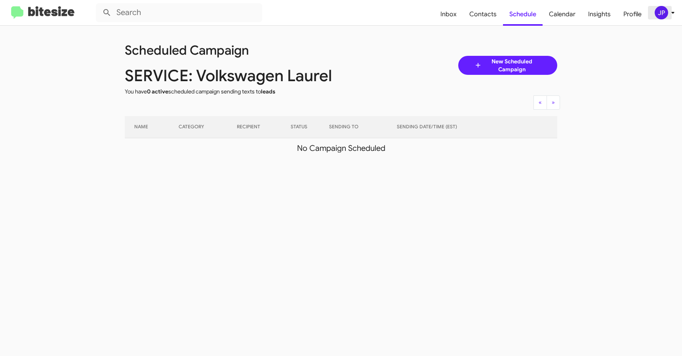
click at [664, 19] on div "JP" at bounding box center [661, 12] width 13 height 13
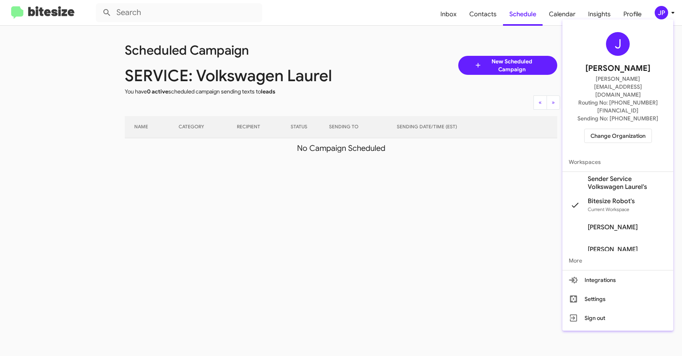
click at [614, 175] on span "Sender Service Volkswagen Laurel's" at bounding box center [627, 183] width 79 height 16
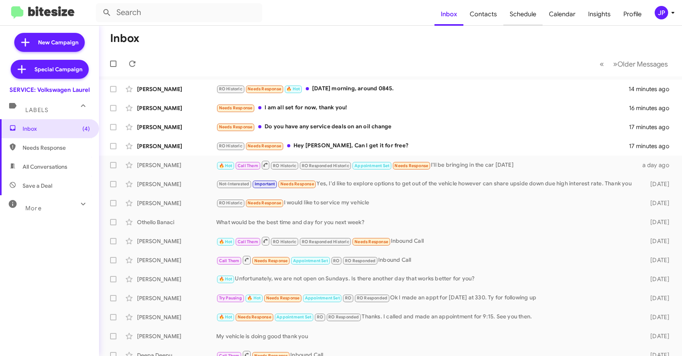
click at [533, 16] on span "Schedule" at bounding box center [522, 14] width 39 height 23
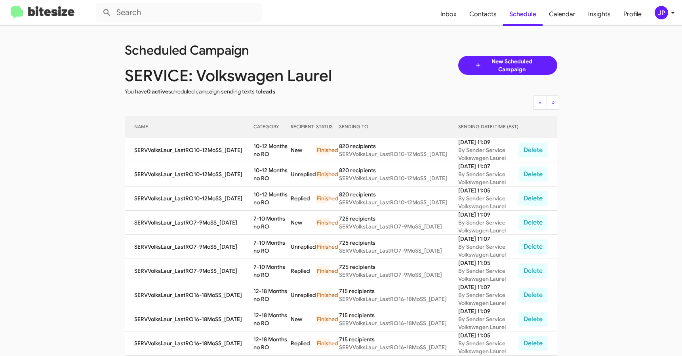
click at [39, 13] on img at bounding box center [42, 12] width 63 height 13
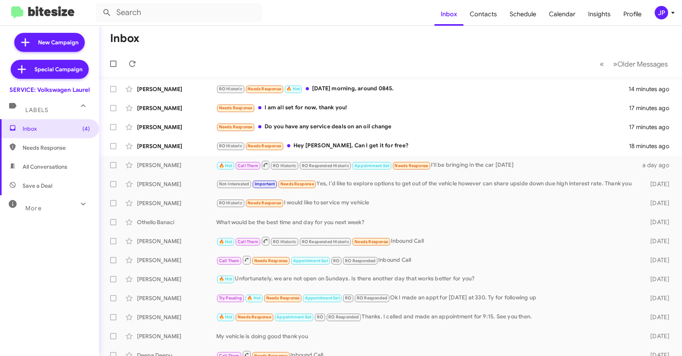
click at [663, 9] on div "JP" at bounding box center [661, 12] width 13 height 13
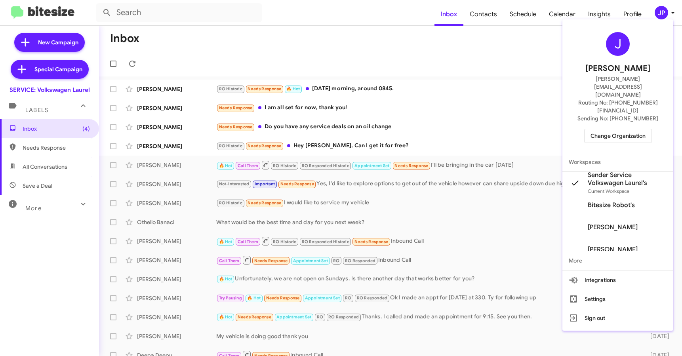
click at [646, 129] on button "Change Organization" at bounding box center [618, 136] width 68 height 14
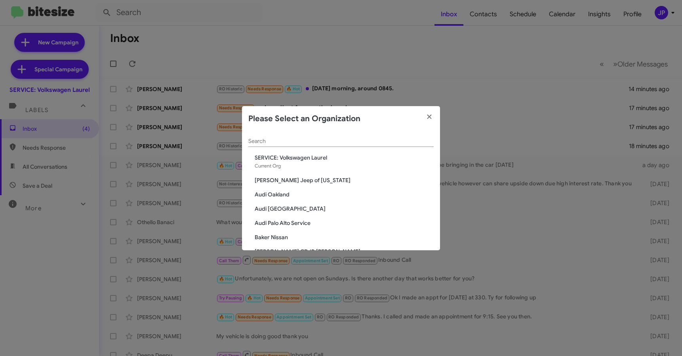
click at [317, 143] on input "Search" at bounding box center [340, 141] width 185 height 6
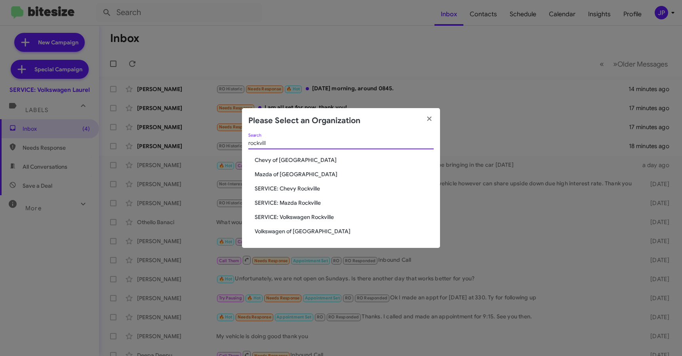
type input "rockvill"
click at [312, 215] on span "SERVICE: Volkswagen Rockville" at bounding box center [344, 217] width 179 height 8
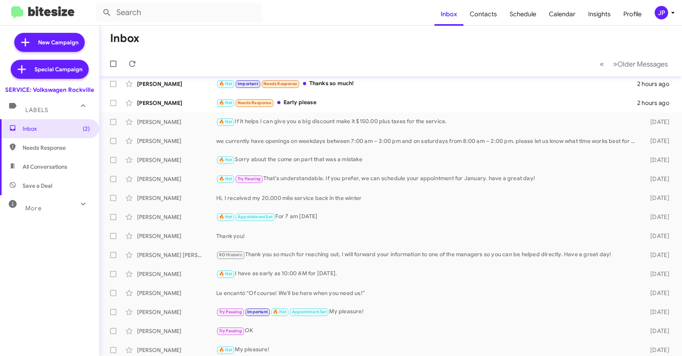
scroll to position [12, 0]
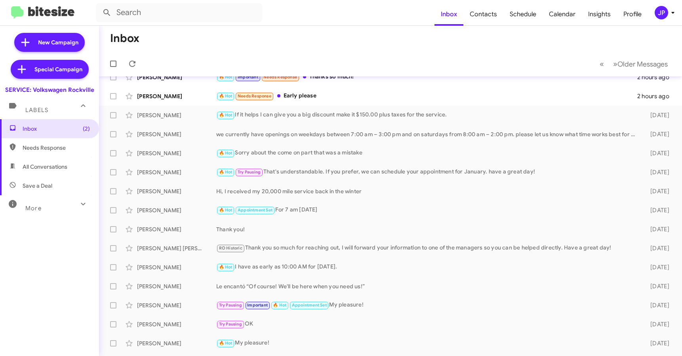
click at [668, 15] on icon at bounding box center [673, 13] width 10 height 10
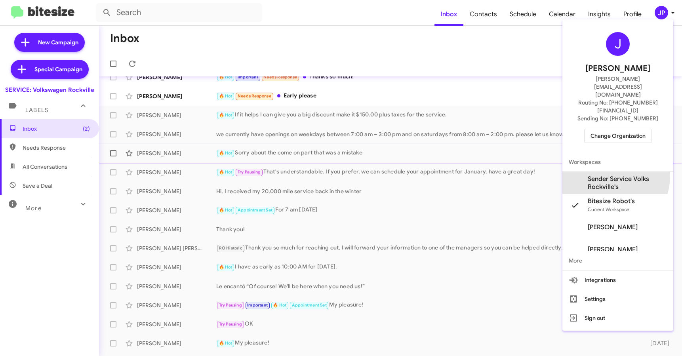
click at [609, 175] on span "Sender Service Volks Rockville's" at bounding box center [627, 183] width 79 height 16
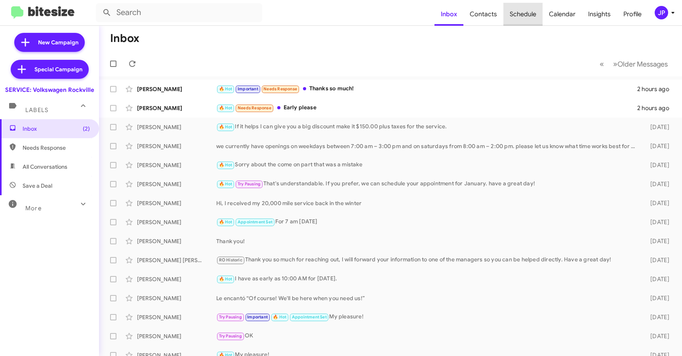
click at [531, 17] on span "Schedule" at bounding box center [522, 14] width 39 height 23
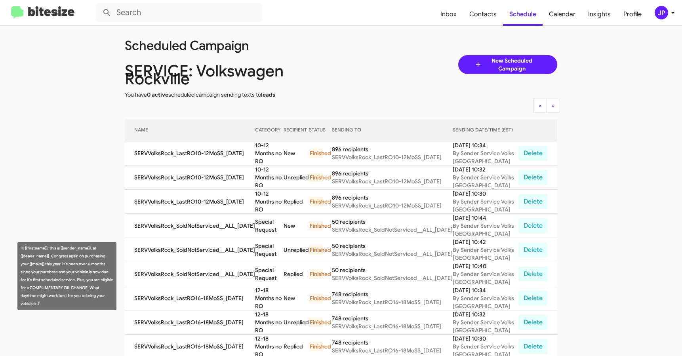
scroll to position [5, 0]
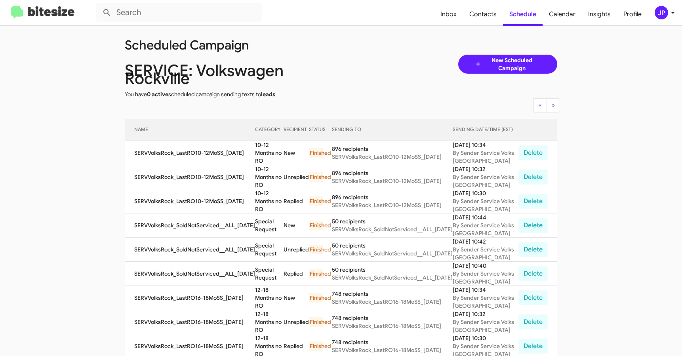
click at [657, 9] on div "JP" at bounding box center [661, 12] width 13 height 13
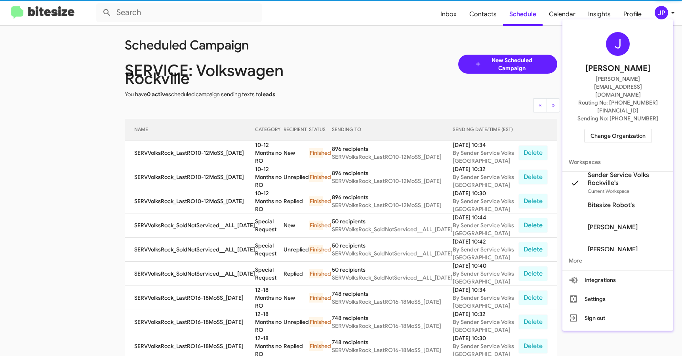
click at [630, 129] on span "Change Organization" at bounding box center [617, 135] width 55 height 13
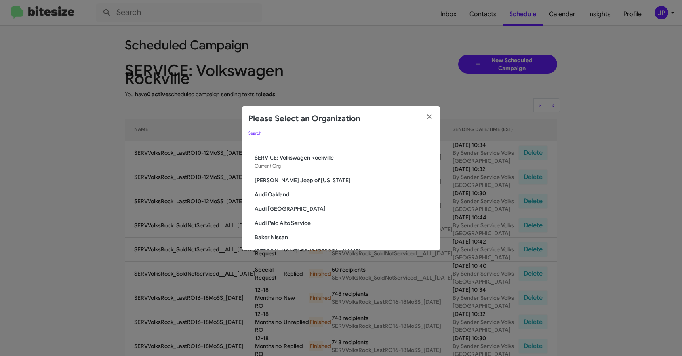
click at [368, 141] on input "Search" at bounding box center [340, 141] width 185 height 6
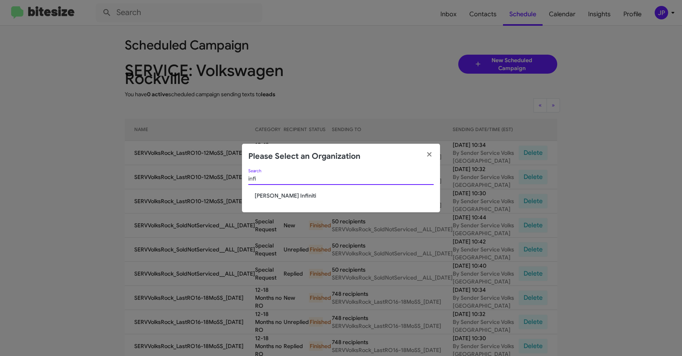
type input "infi"
click at [290, 196] on span "[PERSON_NAME] Infiniti" at bounding box center [344, 196] width 179 height 8
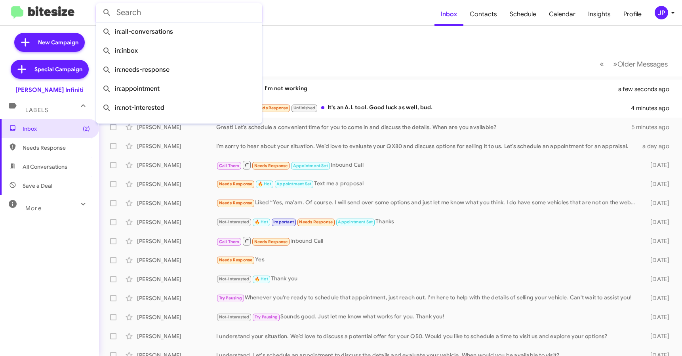
click at [199, 15] on input "text" at bounding box center [179, 12] width 166 height 19
paste input "361-945-5650."
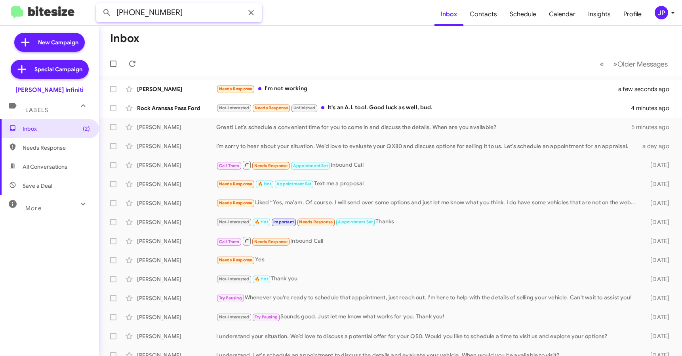
click at [150, 12] on input "361-945-5650" at bounding box center [179, 12] width 166 height 19
click at [133, 11] on input "361-9455650" at bounding box center [179, 12] width 166 height 19
click at [175, 13] on input "3619455650" at bounding box center [179, 12] width 166 height 19
type input "3619455650"
click at [99, 5] on button at bounding box center [107, 13] width 16 height 16
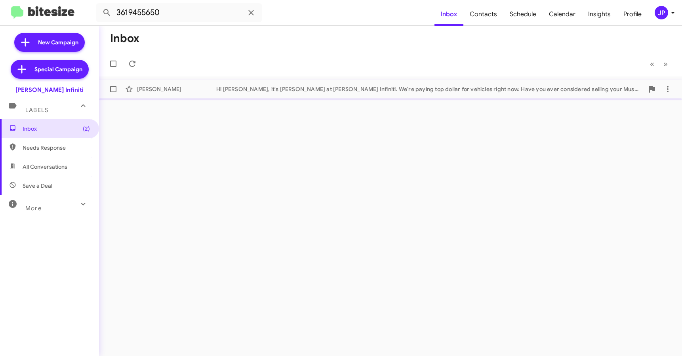
click at [258, 95] on div "Ronald Lawver Hi Ronald, it's Cody Clemens at Ed Hicks Infiniti. We're paying t…" at bounding box center [390, 89] width 570 height 16
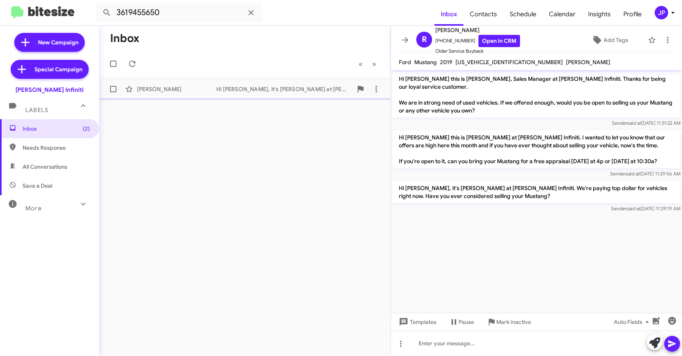
click at [244, 92] on div "Hi Ronald, it's Cody Clemens at Ed Hicks Infiniti. We're paying top dollar for …" at bounding box center [284, 89] width 136 height 8
drag, startPoint x: 59, startPoint y: 131, endPoint x: 121, endPoint y: 77, distance: 81.7
click at [59, 131] on span "Inbox (2)" at bounding box center [56, 129] width 67 height 8
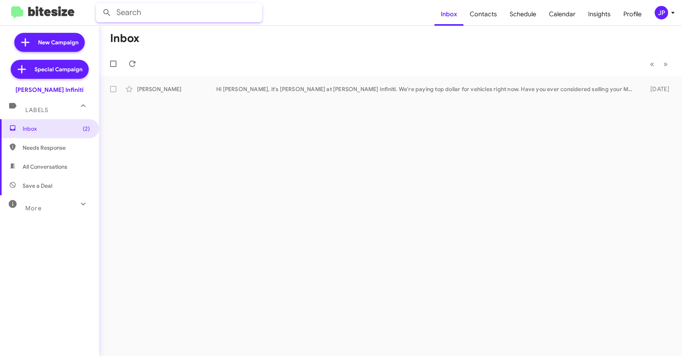
click at [138, 14] on input "text" at bounding box center [179, 12] width 166 height 19
type input "Justin Lee"
click at [99, 5] on button at bounding box center [107, 13] width 16 height 16
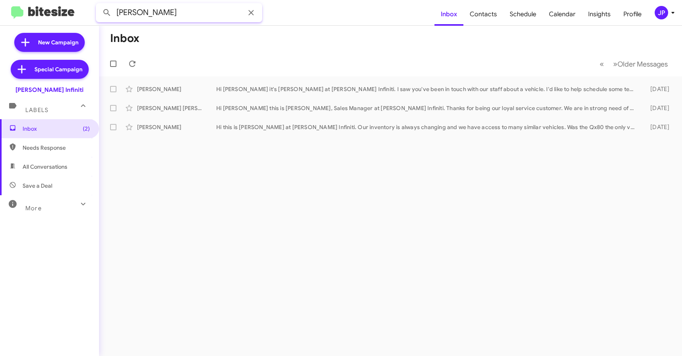
click at [152, 16] on input "Justin Lee" at bounding box center [179, 12] width 166 height 19
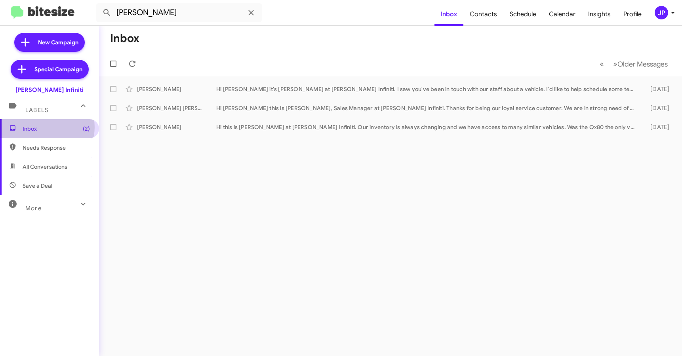
click at [47, 127] on span "Inbox (2)" at bounding box center [56, 129] width 67 height 8
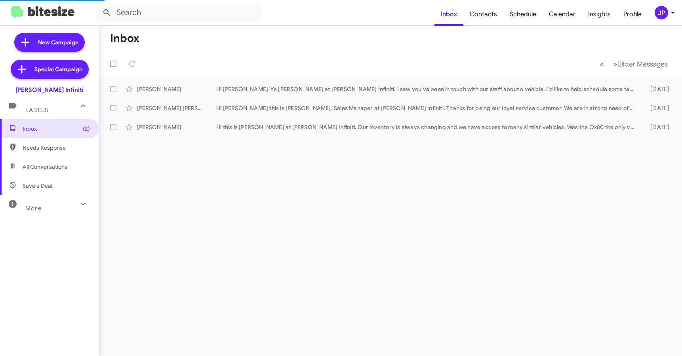
click at [59, 204] on div "More" at bounding box center [41, 205] width 70 height 15
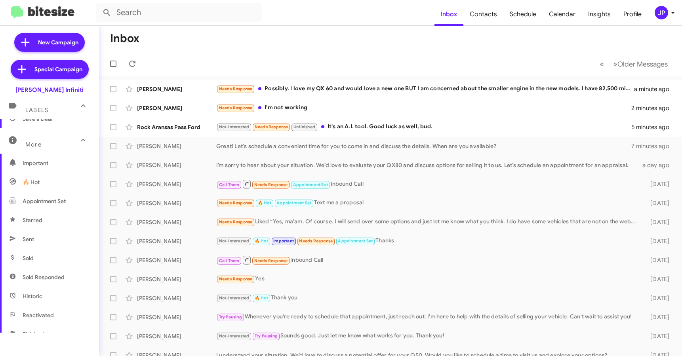
scroll to position [160, 0]
click at [45, 260] on span "Opt out" at bounding box center [49, 259] width 99 height 19
type input "in:opt-out"
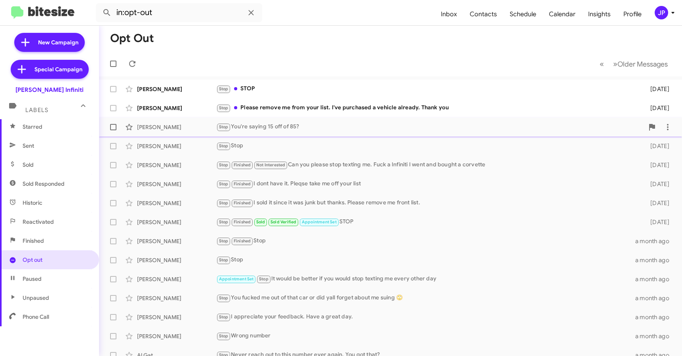
click at [191, 132] on div "Justin Lee Stop You're saying 15 off of 85? 14 minutes ago" at bounding box center [390, 127] width 570 height 16
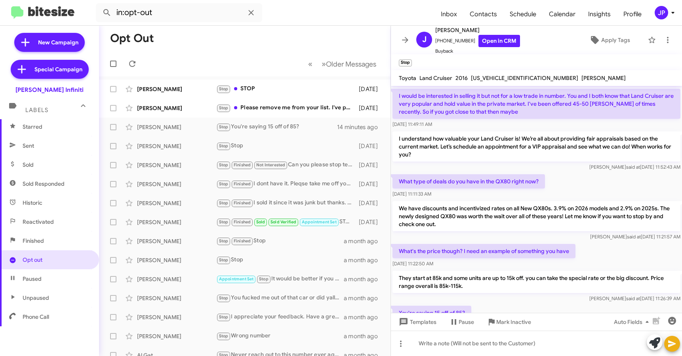
scroll to position [216, 0]
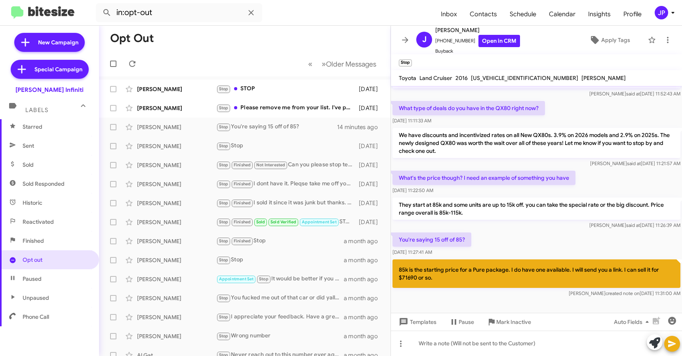
click at [611, 299] on div at bounding box center [536, 310] width 291 height 22
click at [534, 231] on div "You're saying 15 off of 85? Oct 8, 2025, 11:27:41 AM" at bounding box center [536, 244] width 291 height 27
click at [663, 41] on icon at bounding box center [668, 40] width 10 height 10
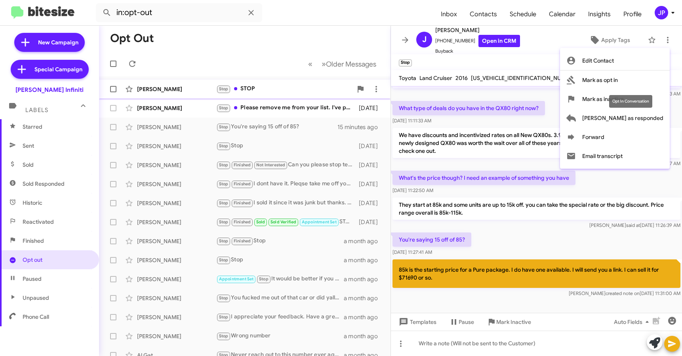
click at [618, 81] on span "Mark as opt in" at bounding box center [600, 79] width 36 height 19
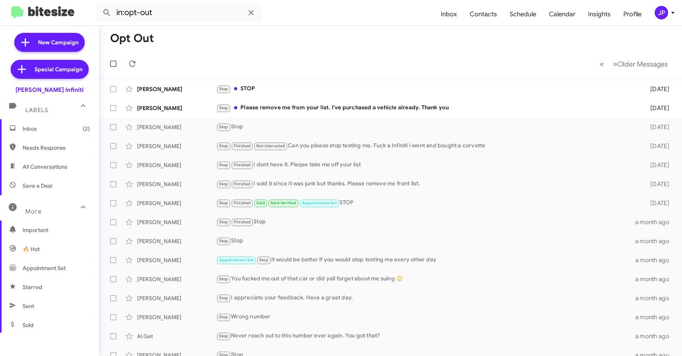
click at [48, 132] on span "Inbox (2)" at bounding box center [56, 129] width 67 height 8
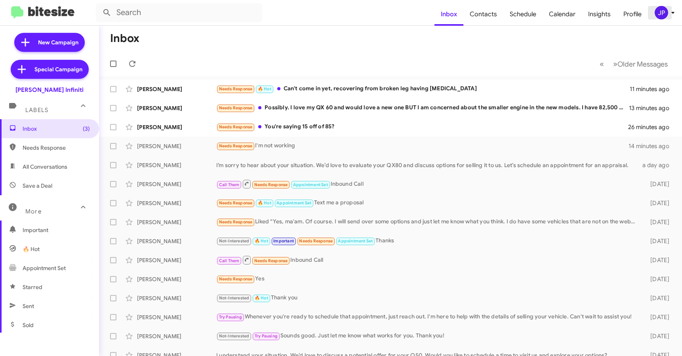
click at [665, 13] on div "JP" at bounding box center [661, 12] width 13 height 13
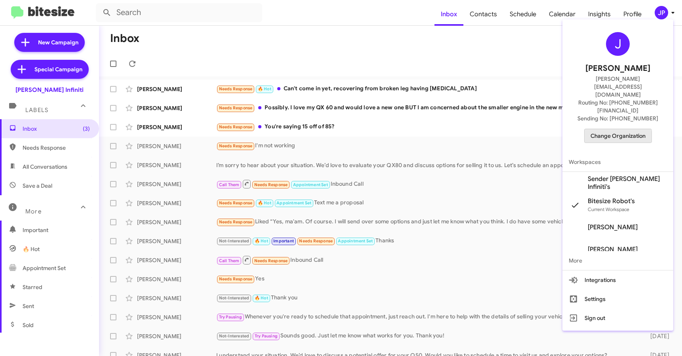
click at [615, 129] on span "Change Organization" at bounding box center [617, 135] width 55 height 13
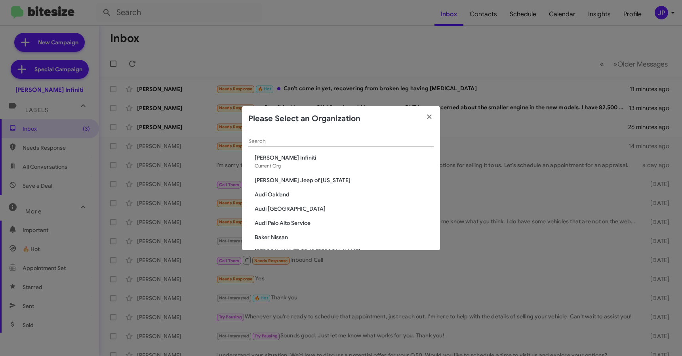
click at [347, 143] on input "Search" at bounding box center [340, 141] width 185 height 6
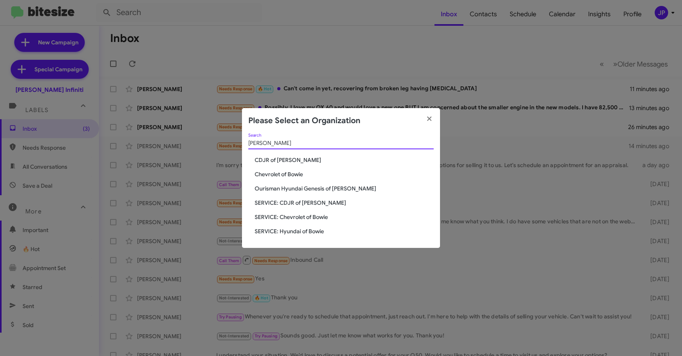
type input "Bowie"
click at [289, 215] on span "SERVICE: Chevrolet of Bowie" at bounding box center [344, 217] width 179 height 8
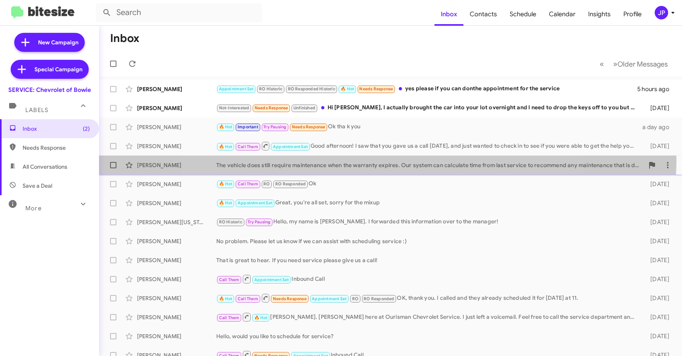
click at [378, 160] on div "Rene Datcher The vehicle does still require maintenance when the warranty expir…" at bounding box center [390, 165] width 570 height 16
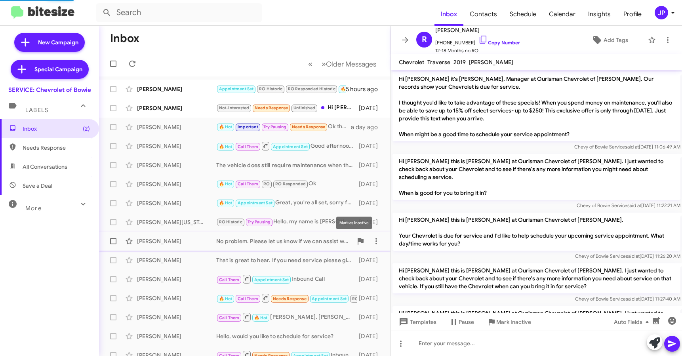
scroll to position [229, 0]
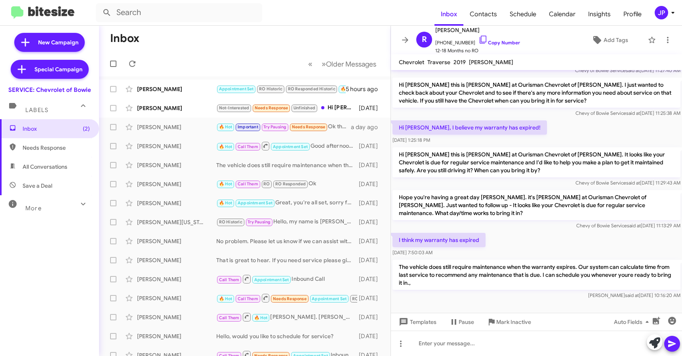
click at [32, 190] on span "Save a Deal" at bounding box center [49, 185] width 99 height 19
type input "in:not-interested"
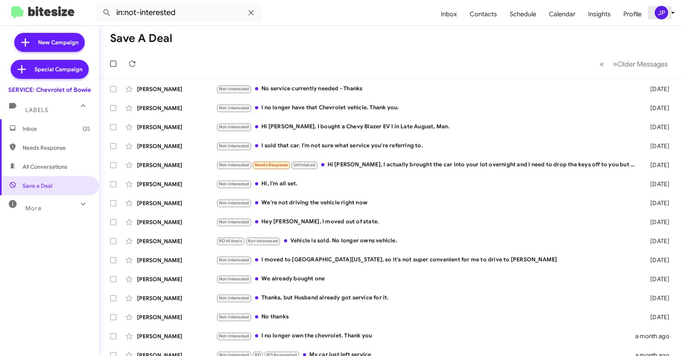
click at [653, 10] on button "JP" at bounding box center [660, 12] width 25 height 13
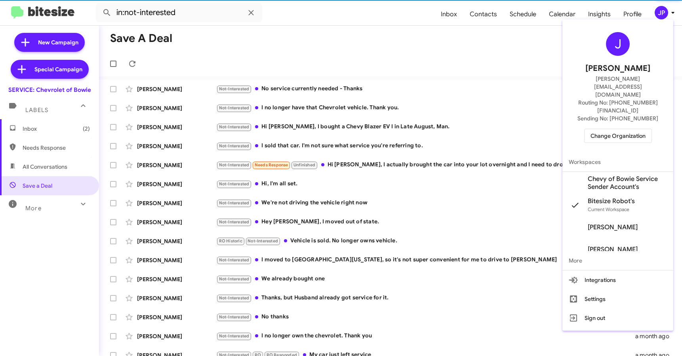
click at [630, 129] on span "Change Organization" at bounding box center [617, 135] width 55 height 13
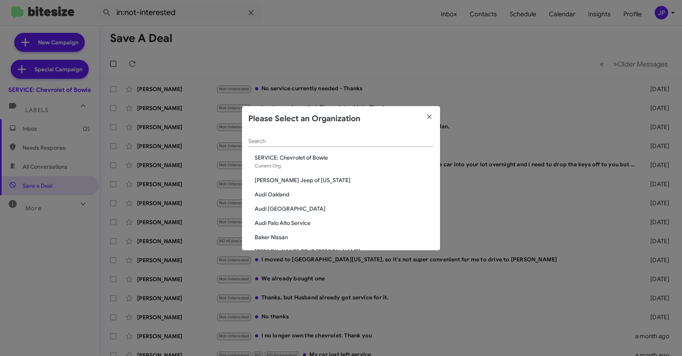
click at [291, 143] on input "Search" at bounding box center [340, 141] width 185 height 6
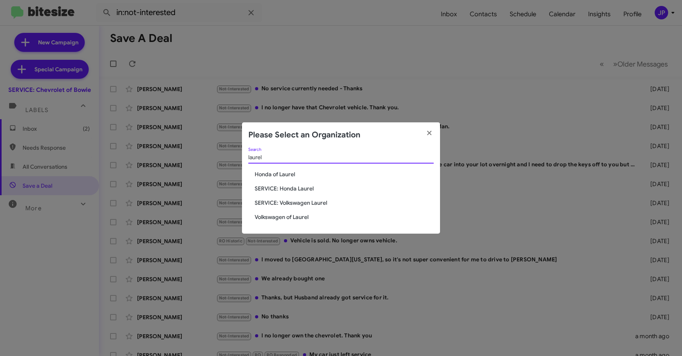
type input "laurel"
click at [292, 201] on span "SERVICE: Volkswagen Laurel" at bounding box center [344, 203] width 179 height 8
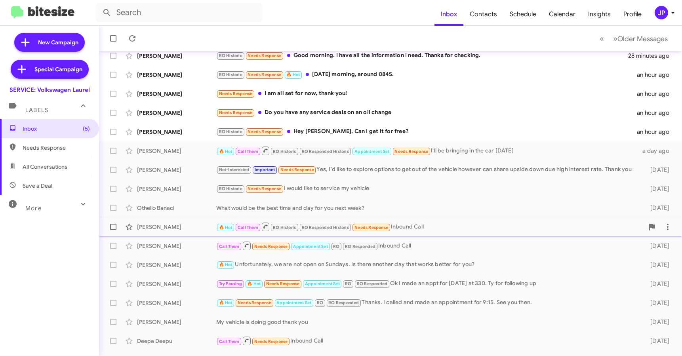
scroll to position [39, 0]
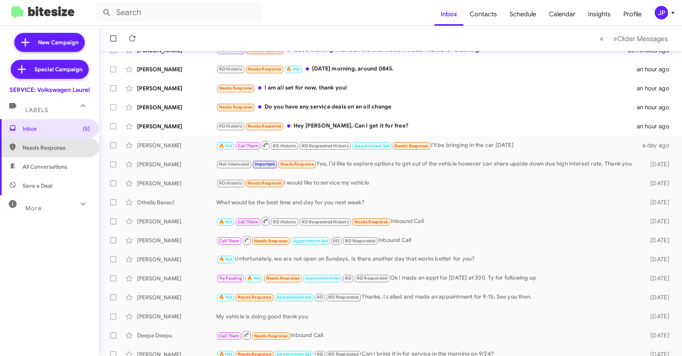
click at [64, 151] on span "Needs Response" at bounding box center [56, 148] width 67 height 8
type input "in:needs-response"
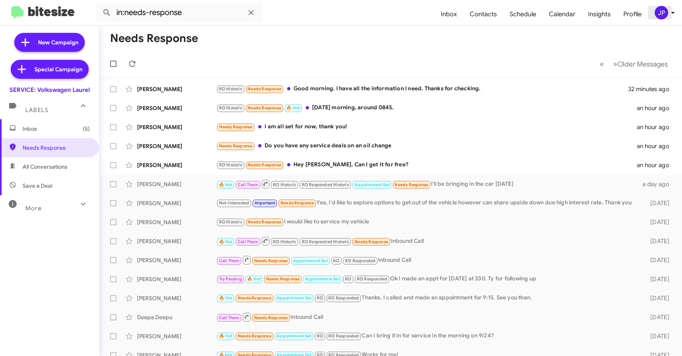
click at [656, 13] on div "JP" at bounding box center [661, 12] width 13 height 13
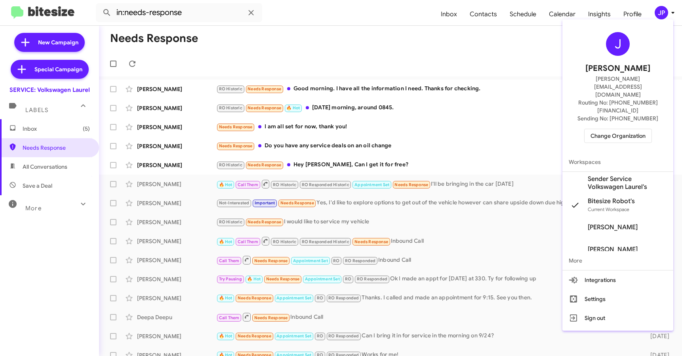
click at [634, 129] on span "Change Organization" at bounding box center [617, 135] width 55 height 13
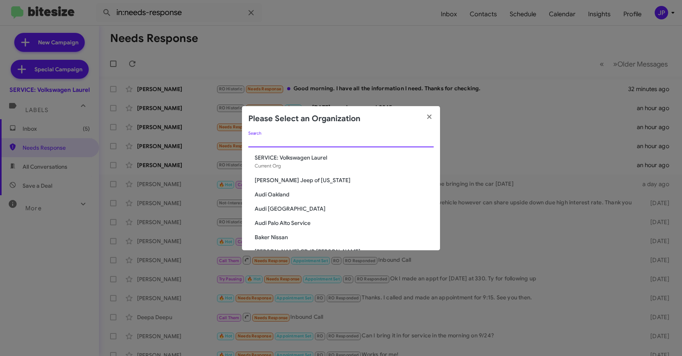
click at [383, 142] on input "Search" at bounding box center [340, 141] width 185 height 6
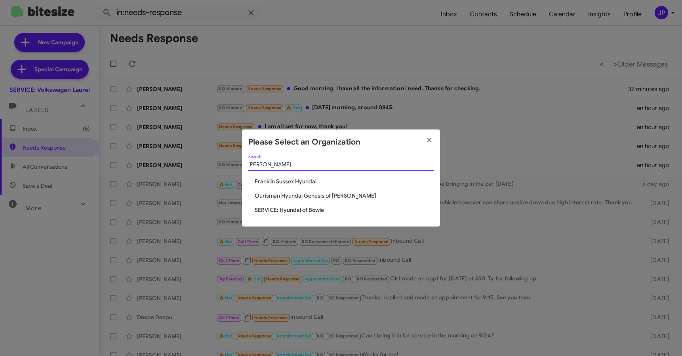
type input "hyunda"
click at [313, 208] on span "SERVICE: Hyundai of Bowie" at bounding box center [344, 210] width 179 height 8
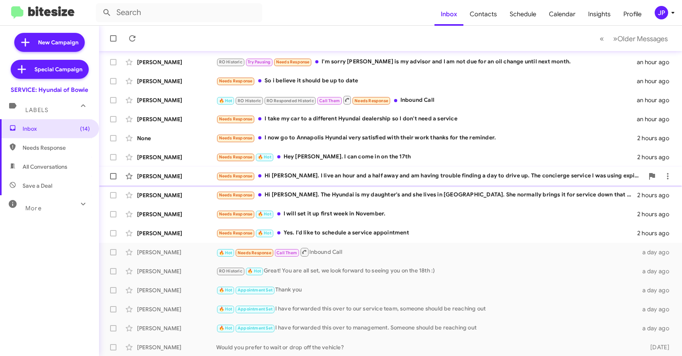
scroll to position [104, 0]
click at [331, 286] on div "🔥 Hot Appointment Set Thank you" at bounding box center [430, 289] width 428 height 9
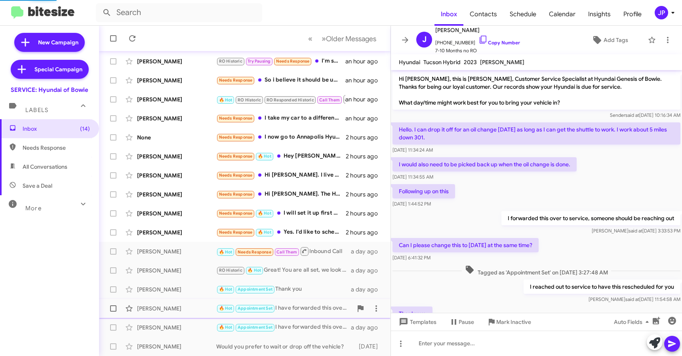
scroll to position [37, 0]
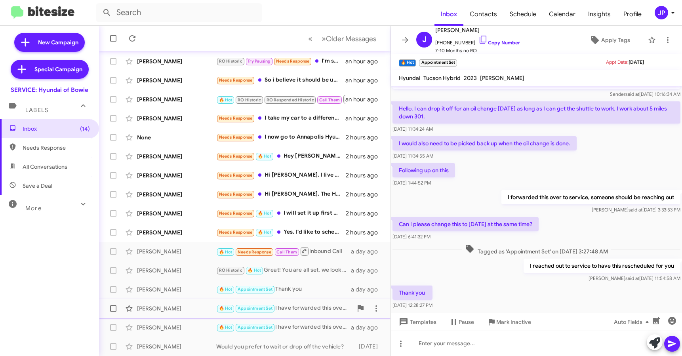
click at [312, 308] on div "🔥 Hot Appointment Set I have forwarded this over to our service team, someone s…" at bounding box center [284, 308] width 136 height 9
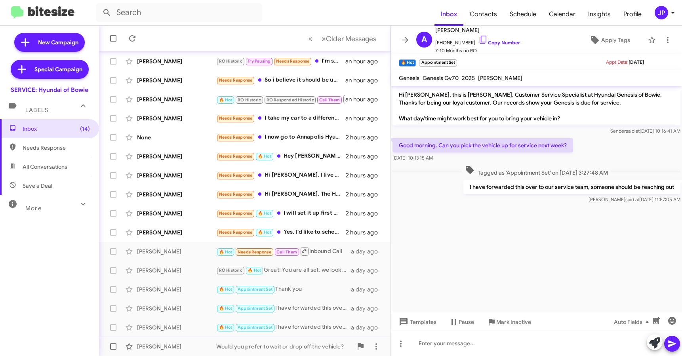
click at [217, 341] on div "[PERSON_NAME] Would you prefer to wait or drop off the vehicle? [DATE]" at bounding box center [244, 347] width 279 height 16
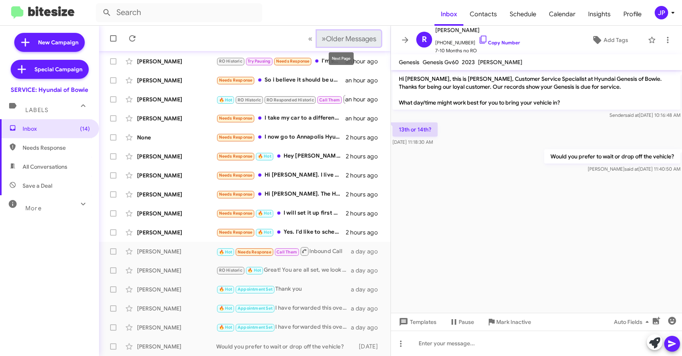
click at [338, 34] on span "Older Messages" at bounding box center [351, 38] width 50 height 9
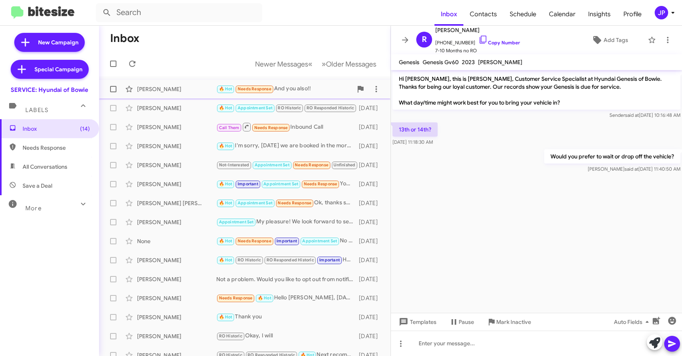
click at [183, 93] on div "[PERSON_NAME] 🔥 Hot Needs Response And you also!! [DATE]" at bounding box center [244, 89] width 279 height 16
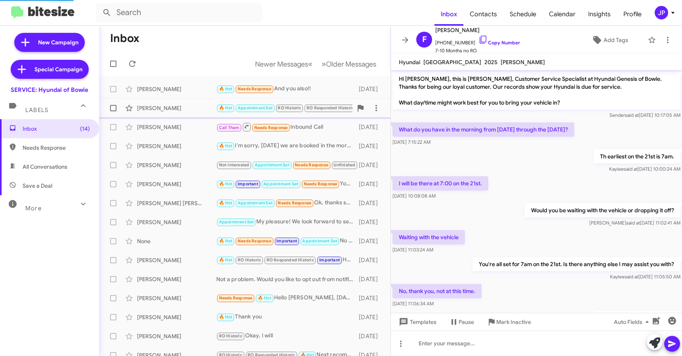
scroll to position [70, 0]
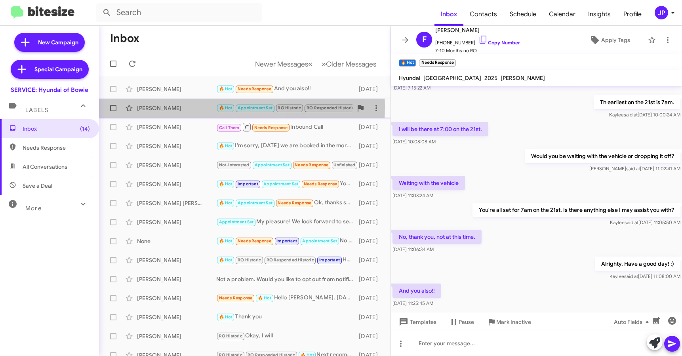
click at [185, 107] on div "[PERSON_NAME]" at bounding box center [176, 108] width 79 height 8
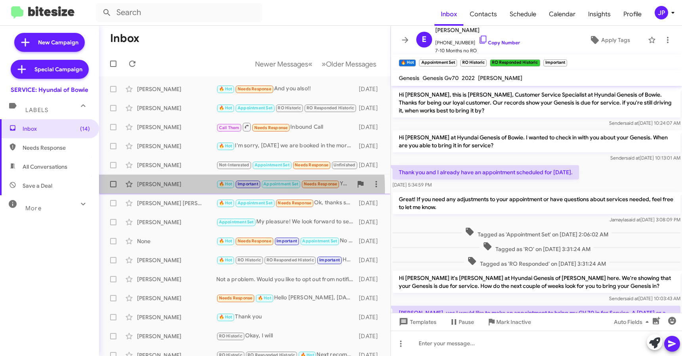
click at [185, 189] on div "[PERSON_NAME] 🔥 Hot Important Appointment Set Needs Response You as well [DATE]" at bounding box center [244, 184] width 279 height 16
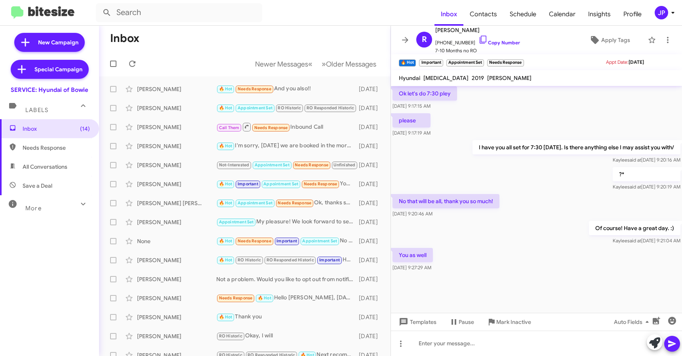
scroll to position [377, 0]
click at [155, 247] on div "None 🔥 Hot Needs Response Important Appointment Set No worries. Thank you 😊 [DA…" at bounding box center [244, 241] width 279 height 16
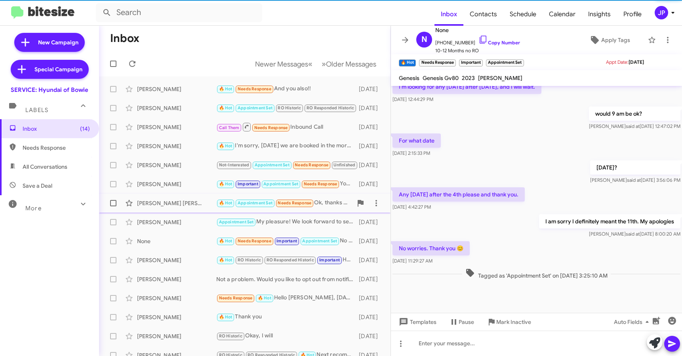
click at [166, 203] on div "[PERSON_NAME] [PERSON_NAME]" at bounding box center [176, 203] width 79 height 8
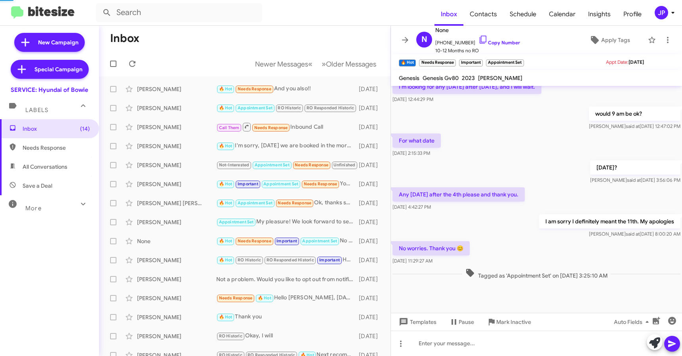
scroll to position [176, 0]
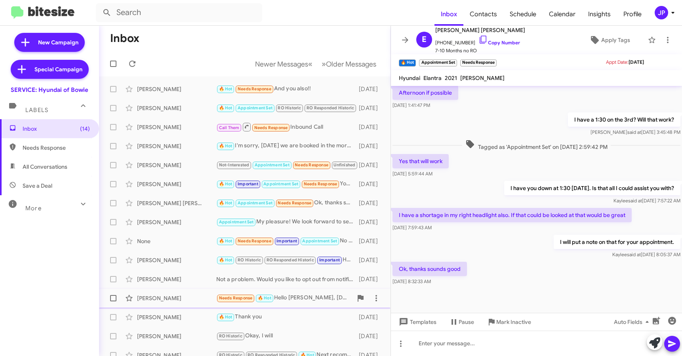
click at [196, 296] on div "[PERSON_NAME]" at bounding box center [176, 298] width 79 height 8
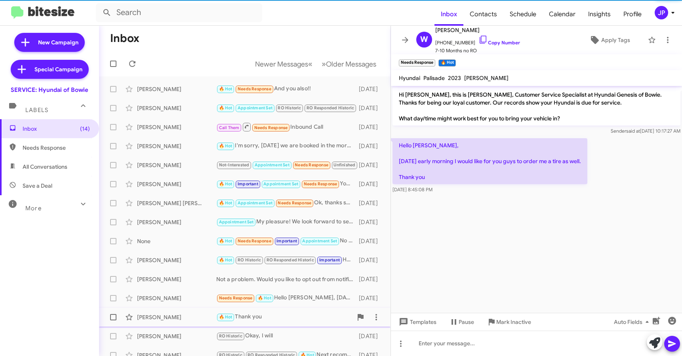
click at [190, 314] on div "[PERSON_NAME]" at bounding box center [176, 317] width 79 height 8
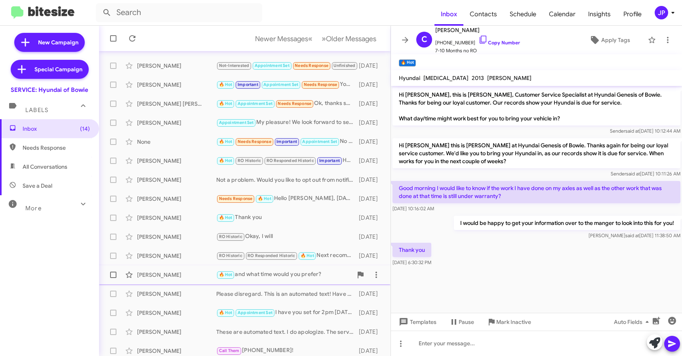
scroll to position [104, 0]
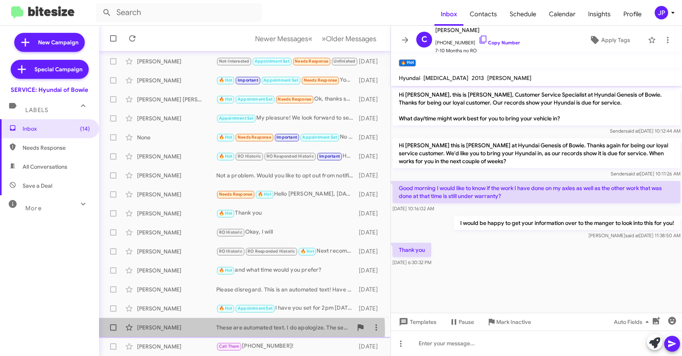
click at [202, 330] on div "[PERSON_NAME]" at bounding box center [176, 328] width 79 height 8
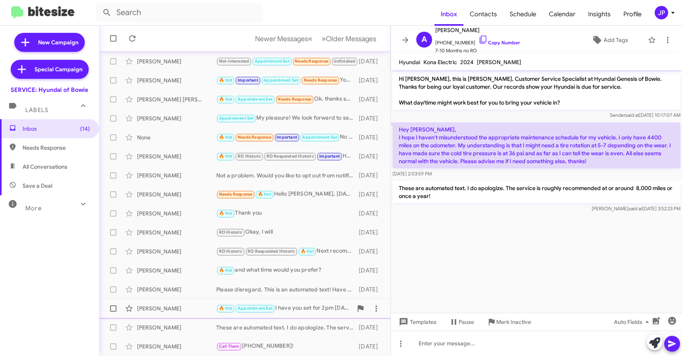
click at [285, 311] on div "🔥 Hot Appointment Set I have you set for 2pm [DATE]." at bounding box center [284, 308] width 136 height 9
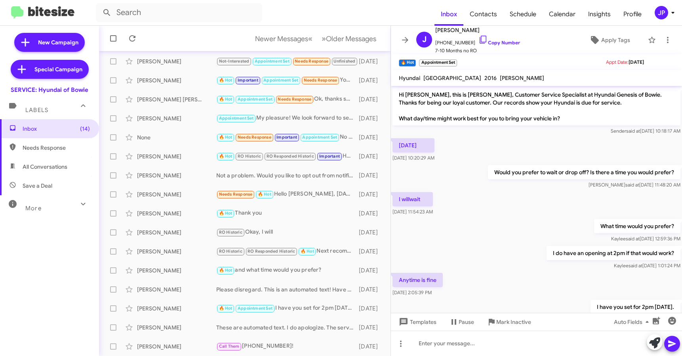
scroll to position [2, 0]
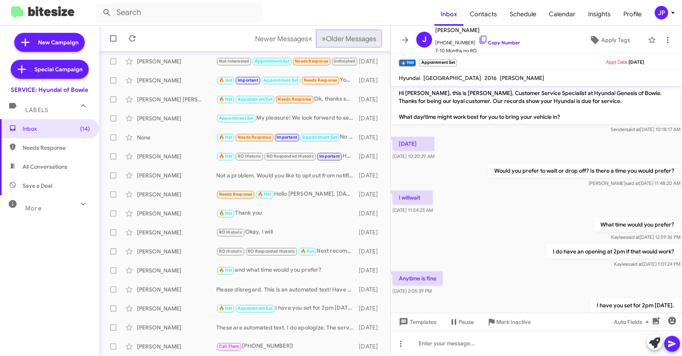
click at [349, 44] on button "» Next Older Messages" at bounding box center [349, 38] width 64 height 16
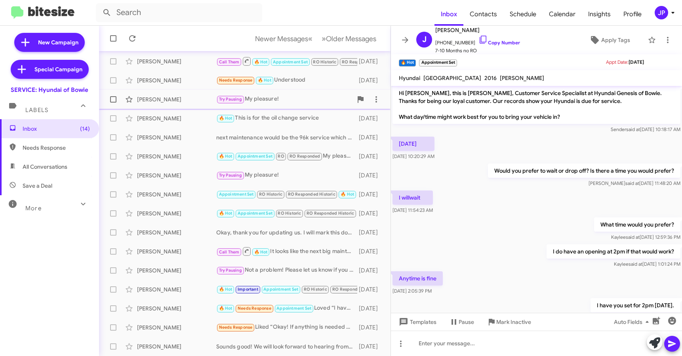
click at [170, 99] on div "[PERSON_NAME]" at bounding box center [176, 99] width 79 height 8
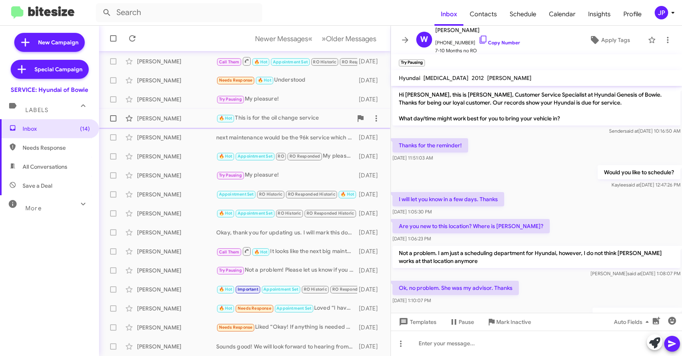
click at [162, 115] on div "[PERSON_NAME]" at bounding box center [176, 118] width 79 height 8
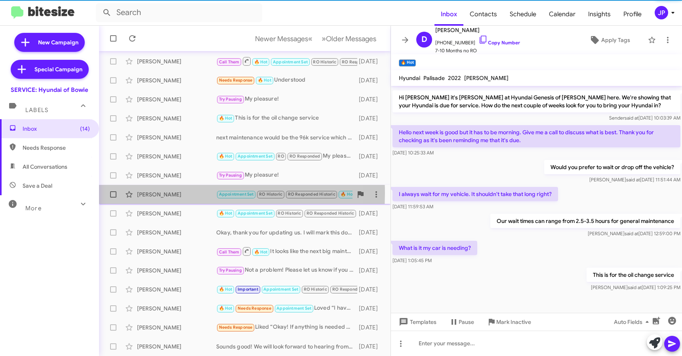
click at [173, 193] on div "[PERSON_NAME]" at bounding box center [176, 194] width 79 height 8
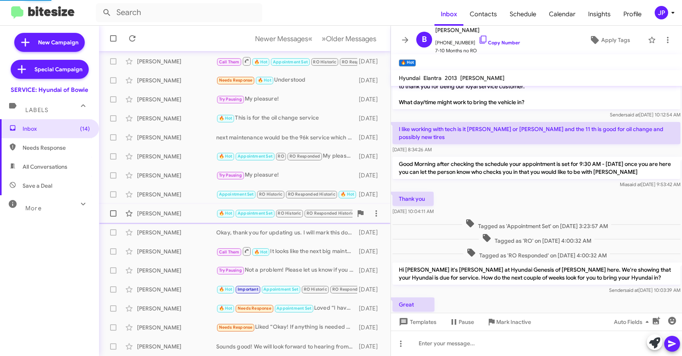
scroll to position [386, 0]
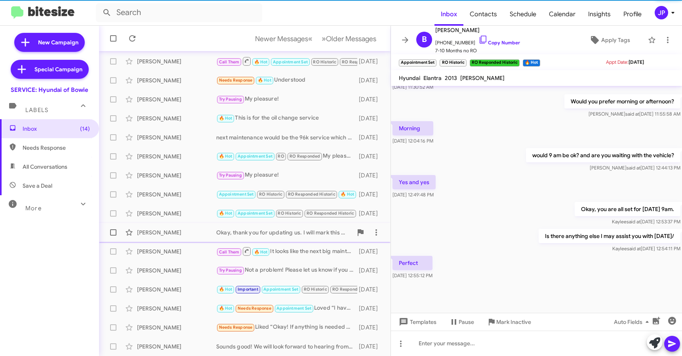
click at [192, 236] on div "[PERSON_NAME]" at bounding box center [176, 233] width 79 height 8
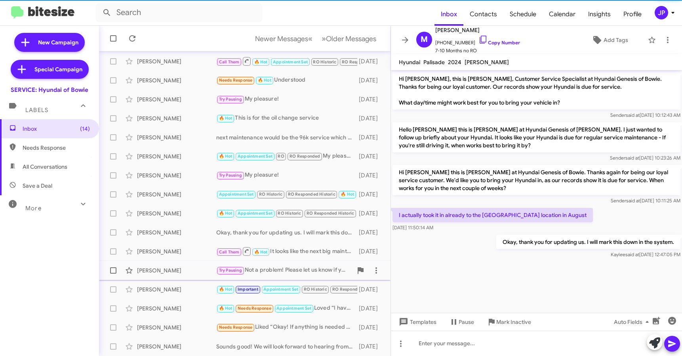
click at [199, 268] on div "[PERSON_NAME]" at bounding box center [176, 271] width 79 height 8
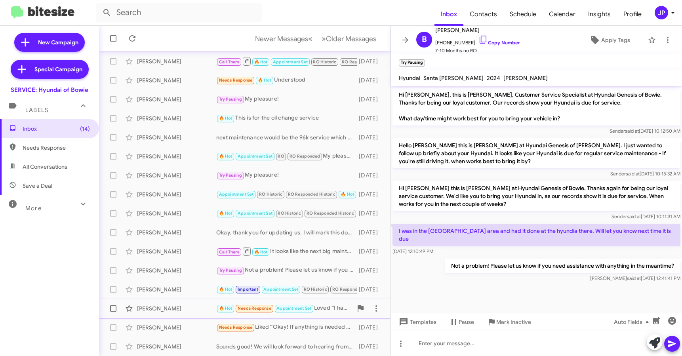
click at [189, 312] on div "[PERSON_NAME]" at bounding box center [176, 309] width 79 height 8
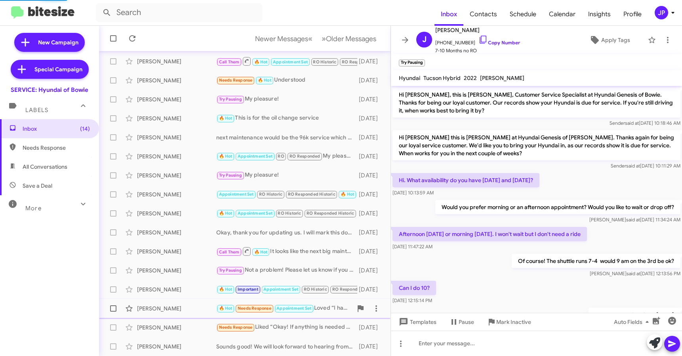
scroll to position [82, 0]
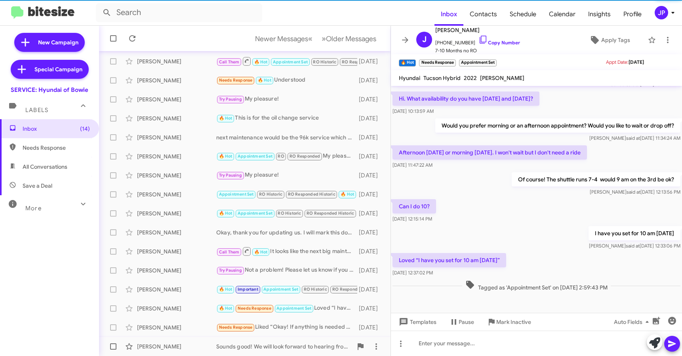
click at [198, 347] on div "[PERSON_NAME]" at bounding box center [176, 347] width 79 height 8
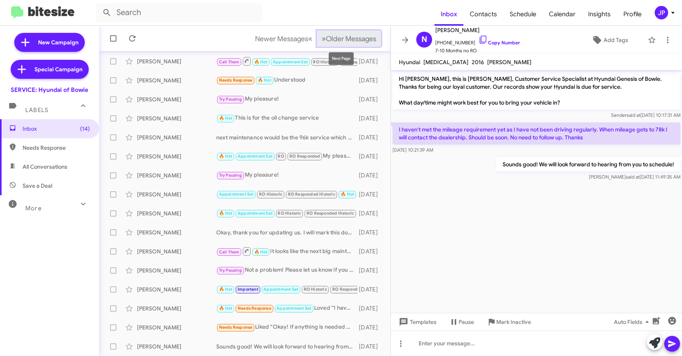
click at [350, 37] on span "Older Messages" at bounding box center [351, 38] width 50 height 9
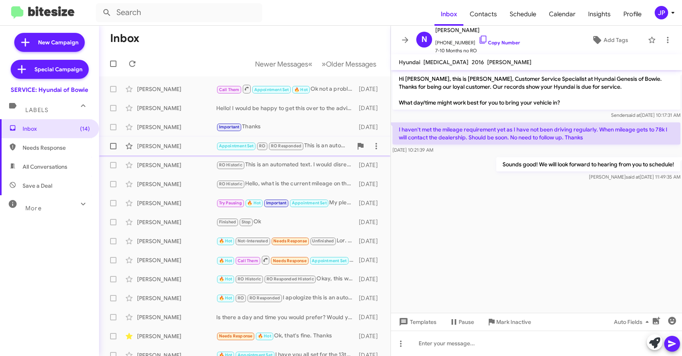
click at [184, 148] on div "[PERSON_NAME]" at bounding box center [176, 146] width 79 height 8
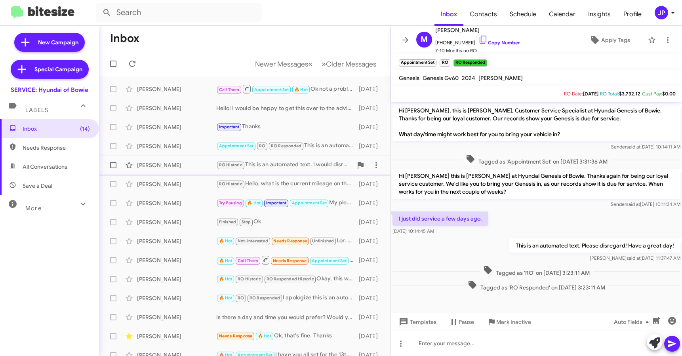
click at [188, 164] on div "[PERSON_NAME]" at bounding box center [176, 165] width 79 height 8
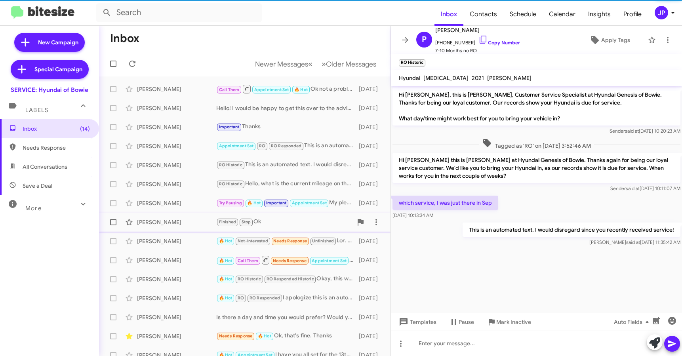
click at [180, 225] on div "[PERSON_NAME]" at bounding box center [176, 222] width 79 height 8
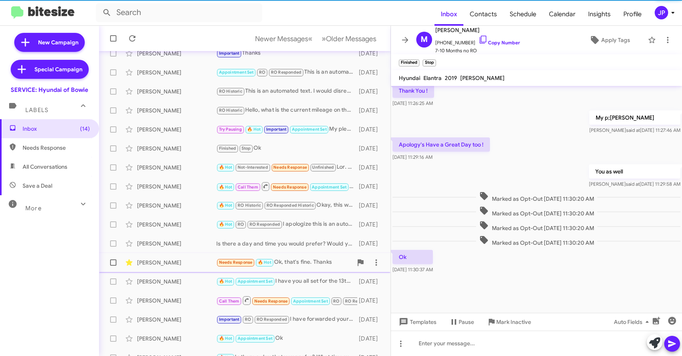
scroll to position [104, 0]
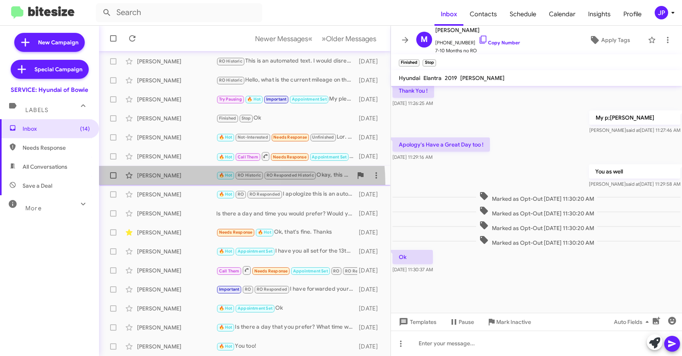
click at [182, 184] on span "[PERSON_NAME] 🔥 Hot RO Historic RO Responded Historic Okay, this was an automat…" at bounding box center [244, 175] width 291 height 19
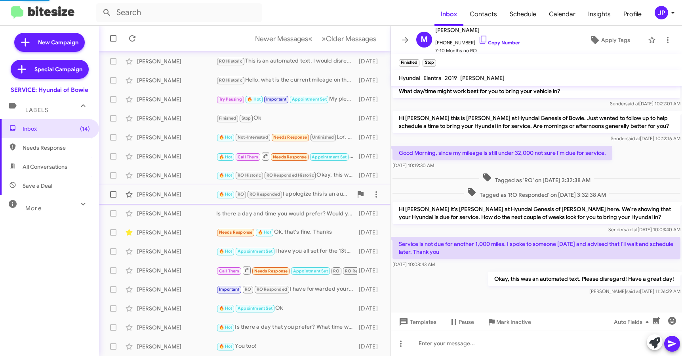
scroll to position [27, 0]
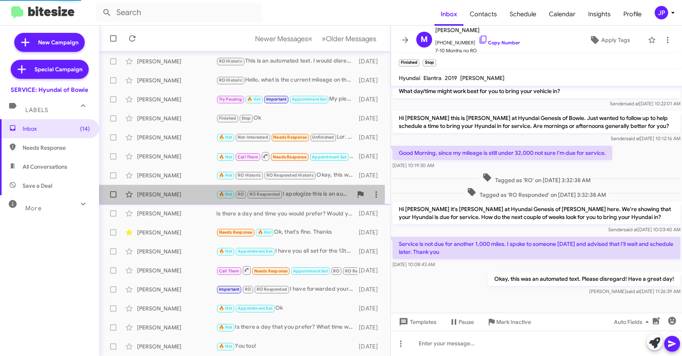
click at [182, 193] on div "[PERSON_NAME]" at bounding box center [176, 194] width 79 height 8
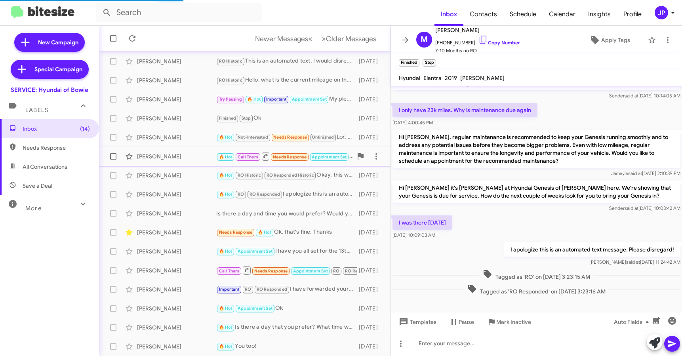
click at [185, 156] on div "[PERSON_NAME]" at bounding box center [176, 156] width 79 height 8
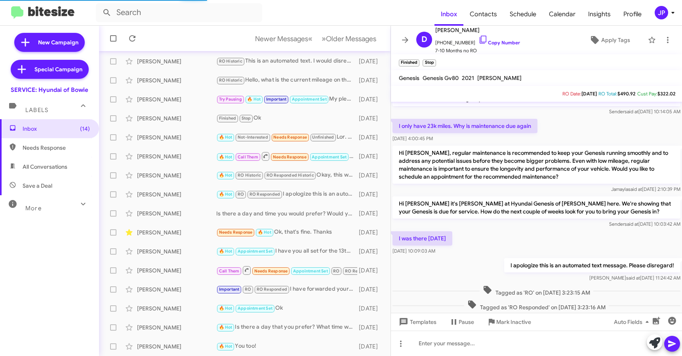
scroll to position [11, 0]
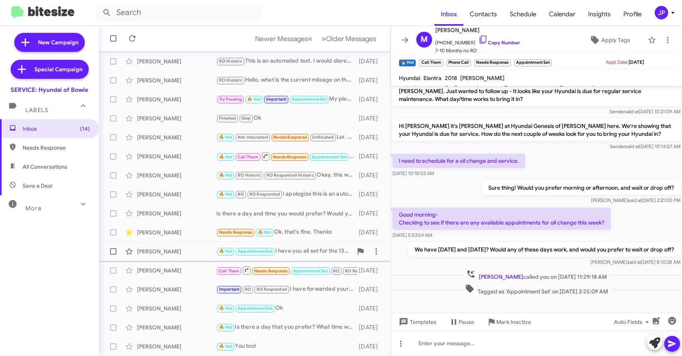
click at [154, 256] on div "[PERSON_NAME] 🔥 Hot Appointment Set I have you all set for the 13th at 10 am, i…" at bounding box center [244, 252] width 279 height 16
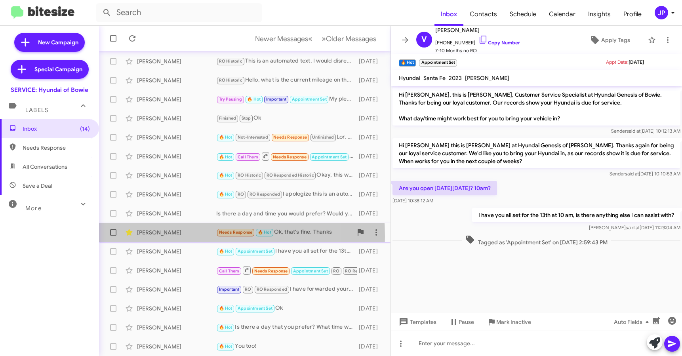
click at [162, 236] on div "[PERSON_NAME] Needs Response 🔥 Hot Ok, that's fine. Thanks [DATE]" at bounding box center [244, 233] width 279 height 16
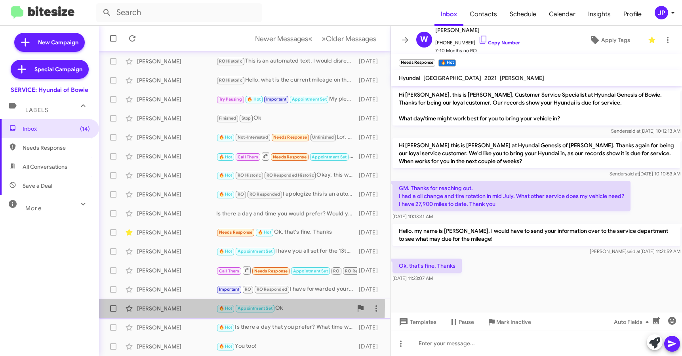
click at [177, 306] on div "[PERSON_NAME]" at bounding box center [176, 309] width 79 height 8
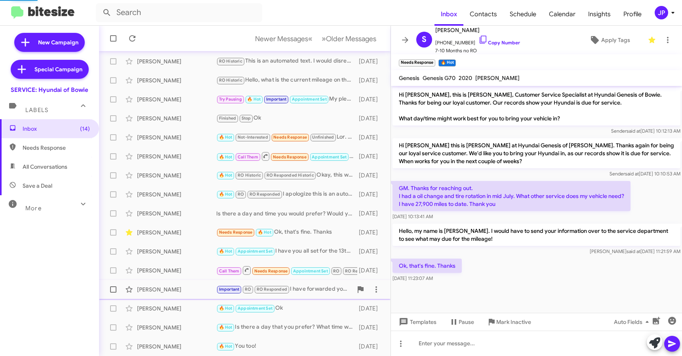
scroll to position [45, 0]
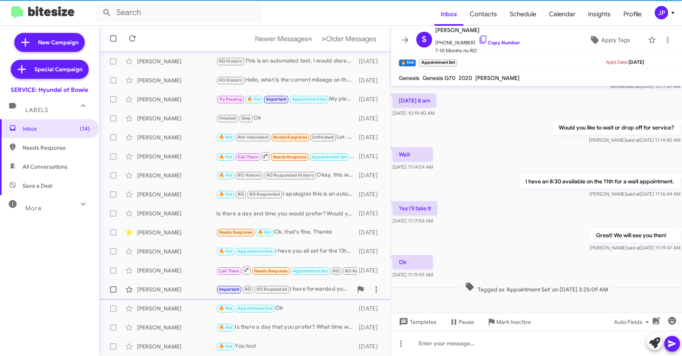
click at [177, 293] on div "[PERSON_NAME]" at bounding box center [176, 290] width 79 height 8
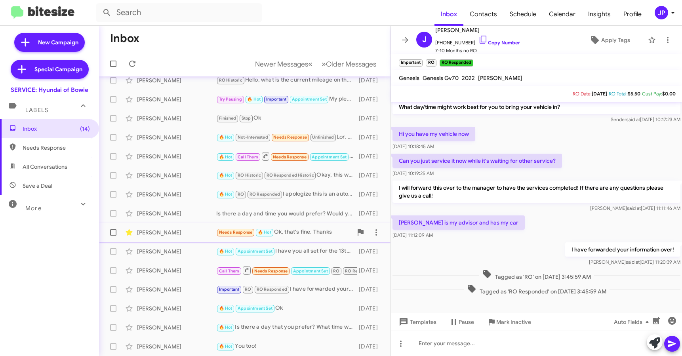
scroll to position [91, 0]
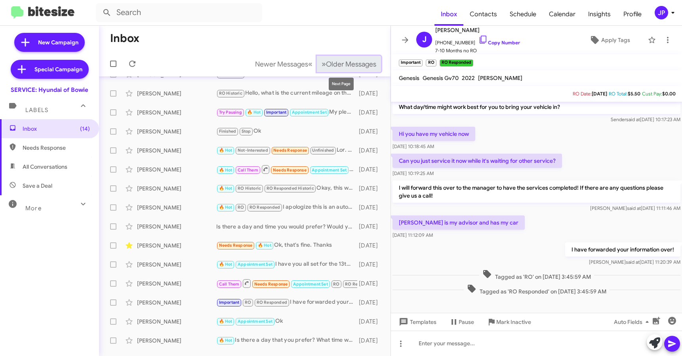
click at [326, 65] on span "Older Messages" at bounding box center [351, 64] width 50 height 9
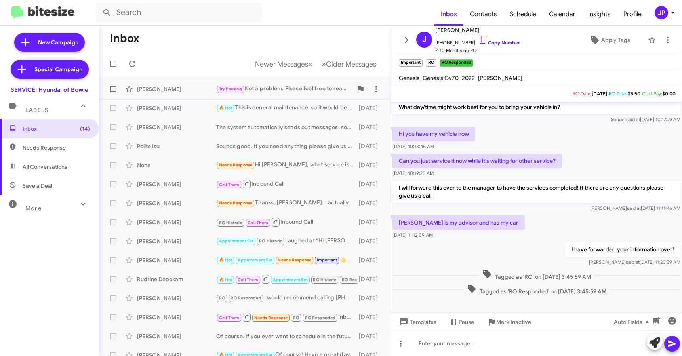
click at [194, 89] on div "[PERSON_NAME]" at bounding box center [176, 89] width 79 height 8
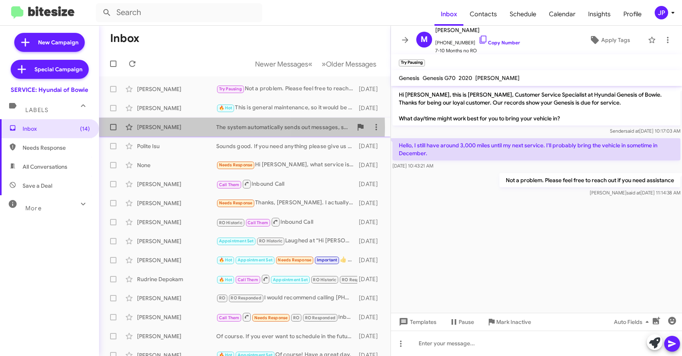
click at [187, 127] on div "[PERSON_NAME]" at bounding box center [176, 127] width 79 height 8
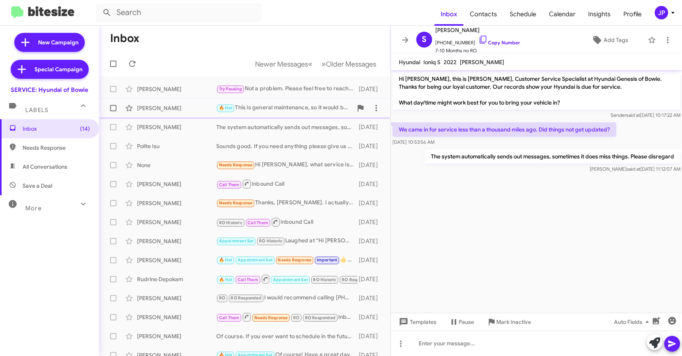
click at [190, 108] on div "[PERSON_NAME]" at bounding box center [176, 108] width 79 height 8
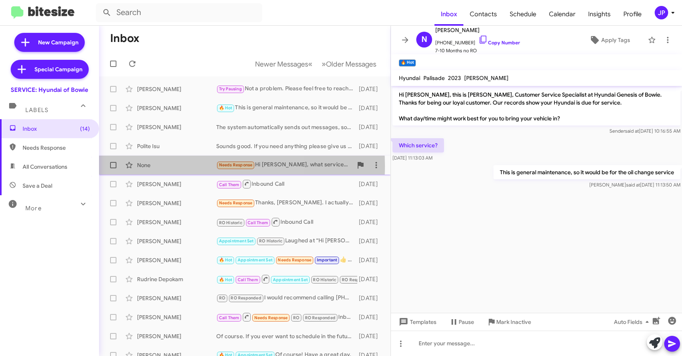
click at [193, 166] on div "None" at bounding box center [176, 165] width 79 height 8
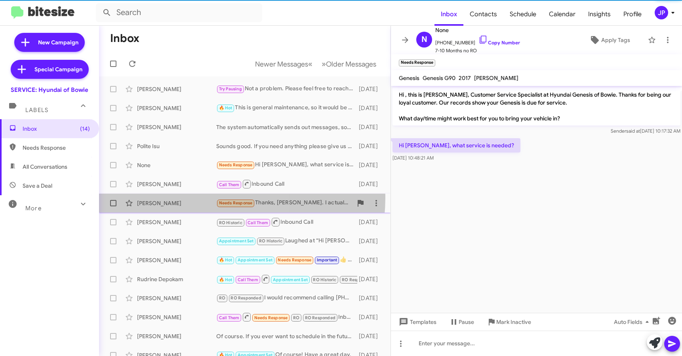
click at [186, 197] on div "[PERSON_NAME] Needs Response Thanks, [PERSON_NAME]. I actually have the valet p…" at bounding box center [244, 203] width 279 height 16
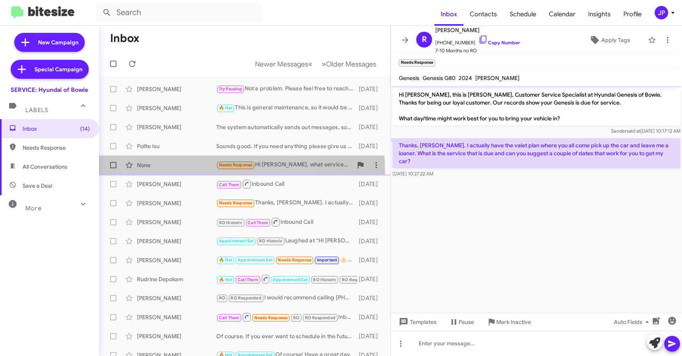
click at [200, 170] on div "None Needs Response Hi [PERSON_NAME], what service is needed? [DATE]" at bounding box center [244, 165] width 279 height 16
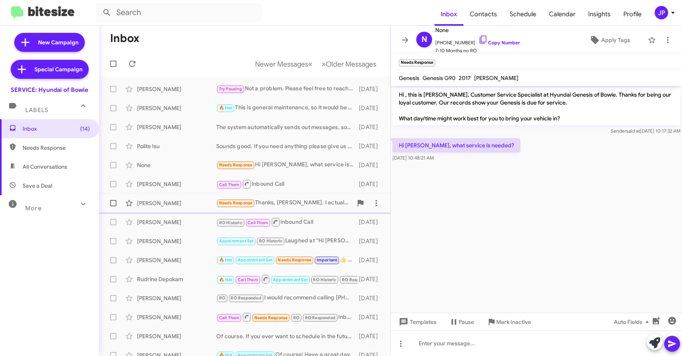
click at [193, 206] on div "[PERSON_NAME]" at bounding box center [176, 203] width 79 height 8
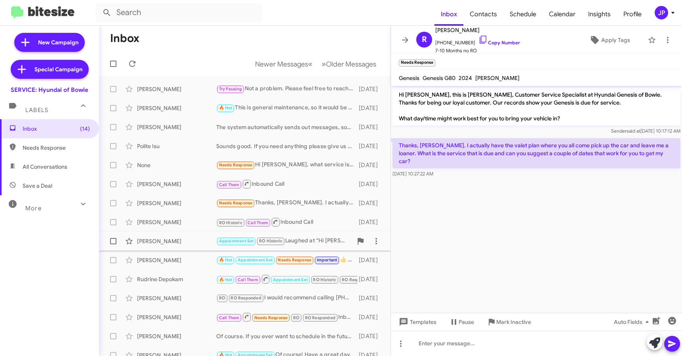
click at [200, 244] on div "[PERSON_NAME]" at bounding box center [176, 241] width 79 height 8
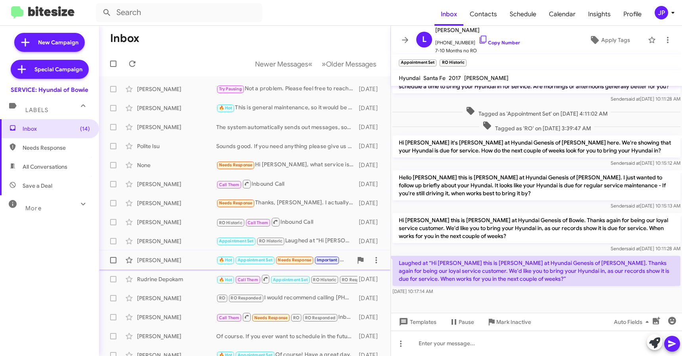
click at [184, 256] on div "[PERSON_NAME]" at bounding box center [176, 260] width 79 height 8
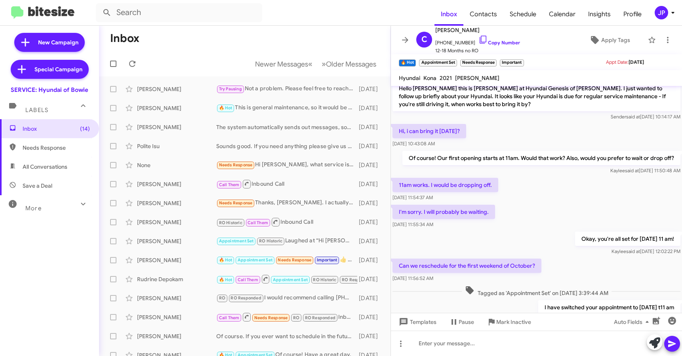
scroll to position [221, 0]
click at [32, 16] on img at bounding box center [42, 12] width 63 height 13
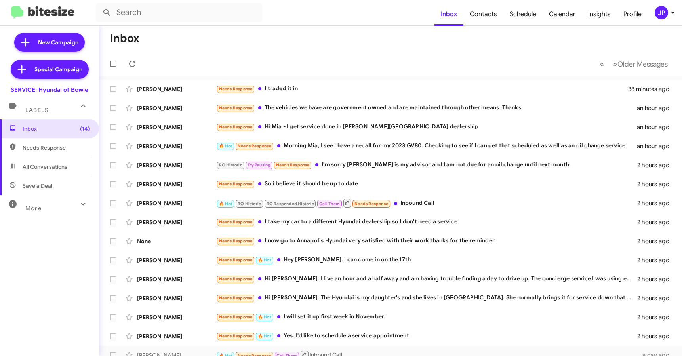
click at [672, 11] on icon at bounding box center [673, 13] width 10 height 10
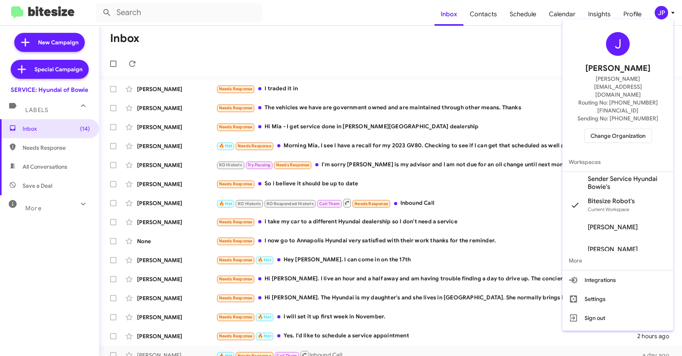
click at [627, 129] on span "Change Organization" at bounding box center [617, 135] width 55 height 13
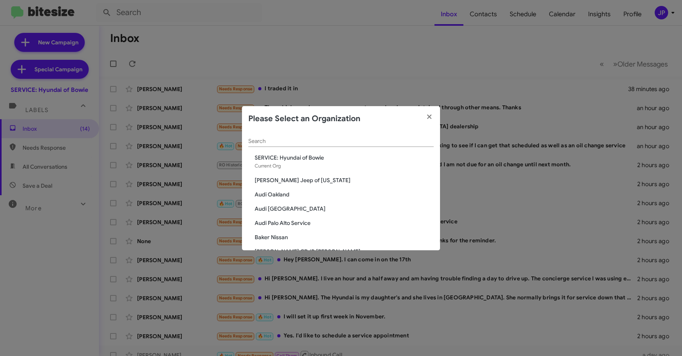
click at [377, 143] on input "Search" at bounding box center [340, 141] width 185 height 6
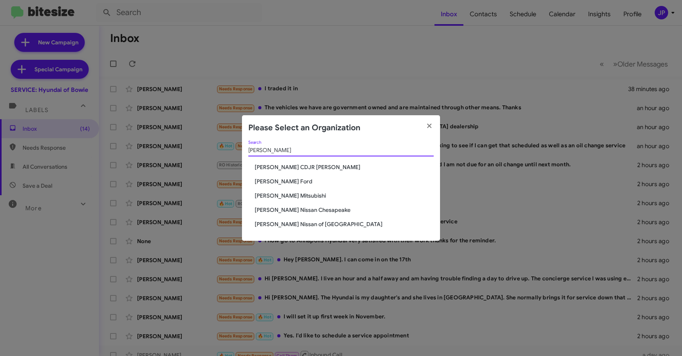
type input "Banister"
drag, startPoint x: 312, startPoint y: 165, endPoint x: 212, endPoint y: 146, distance: 102.4
click at [312, 165] on span "[PERSON_NAME] CDJR [PERSON_NAME]" at bounding box center [344, 167] width 179 height 8
